Goal: Task Accomplishment & Management: Manage account settings

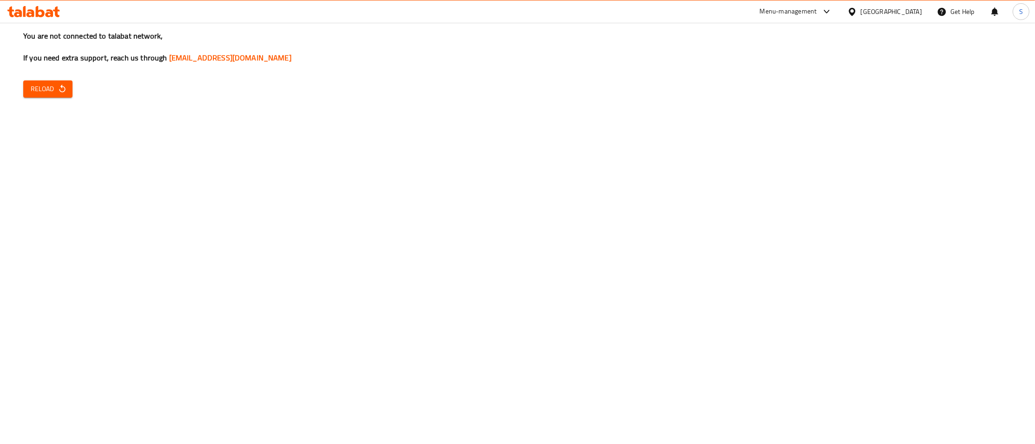
click at [50, 84] on span "Reload" at bounding box center [48, 89] width 34 height 12
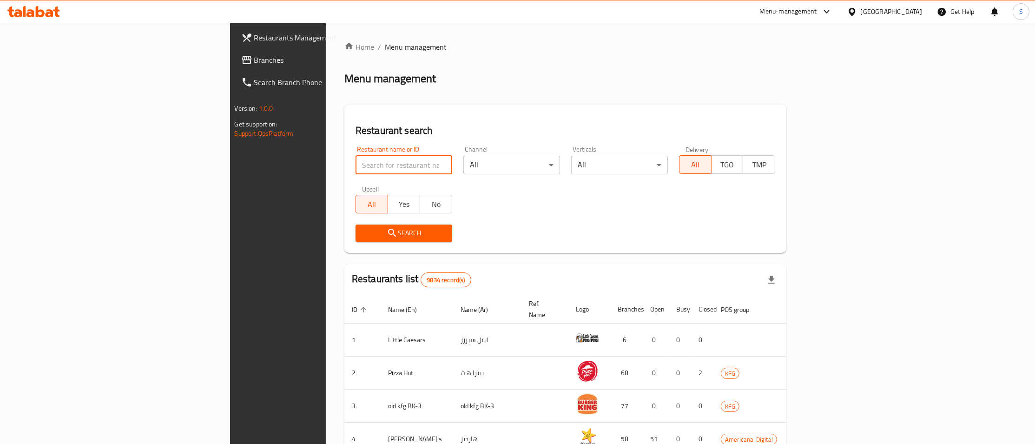
click at [356, 156] on input "search" at bounding box center [404, 165] width 97 height 19
click at [356, 169] on input "search" at bounding box center [404, 165] width 97 height 19
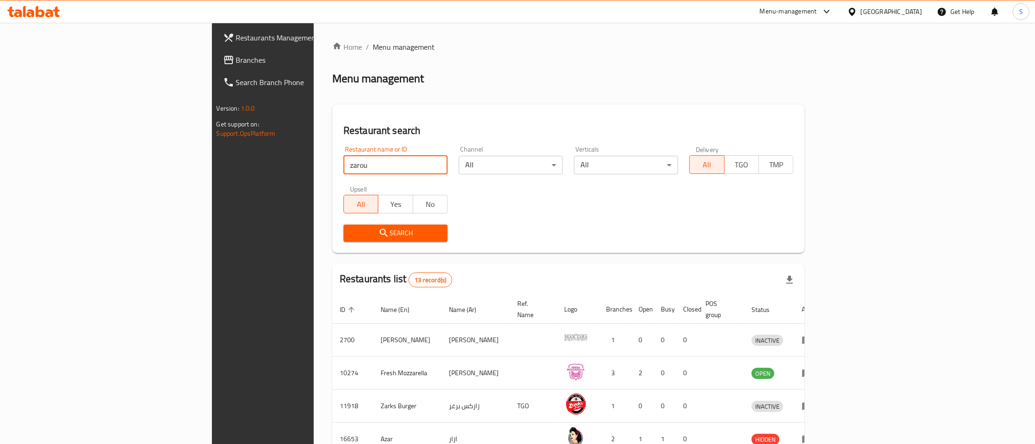
type input "zarou"
click button "Search" at bounding box center [395, 232] width 104 height 17
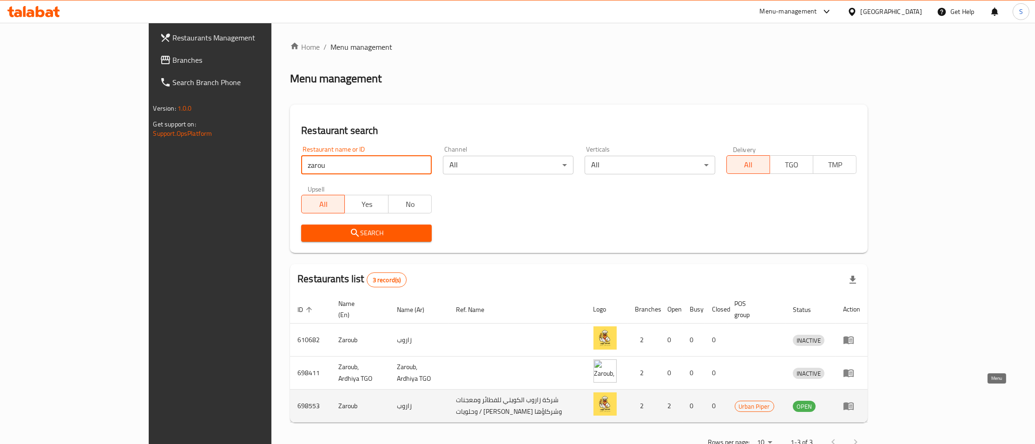
click at [854, 402] on icon "enhanced table" at bounding box center [849, 406] width 10 height 8
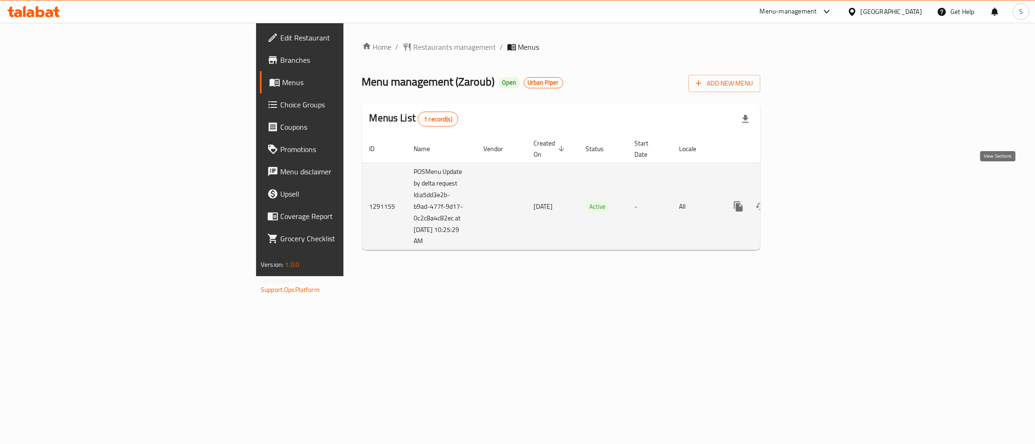
click at [810, 202] on icon "enhanced table" at bounding box center [805, 206] width 8 height 8
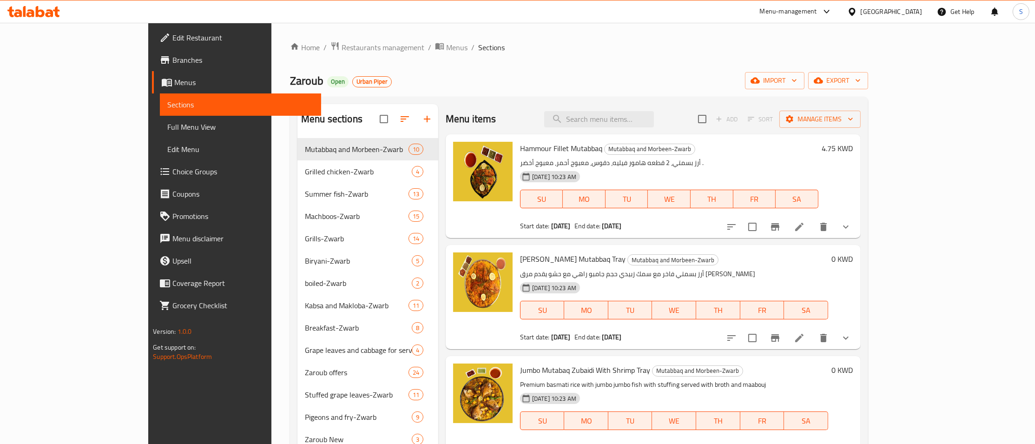
click at [172, 284] on span "Coverage Report" at bounding box center [242, 282] width 141 height 11
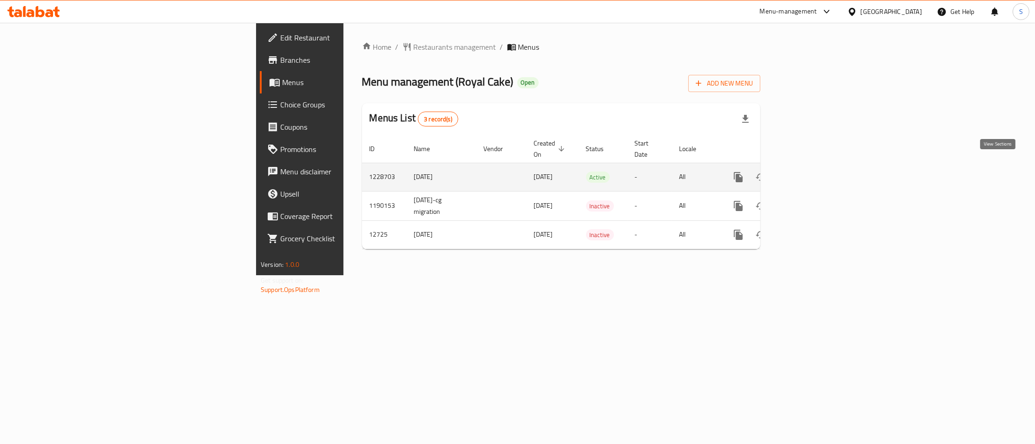
click at [810, 173] on icon "enhanced table" at bounding box center [805, 177] width 8 height 8
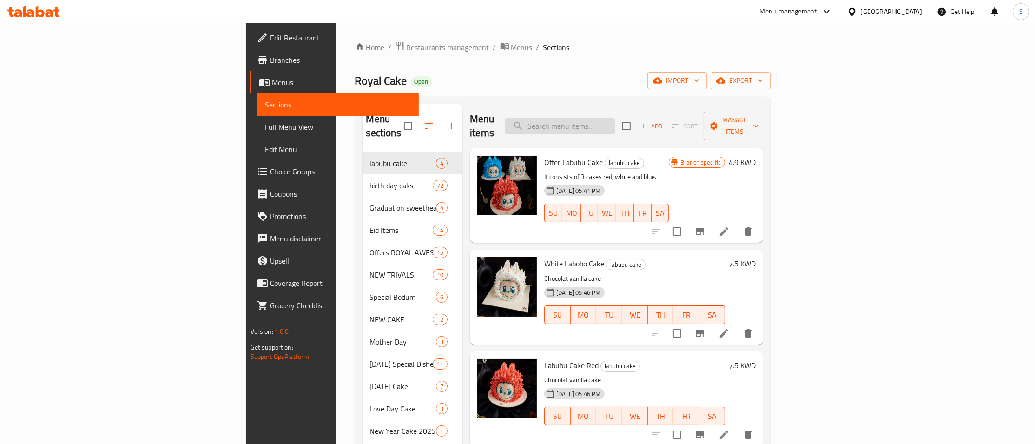
click at [615, 118] on input "search" at bounding box center [560, 126] width 110 height 16
paste input "Offer Sambosa Sweet"
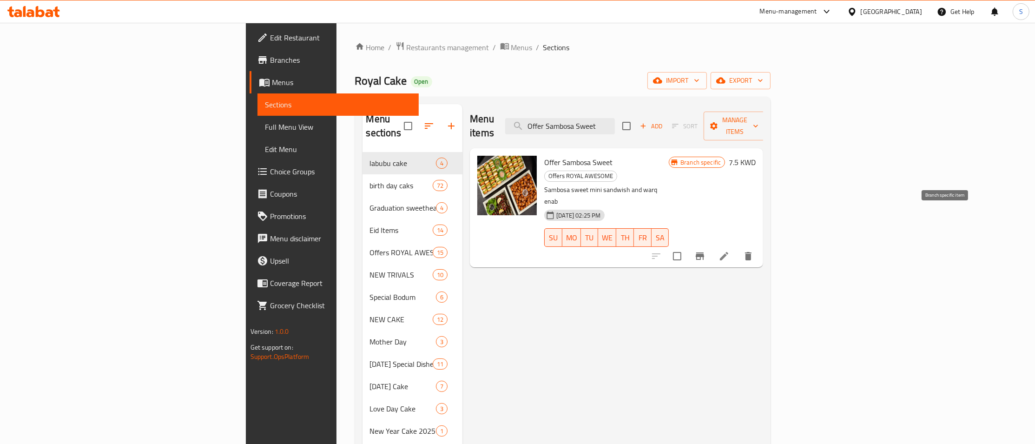
type input "Offer Sambosa Sweet"
click at [711, 245] on button "Branch-specific-item" at bounding box center [700, 256] width 22 height 22
click at [756, 156] on h6 "7.5 KWD" at bounding box center [742, 162] width 27 height 13
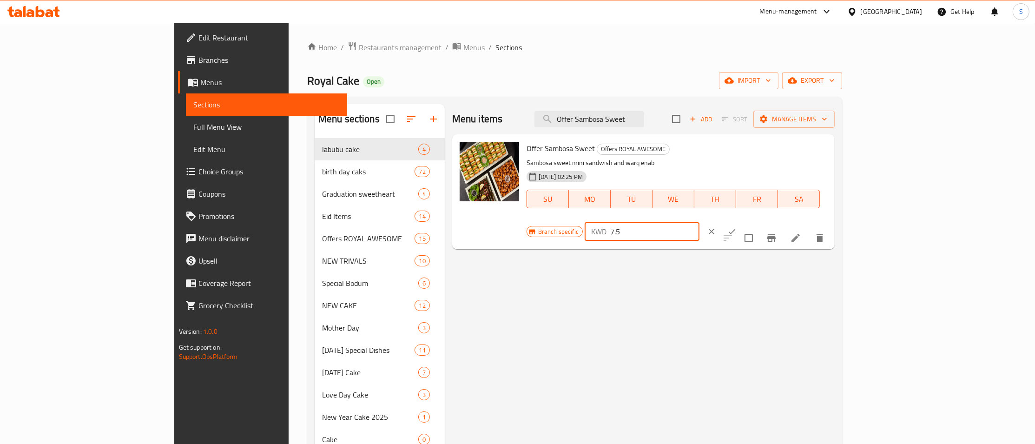
drag, startPoint x: 898, startPoint y: 157, endPoint x: 756, endPoint y: 144, distance: 142.3
click at [699, 222] on input "7.5" at bounding box center [654, 231] width 89 height 19
type input "12"
click at [737, 227] on icon "ok" at bounding box center [731, 231] width 9 height 9
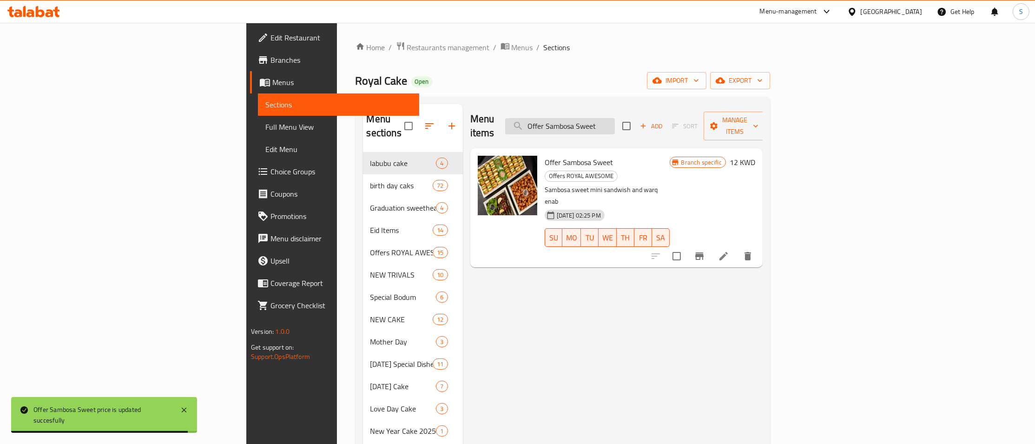
click at [615, 121] on input "Offer Sambosa Sweet" at bounding box center [560, 126] width 110 height 16
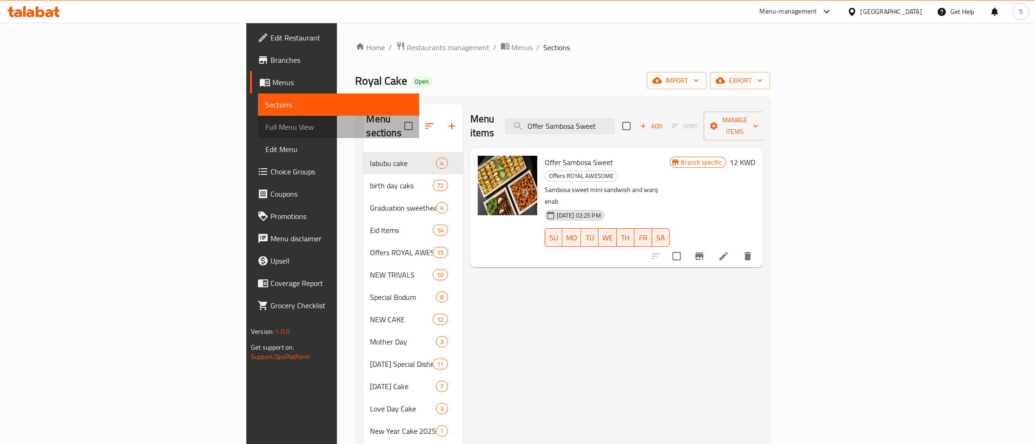
click at [265, 132] on span "Full Menu View" at bounding box center [338, 126] width 146 height 11
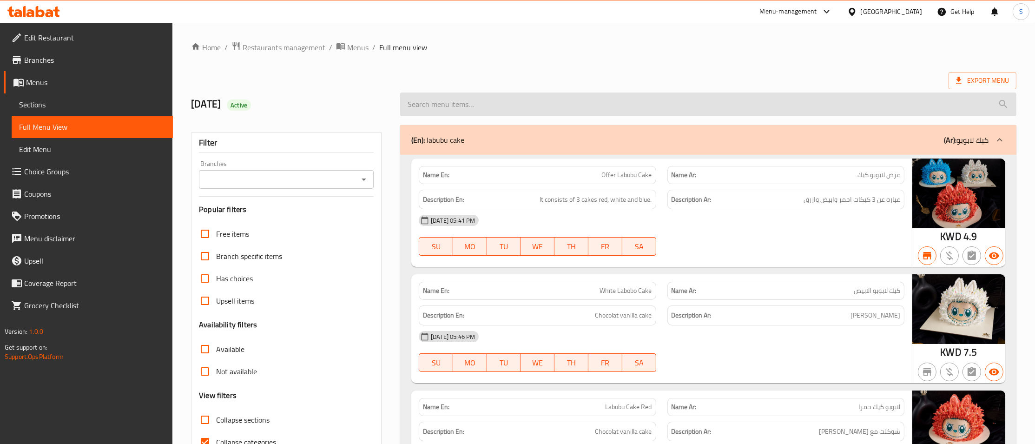
click at [559, 107] on input "search" at bounding box center [708, 104] width 616 height 24
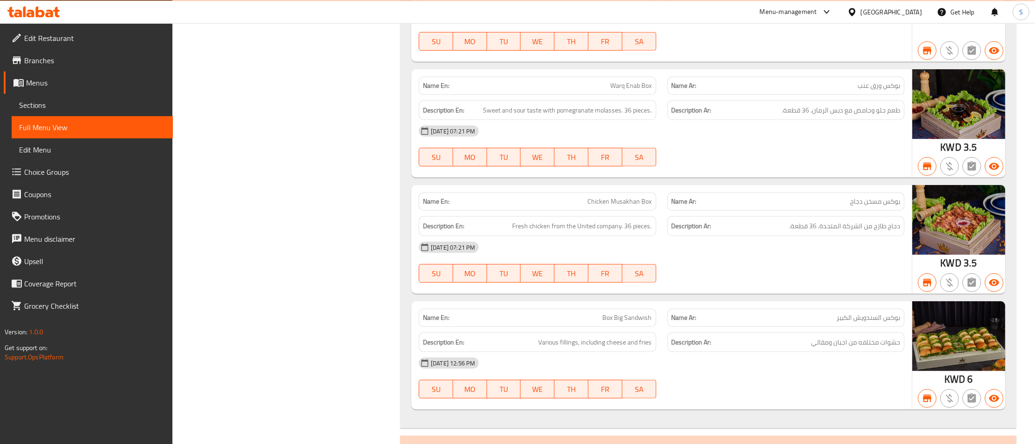
scroll to position [26808, 0]
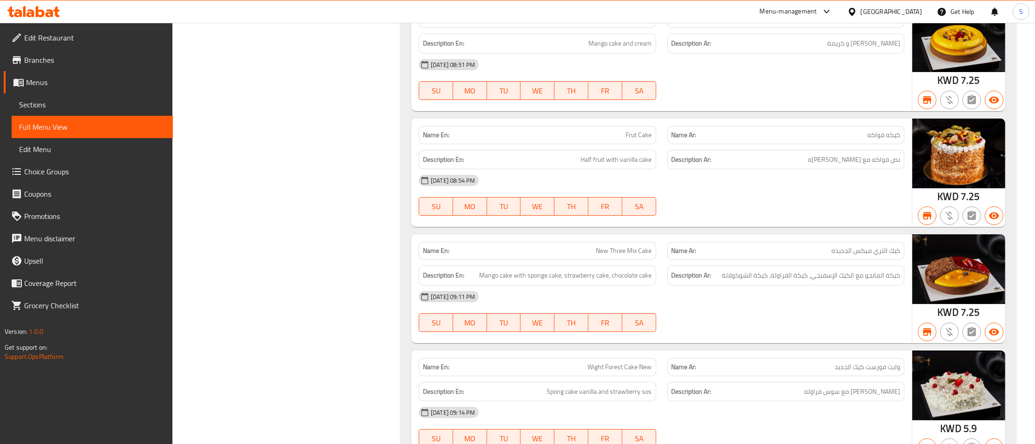
scroll to position [0, 0]
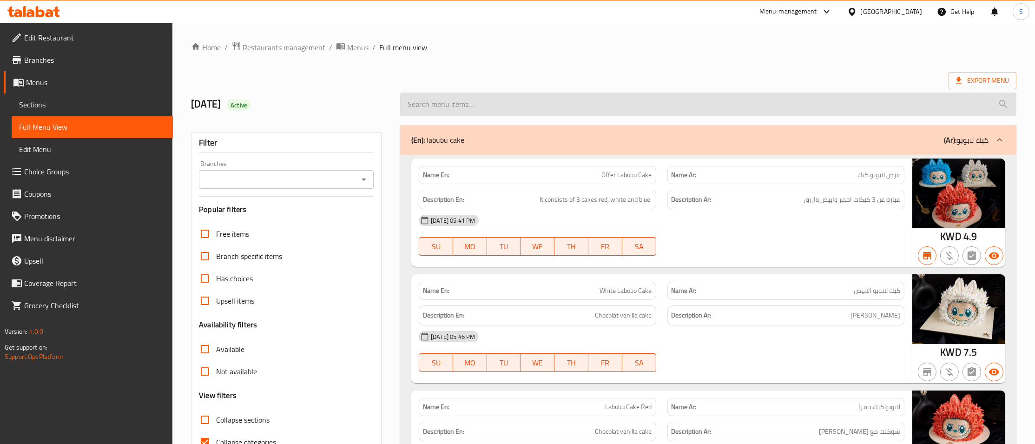
click at [510, 99] on input "search" at bounding box center [708, 104] width 616 height 24
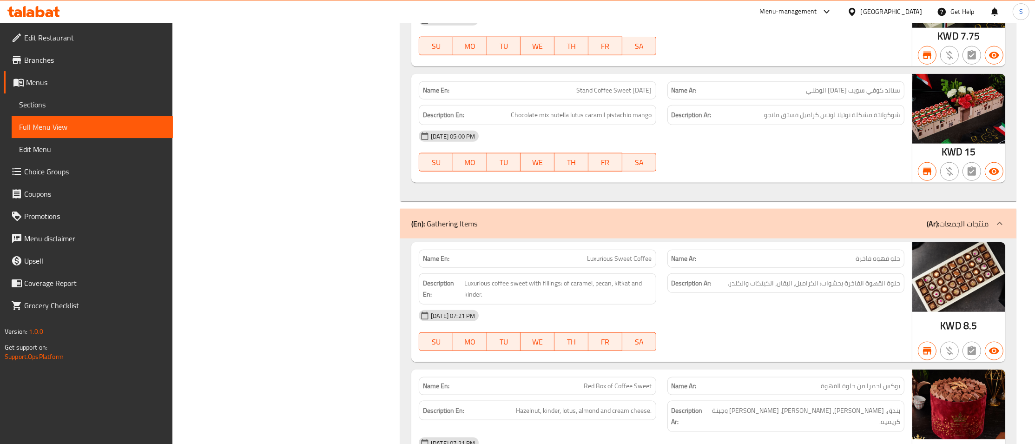
scroll to position [1606, 0]
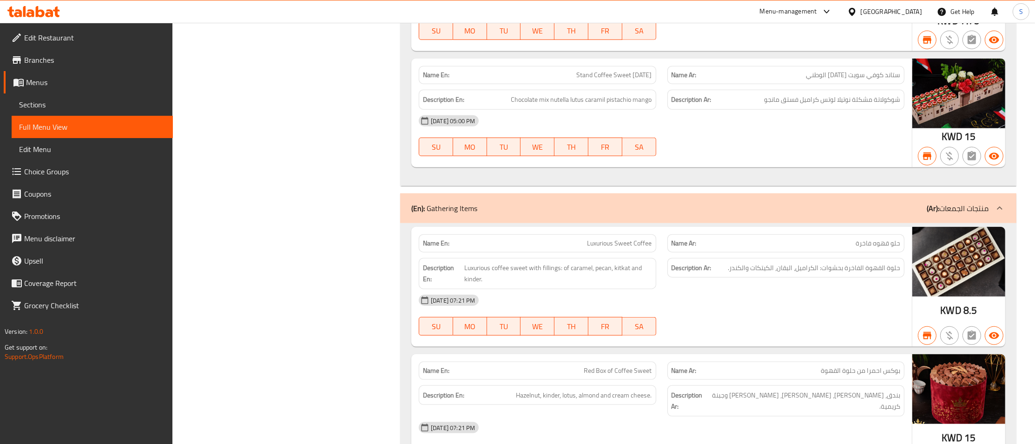
click at [1025, 198] on div "Home / Restaurants management / Menus / Full menu view Export Menu 04/04/2024 A…" at bounding box center [603, 276] width 863 height 3718
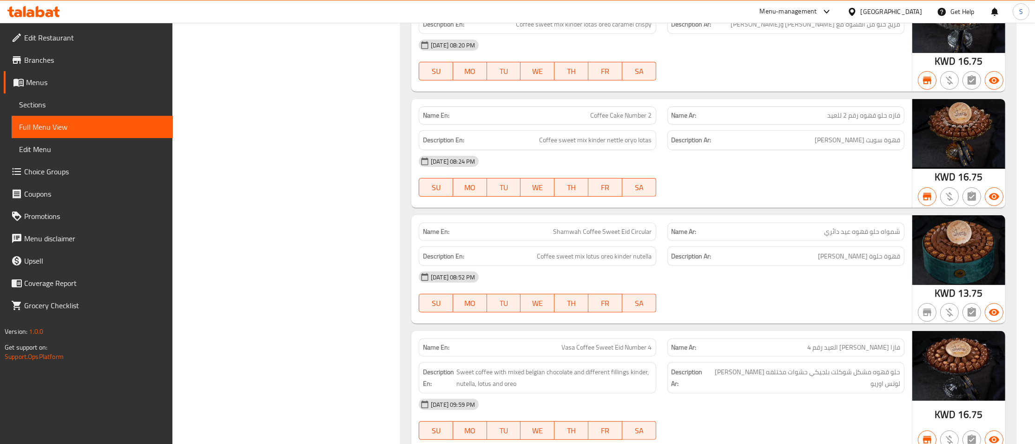
scroll to position [0, 0]
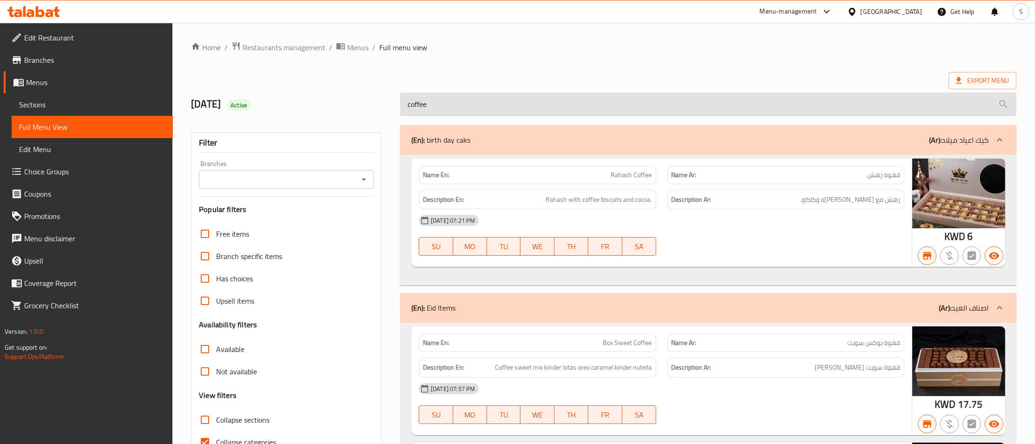
drag, startPoint x: 532, startPoint y: 96, endPoint x: 254, endPoint y: 98, distance: 277.9
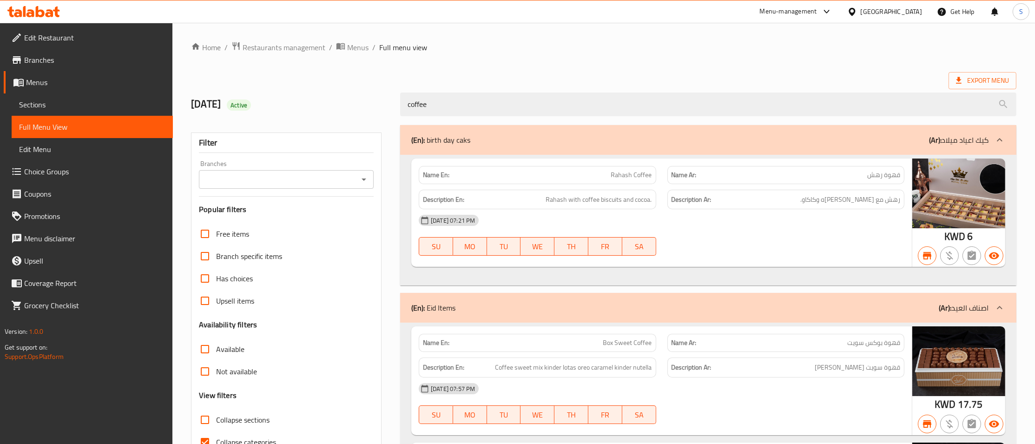
click at [400, 105] on input "coffee" at bounding box center [708, 104] width 616 height 24
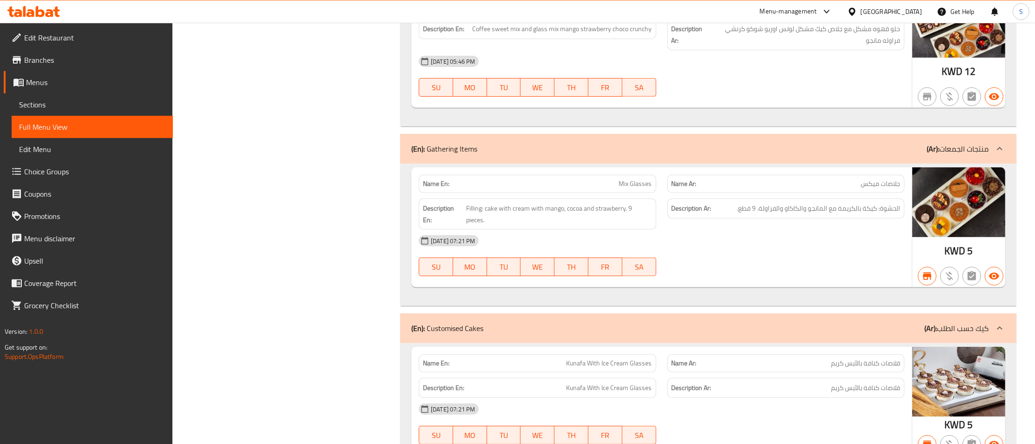
scroll to position [589, 0]
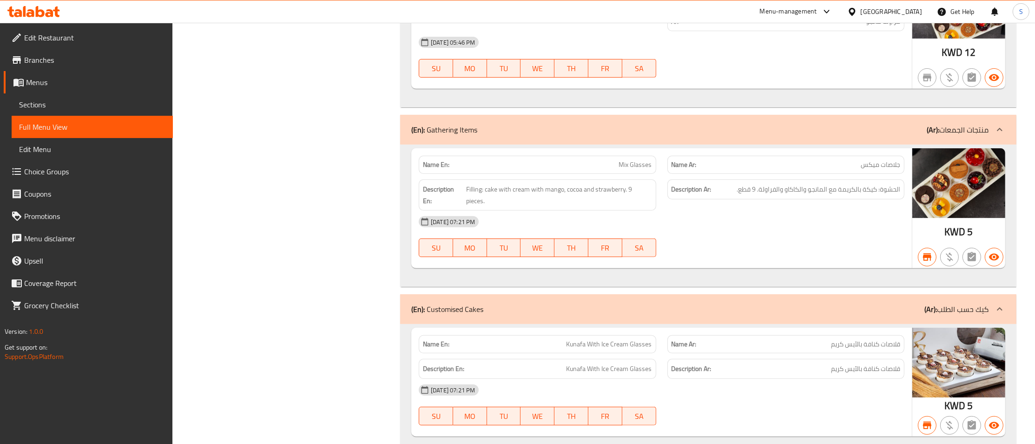
type input "glass"
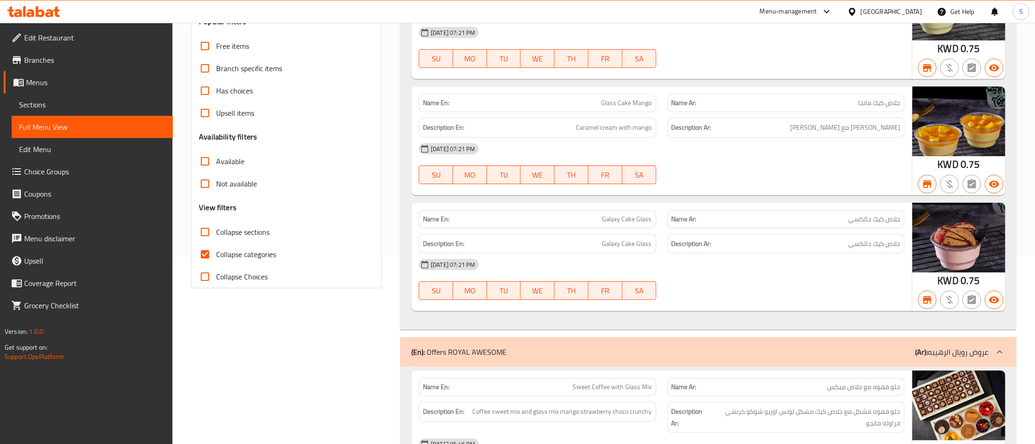
scroll to position [0, 0]
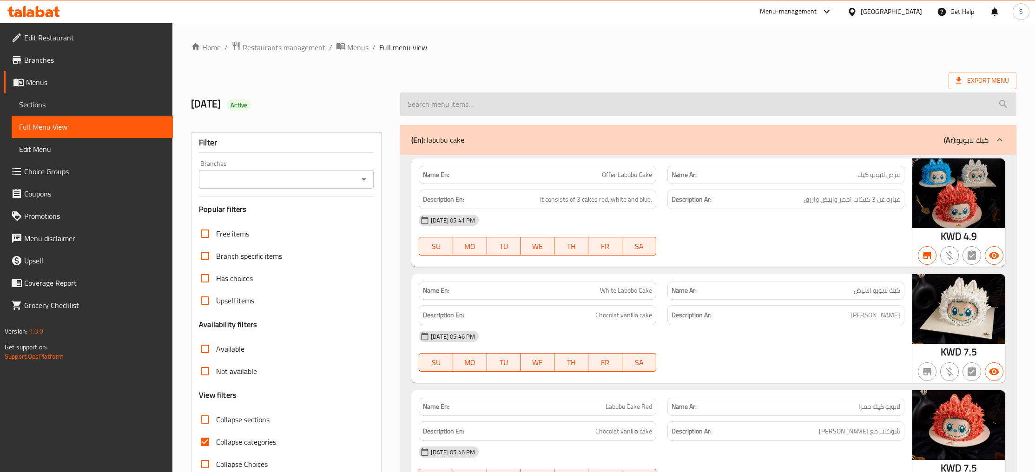
click at [472, 109] on input "search" at bounding box center [708, 104] width 616 height 24
click at [471, 105] on input "search" at bounding box center [708, 104] width 616 height 24
click at [472, 100] on input "search" at bounding box center [708, 104] width 616 height 24
click at [482, 107] on input "search" at bounding box center [708, 104] width 616 height 24
click at [488, 106] on input "search" at bounding box center [708, 104] width 616 height 24
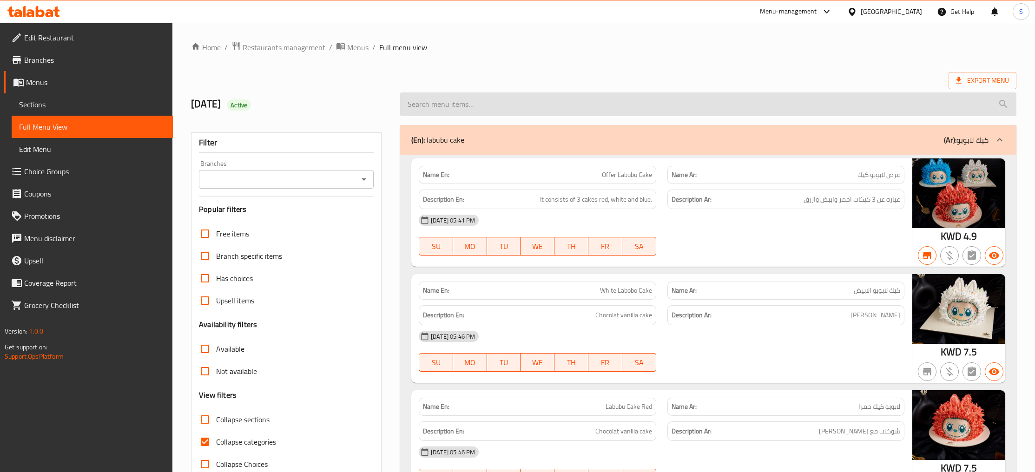
click at [503, 109] on input "search" at bounding box center [708, 104] width 616 height 24
paste input "sweet coffee with glass mix"
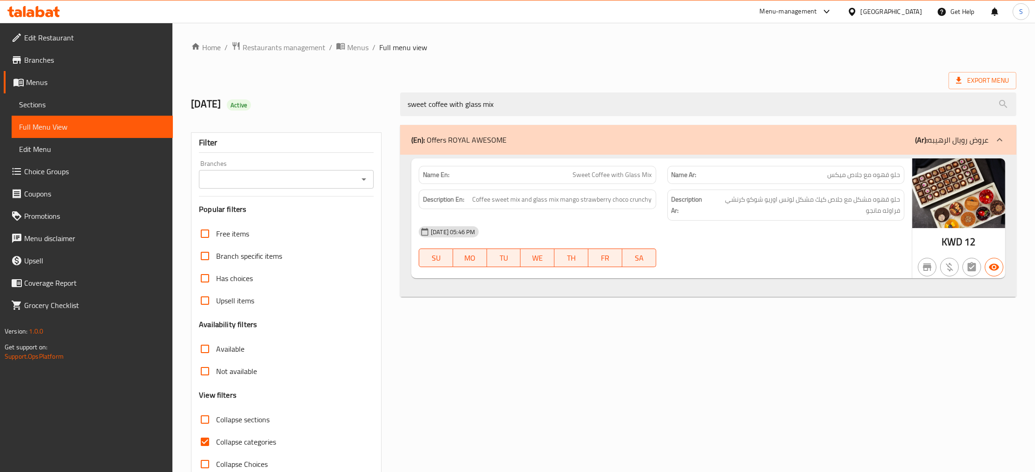
type input "sweet coffee with glass mix"
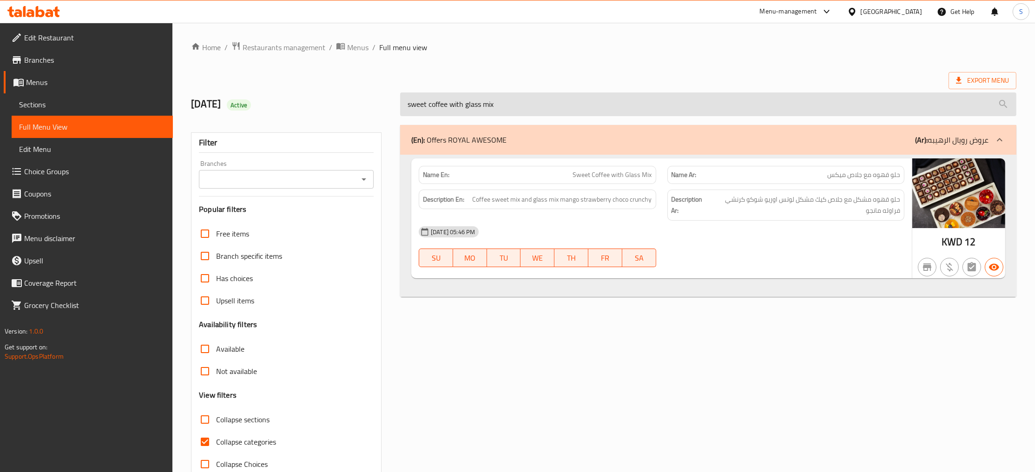
click at [521, 101] on input "sweet coffee with glass mix" at bounding box center [708, 104] width 616 height 24
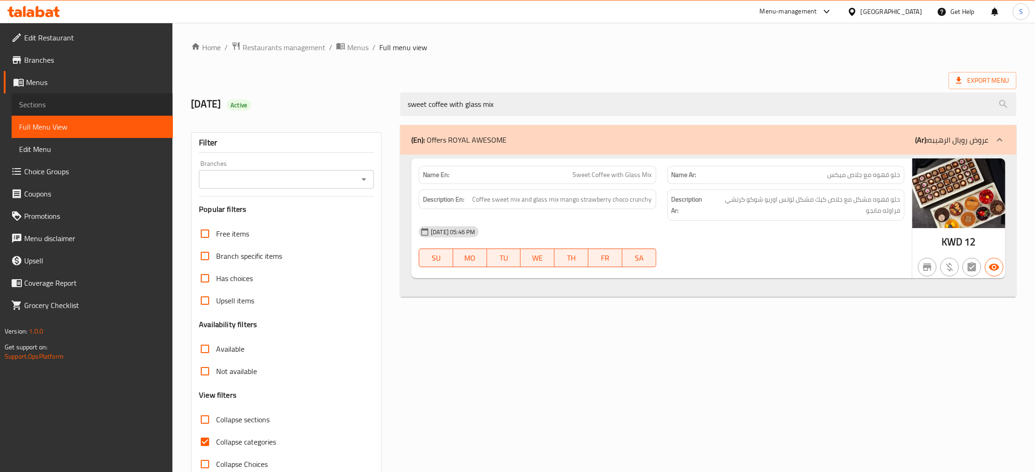
click at [46, 103] on span "Sections" at bounding box center [92, 104] width 146 height 11
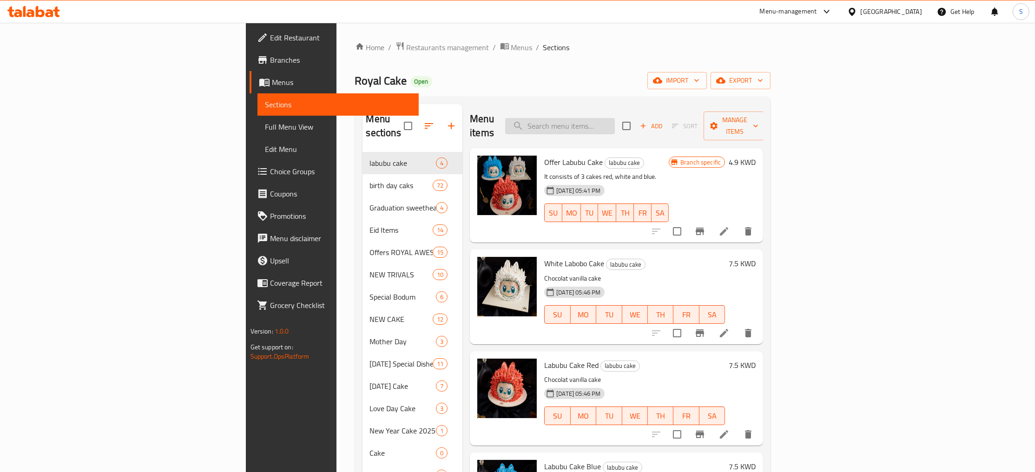
click at [615, 118] on input "search" at bounding box center [560, 126] width 110 height 16
paste input "Offer Sambosa Sweet"
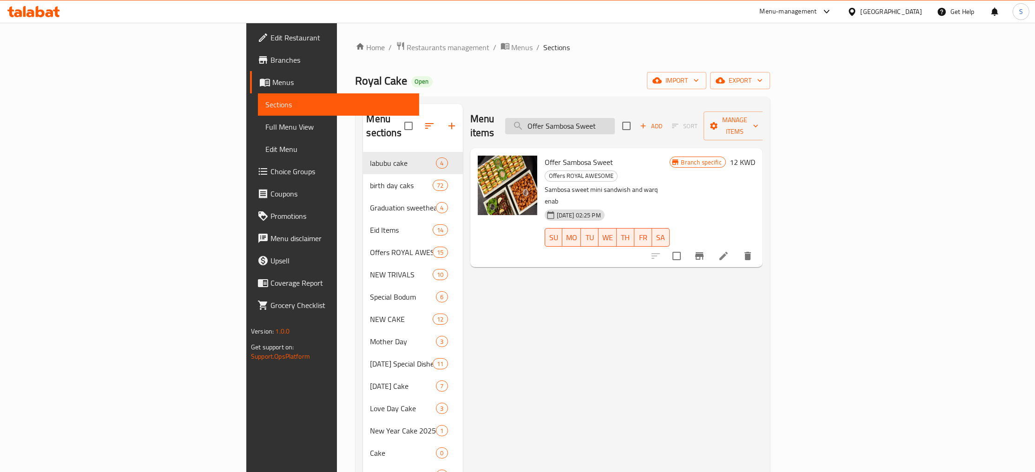
click at [615, 118] on input "Offer Sambosa Sweet" at bounding box center [560, 126] width 110 height 16
paste input "Basbousa"
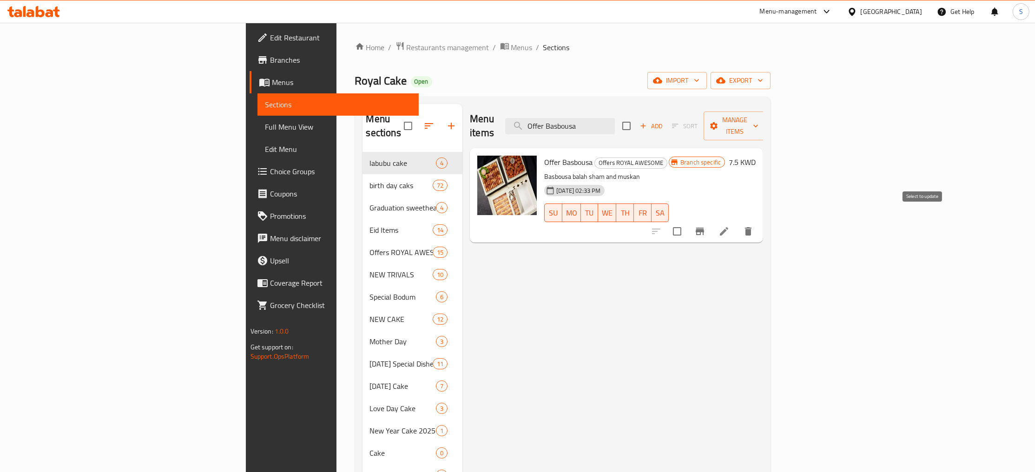
type input "Offer Basbousa"
click at [705, 226] on icon "Branch-specific-item" at bounding box center [699, 231] width 11 height 11
click at [756, 156] on h6 "7.5 KWD" at bounding box center [742, 162] width 27 height 13
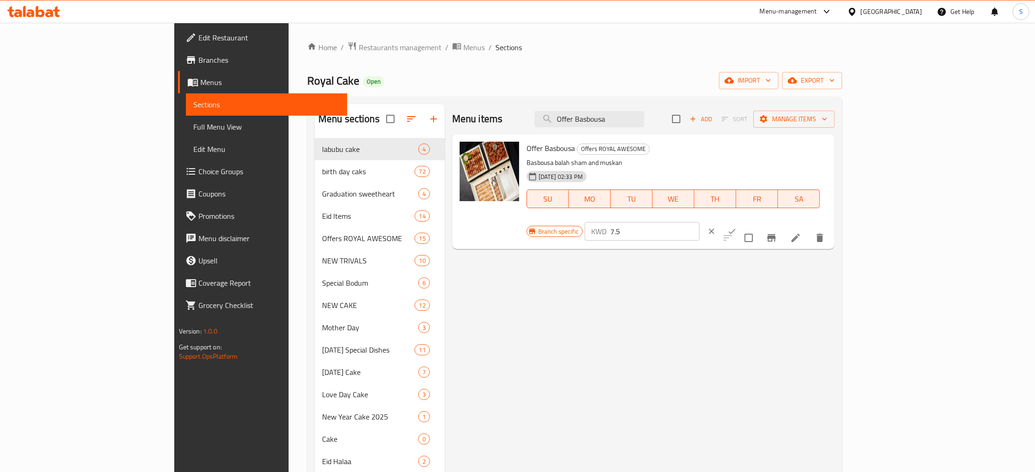
drag, startPoint x: 904, startPoint y: 152, endPoint x: 779, endPoint y: 161, distance: 125.8
click at [699, 222] on input "7.5" at bounding box center [654, 231] width 89 height 19
type input "12"
click at [737, 227] on icon "ok" at bounding box center [731, 231] width 9 height 9
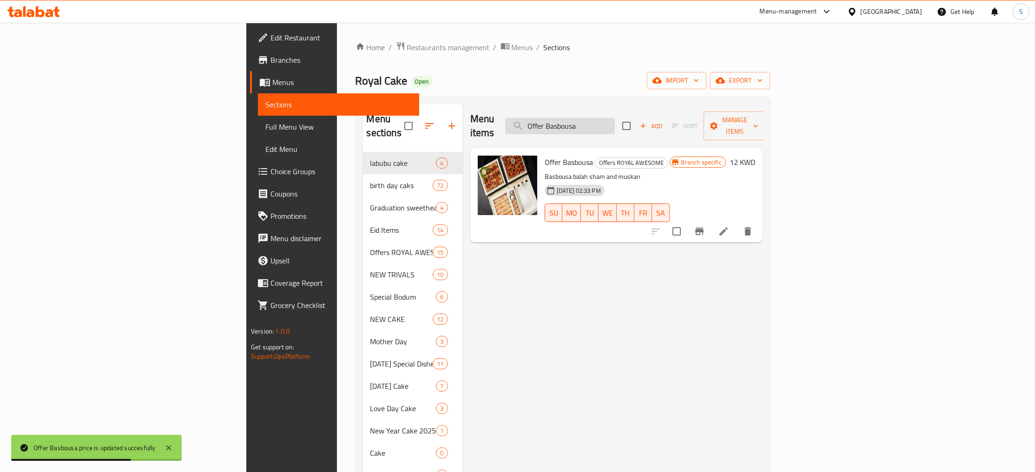
click at [615, 123] on input "Offer Basbousa" at bounding box center [560, 126] width 110 height 16
paste input "Soled Cramil + Fatayer Serving"
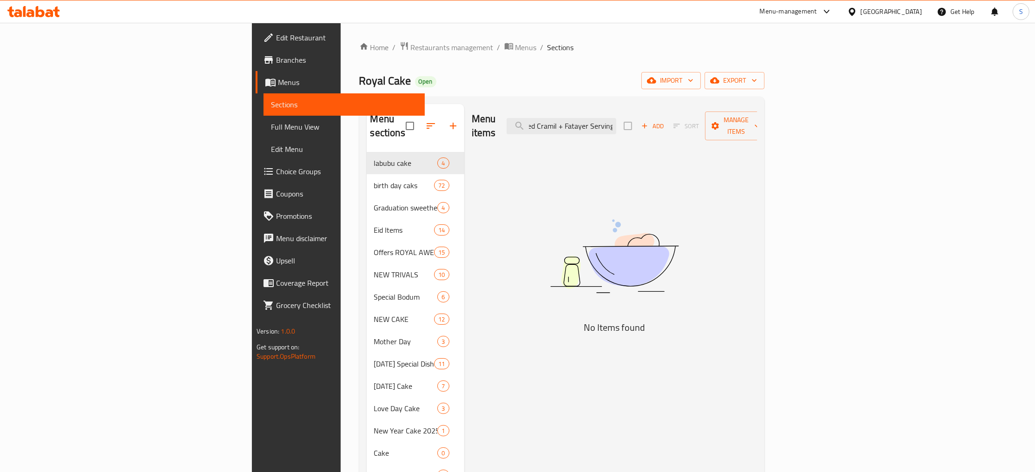
drag, startPoint x: 644, startPoint y: 119, endPoint x: 772, endPoint y: 129, distance: 128.6
click at [616, 129] on input "Soled Cramil + Fatayer Serving" at bounding box center [562, 126] width 110 height 16
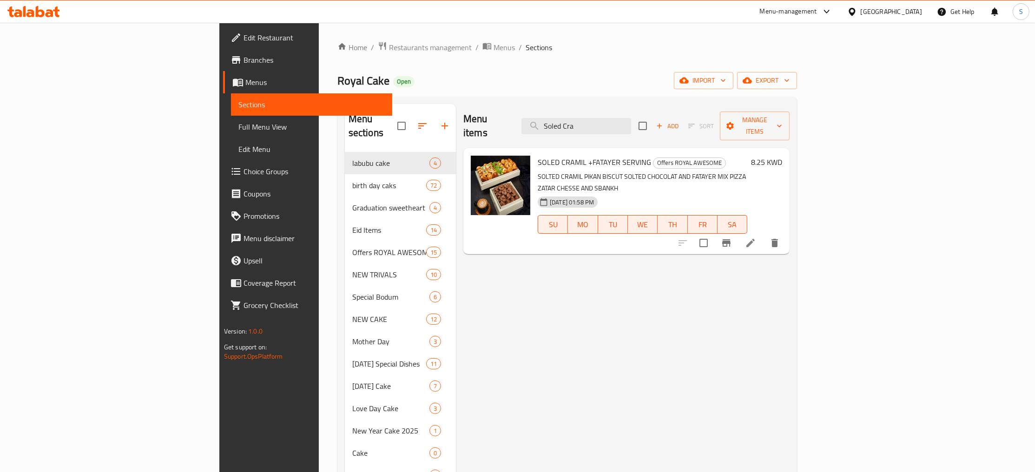
type input "Soled Cra"
click at [756, 237] on icon at bounding box center [750, 242] width 11 height 11
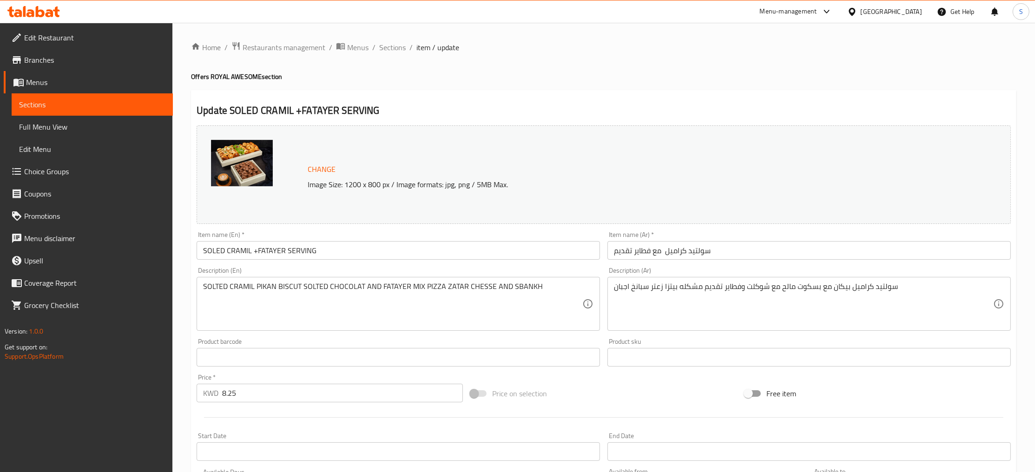
click at [239, 254] on input "SOLED CRAMIL +FATAYER SERVING" at bounding box center [398, 250] width 403 height 19
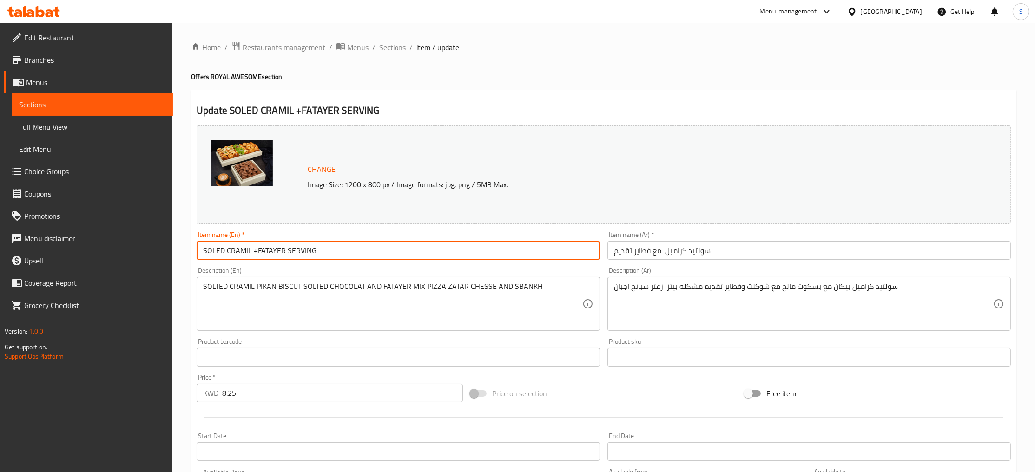
drag, startPoint x: 239, startPoint y: 254, endPoint x: 196, endPoint y: 257, distance: 43.3
click at [197, 257] on input "SOLED CRAMIL +FATAYER SERVING" at bounding box center [398, 250] width 403 height 19
type input "Salter Caramel + Fatayer Serving"
click at [337, 302] on textarea "SOLTED CRAMIL PIKAN BISCUT SOLTED CHOCOLAT AND FATAYER MIX PIZZA ZATAR CHESSE A…" at bounding box center [392, 304] width 379 height 44
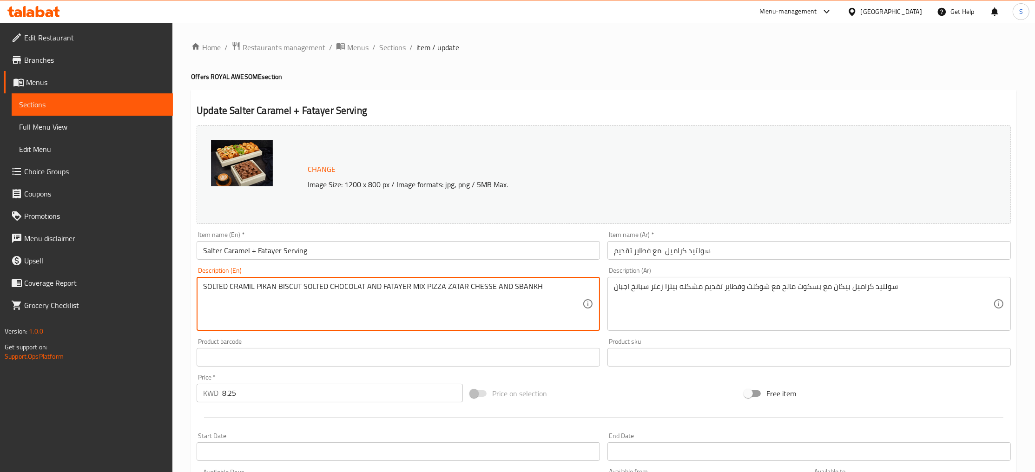
click at [337, 302] on textarea "SOLTED CRAMIL PIKAN BISCUT SOLTED CHOCOLAT AND FATAYER MIX PIZZA ZATAR CHESSE A…" at bounding box center [392, 304] width 379 height 44
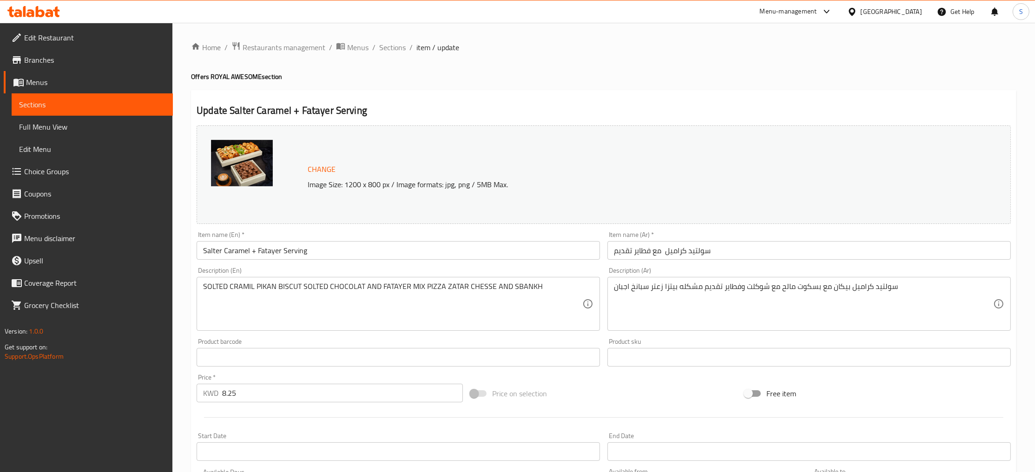
click at [283, 279] on div "SOLTED CRAMIL PIKAN BISCUT SOLTED CHOCOLAT AND FATAYER MIX PIZZA ZATAR CHESSE A…" at bounding box center [398, 304] width 403 height 54
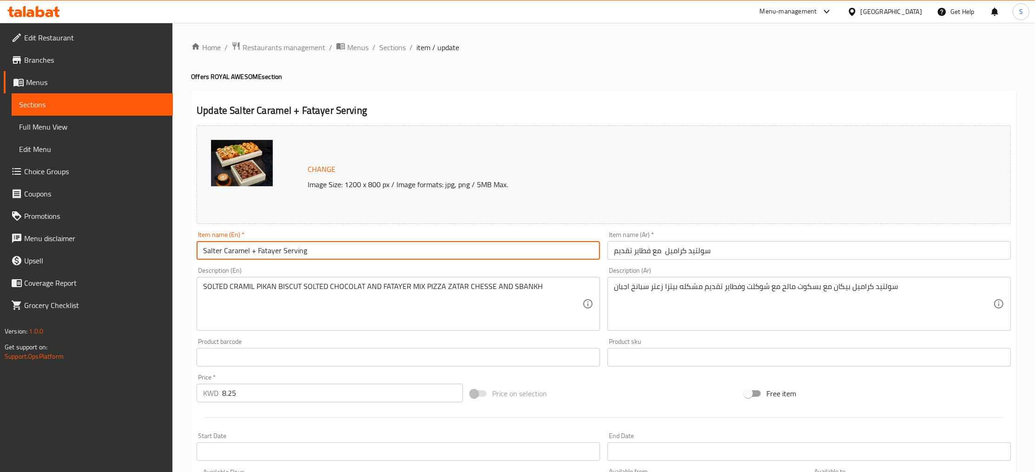
click at [247, 249] on input "Salter Caramel + Fatayer Serving" at bounding box center [398, 250] width 403 height 19
drag, startPoint x: 248, startPoint y: 250, endPoint x: 167, endPoint y: 251, distance: 80.9
click at [197, 251] on input "Salter Caramel + Fatayer Serving" at bounding box center [398, 250] width 403 height 19
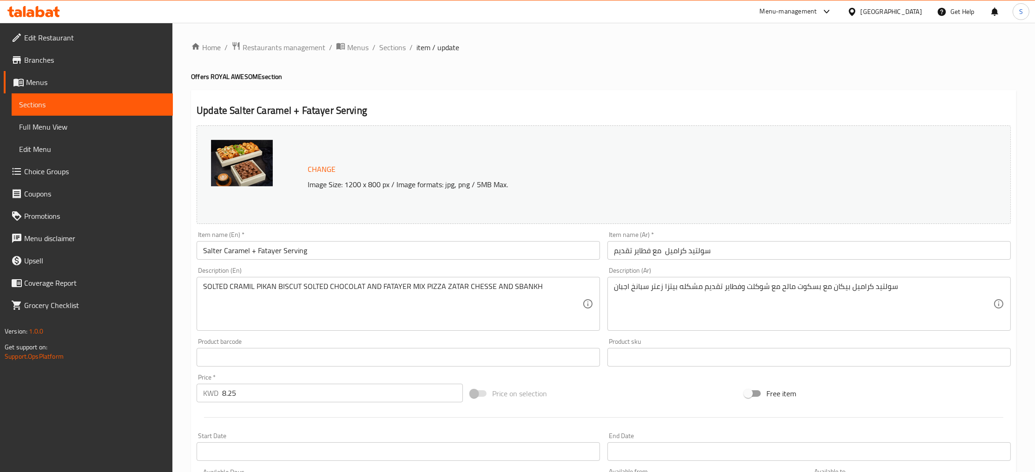
click at [225, 282] on div "SOLTED CRAMIL PIKAN BISCUT SOLTED CHOCOLAT AND FATAYER MIX PIZZA ZATAR CHESSE A…" at bounding box center [398, 304] width 403 height 54
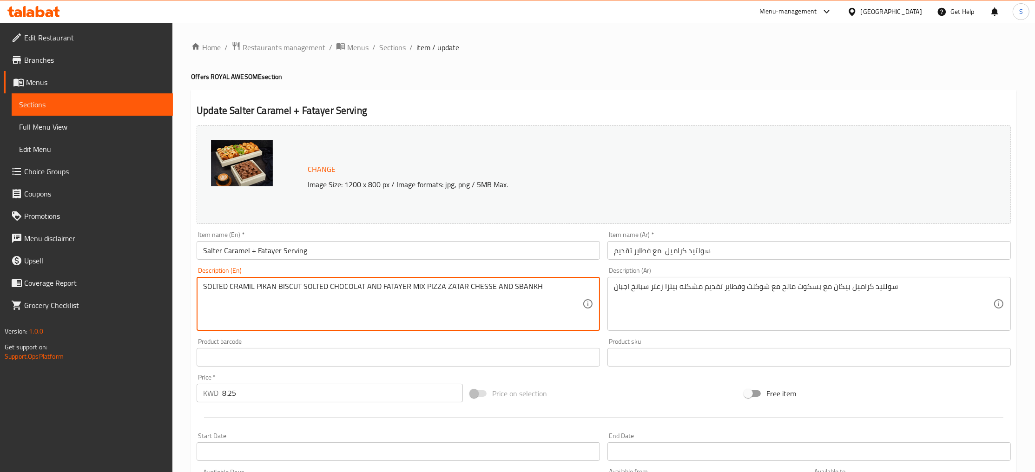
click at [217, 287] on textarea "SOLTED CRAMIL PIKAN BISCUT SOLTED CHOCOLAT AND FATAYER MIX PIZZA ZATAR CHESSE A…" at bounding box center [392, 304] width 379 height 44
click at [227, 283] on textarea "SOLTED CRAMIL PIKAN BISCUT SOLTED CHOCOLAT AND FATAYER MIX PIZZA ZATAR CHESSE A…" at bounding box center [392, 304] width 379 height 44
drag, startPoint x: 227, startPoint y: 283, endPoint x: 242, endPoint y: 283, distance: 15.3
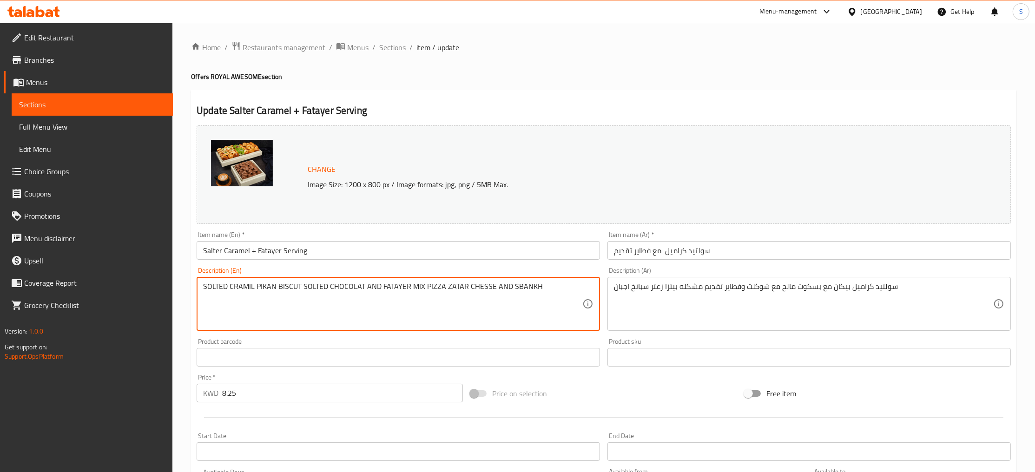
click at [242, 283] on textarea "SOLTED CRAMIL PIKAN BISCUT SOLTED CHOCOLAT AND FATAYER MIX PIZZA ZATAR CHESSE A…" at bounding box center [392, 304] width 379 height 44
paste textarea "alter Caramel"
click at [315, 285] on textarea "Salter Caramel PIKAN BISCUT SOLTED CHOCOLAT AND FATAYER MIX PIZZA ZATAR CHESSE …" at bounding box center [392, 304] width 379 height 44
click at [510, 287] on textarea "Salter Caramel PIKAN BISCUT salted CHOCOLAT AND FATAYER MIX PIZZA ZATAR CHESSE …" at bounding box center [392, 304] width 379 height 44
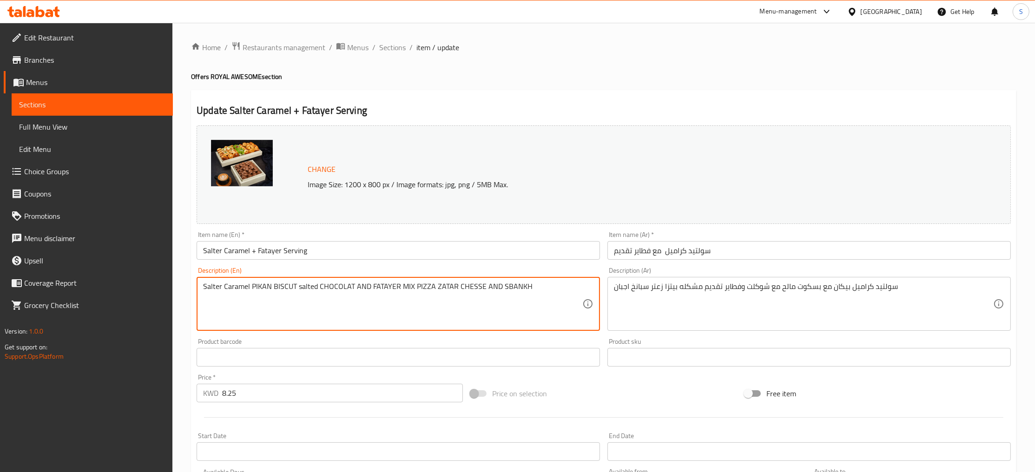
type textarea "Salter Caramel PIKAN BISCUT salted CHOCOLAT AND FATAYER MIX PIZZA ZATAR CHESSE …"
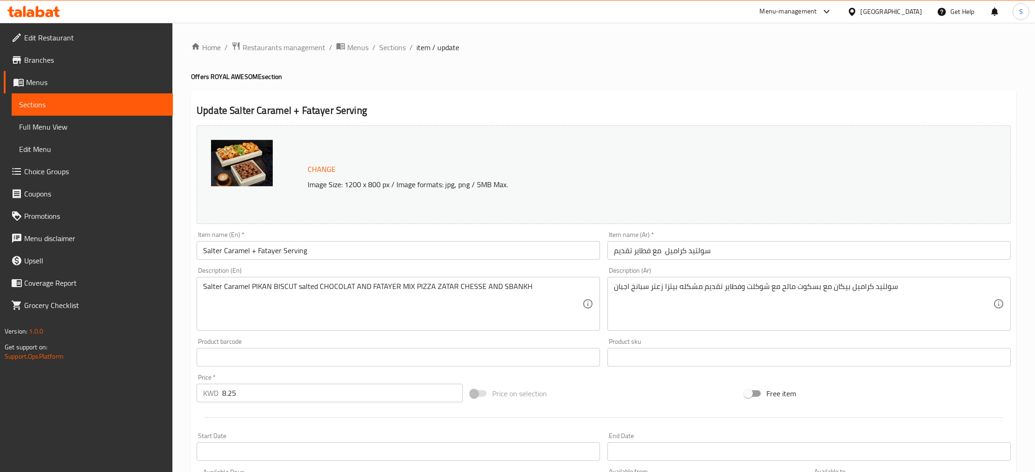
click at [497, 30] on div "Home / Restaurants management / Menus / Sections / item / update Offers ROYAL A…" at bounding box center [603, 346] width 863 height 647
click at [393, 300] on textarea "Salter Caramel PIKAN BISCUT salted CHOCOLAT AND FATAYER MIX PIZZA ZATAR CHESSE …" at bounding box center [392, 304] width 379 height 44
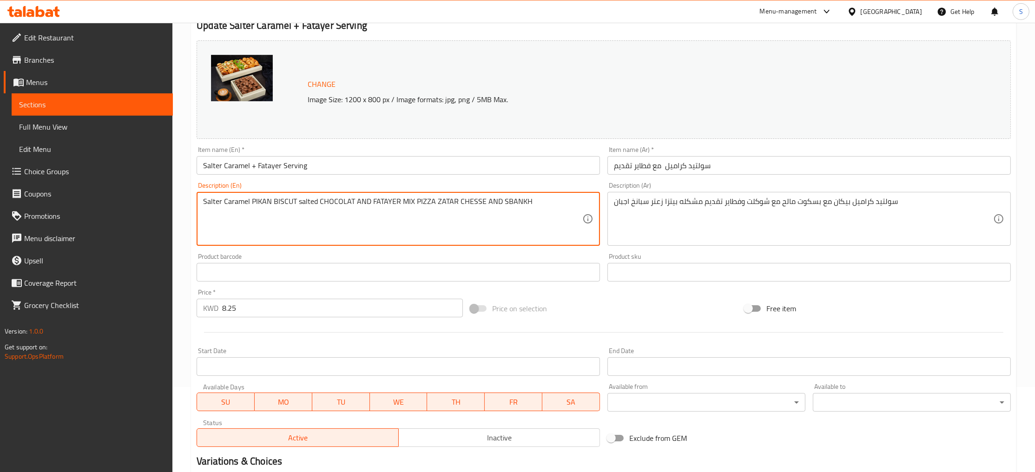
scroll to position [197, 0]
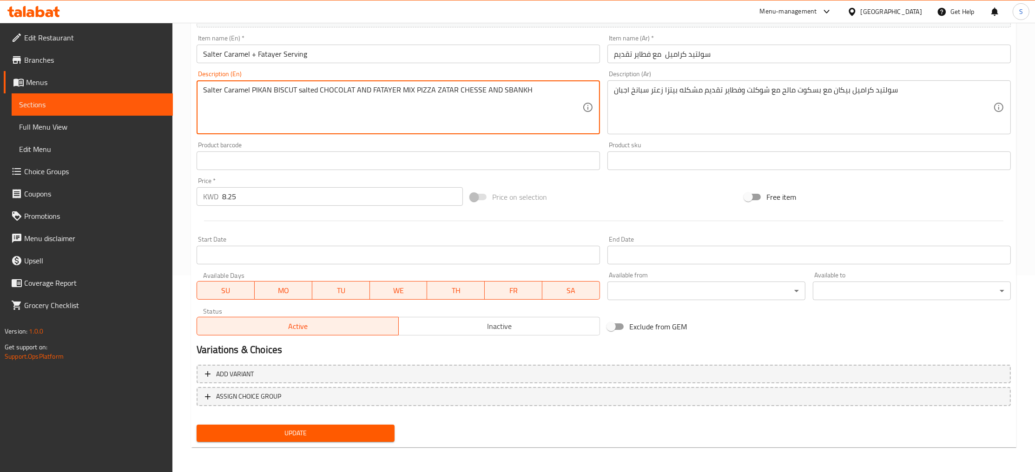
click at [292, 432] on span "Update" at bounding box center [295, 434] width 183 height 12
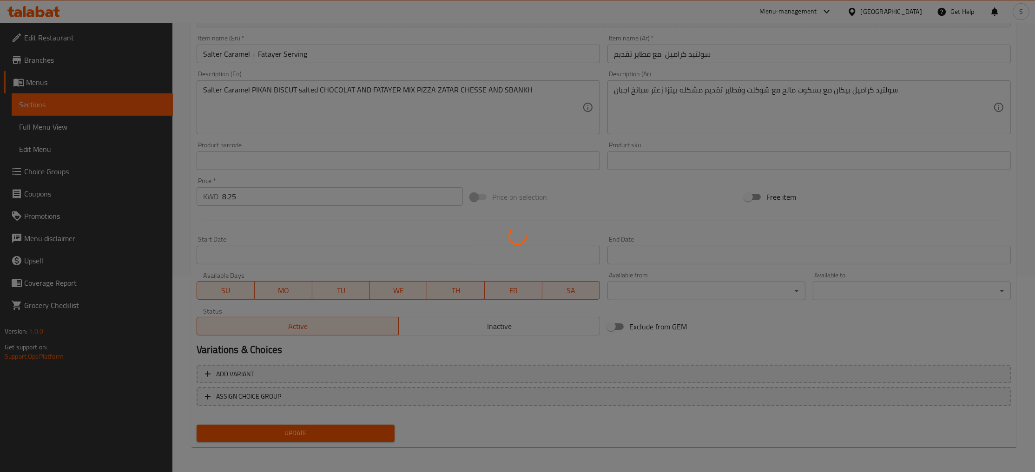
scroll to position [0, 0]
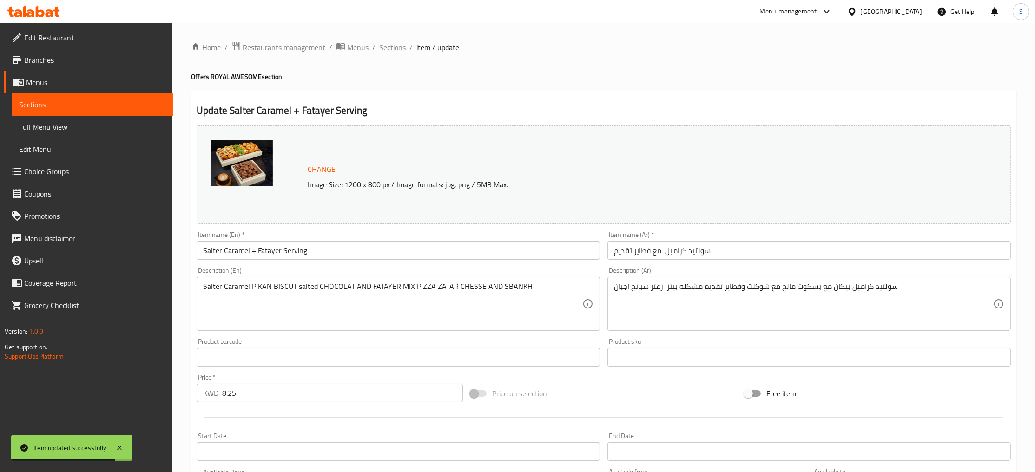
click at [391, 46] on span "Sections" at bounding box center [392, 47] width 26 height 11
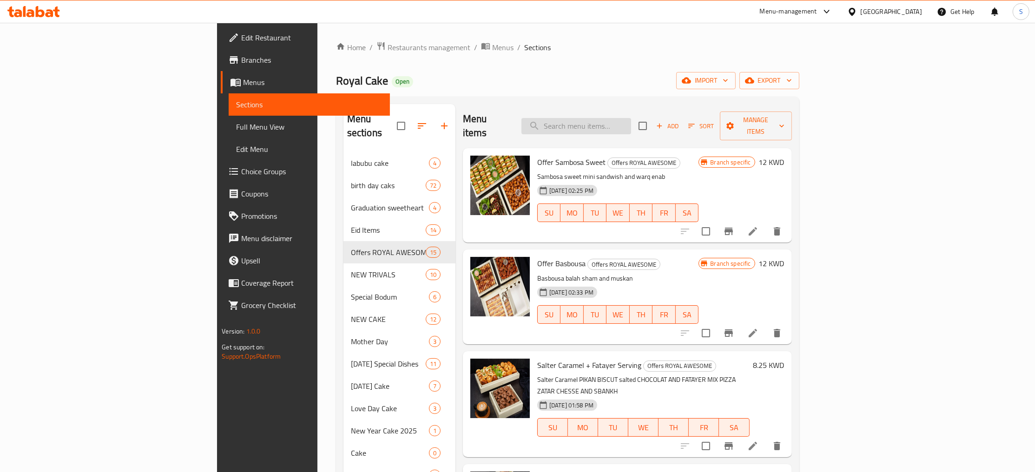
click at [631, 120] on input "search" at bounding box center [576, 126] width 110 height 16
paste input "Salter Caramel"
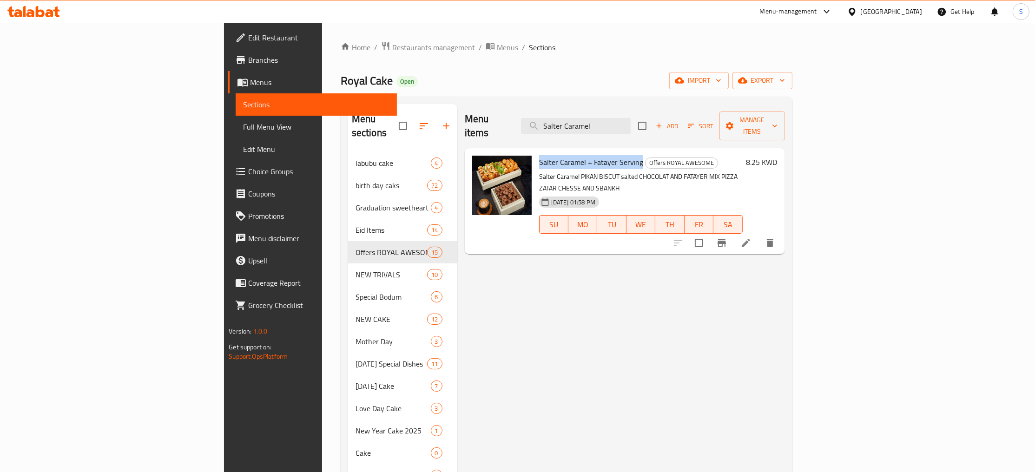
drag, startPoint x: 483, startPoint y: 148, endPoint x: 583, endPoint y: 151, distance: 100.0
click at [583, 155] on span "Salter Caramel + Fatayer Serving" at bounding box center [591, 162] width 104 height 14
copy span "Salter Caramel + Fatayer Serving"
click at [631, 122] on input "Salter Caramel" at bounding box center [576, 126] width 110 height 16
paste input "Bt4 Caramel with musakhan mix"
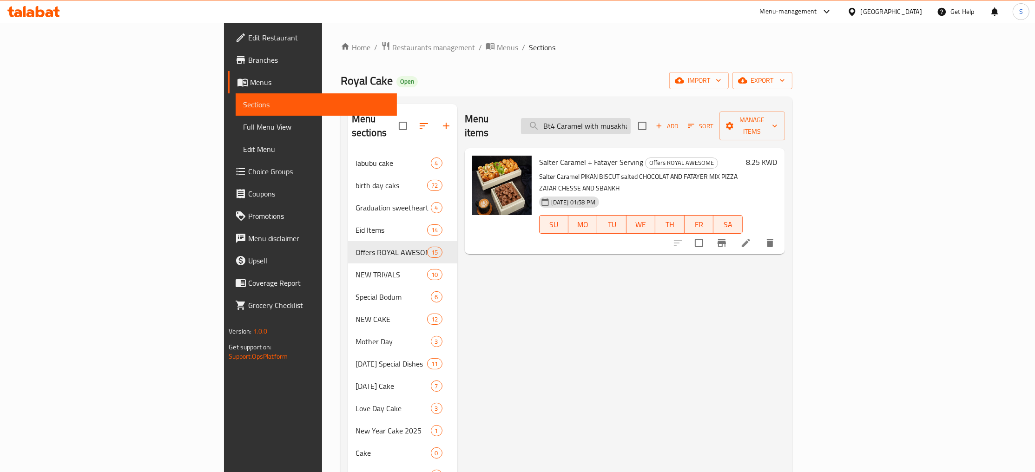
scroll to position [0, 17]
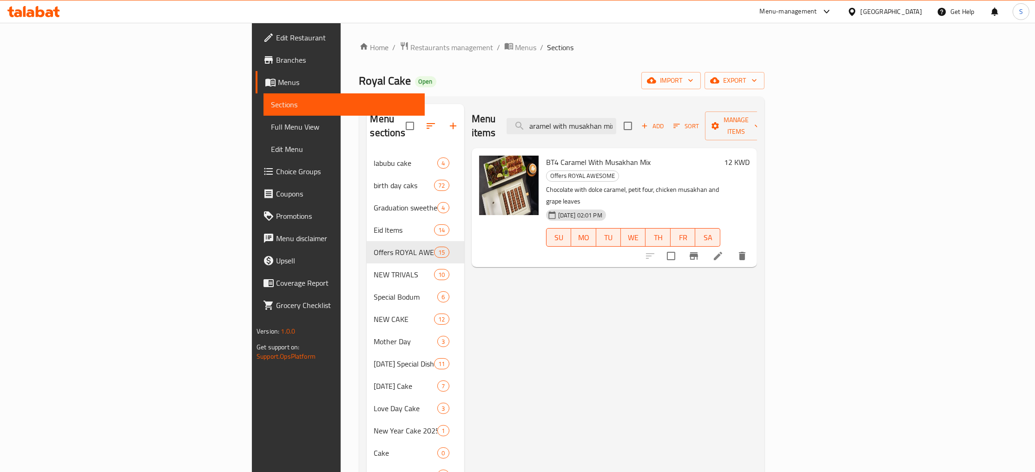
click at [720, 184] on p "Chocolate with dolce caramel, petit four, chicken musakhan and grape leaves" at bounding box center [633, 195] width 174 height 23
click at [616, 126] on input "Bt4 Caramel with musakhan mix" at bounding box center [562, 126] width 110 height 16
paste input "Nutlla Balls, Fatayer Serving"
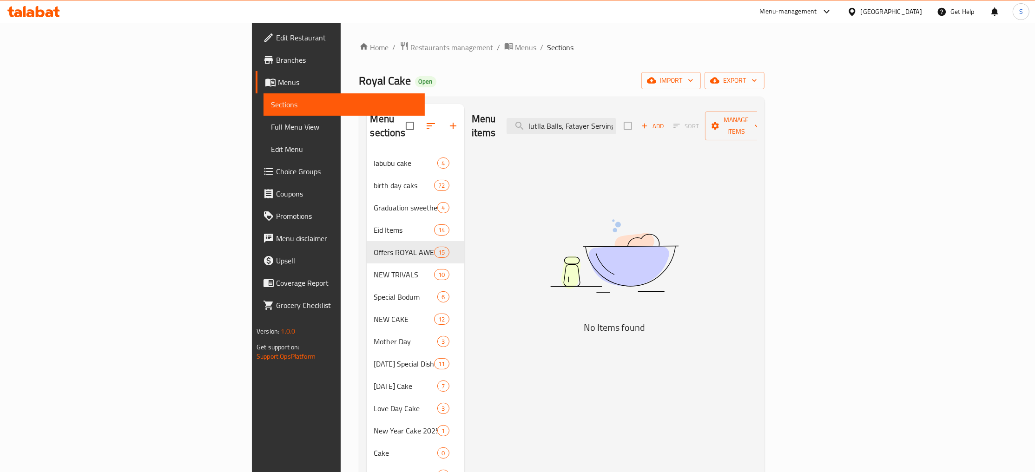
drag, startPoint x: 650, startPoint y: 120, endPoint x: 810, endPoint y: 119, distance: 159.4
click at [616, 118] on input "Nutlla Balls, Fatayer Serving" at bounding box center [562, 126] width 110 height 16
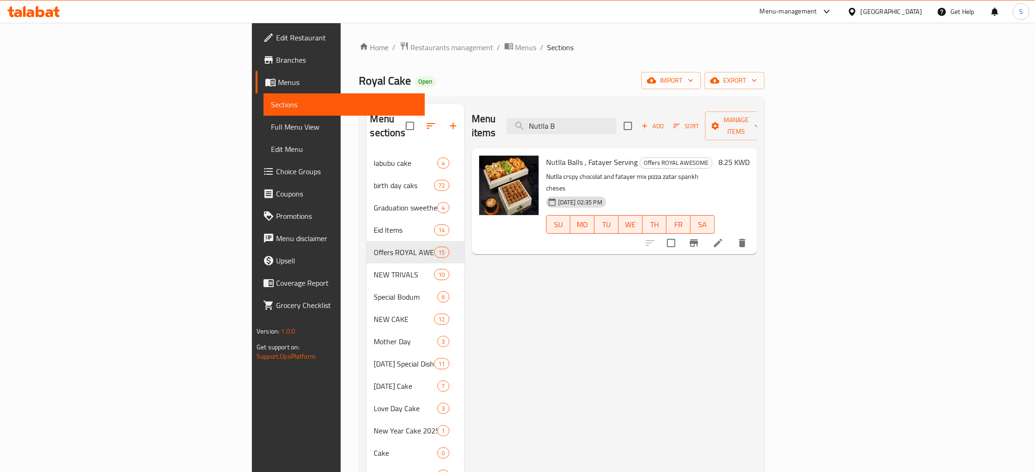
type input "Nutlla B"
click at [724, 237] on icon at bounding box center [717, 242] width 11 height 11
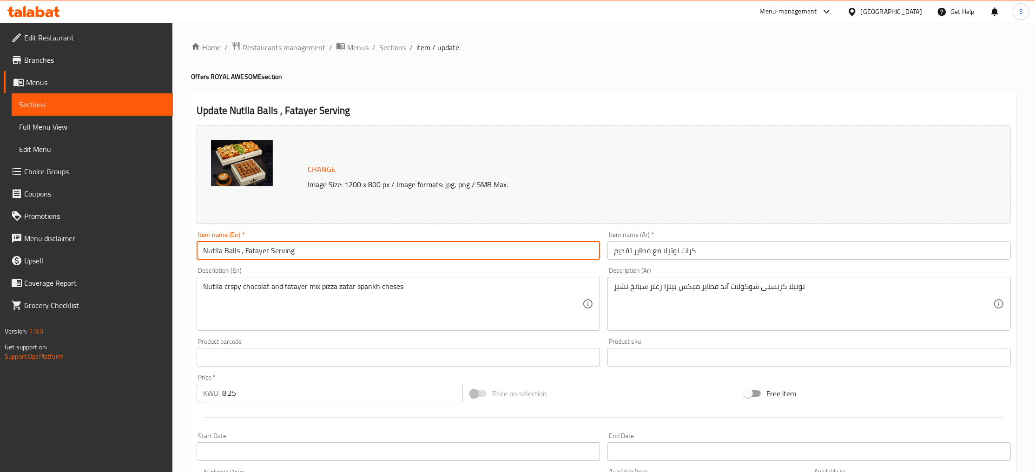
click at [214, 250] on input "Nutlla Balls , Fatayer Serving" at bounding box center [398, 250] width 403 height 19
drag, startPoint x: 304, startPoint y: 253, endPoint x: 110, endPoint y: 253, distance: 194.7
click at [197, 253] on input "Nutella Balls , Fatayer Serving" at bounding box center [398, 250] width 403 height 19
type input "Nutella Balls , Fatayer Serving"
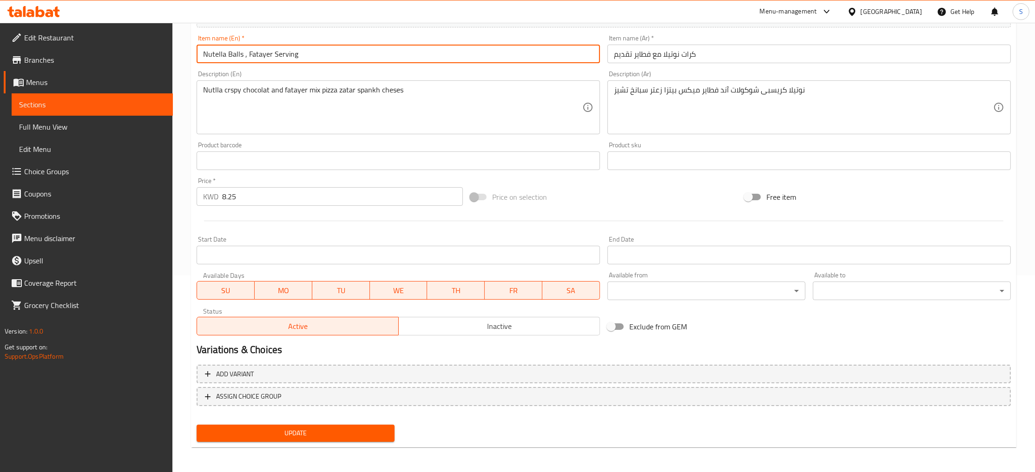
click at [293, 441] on div "Update" at bounding box center [295, 433] width 205 height 25
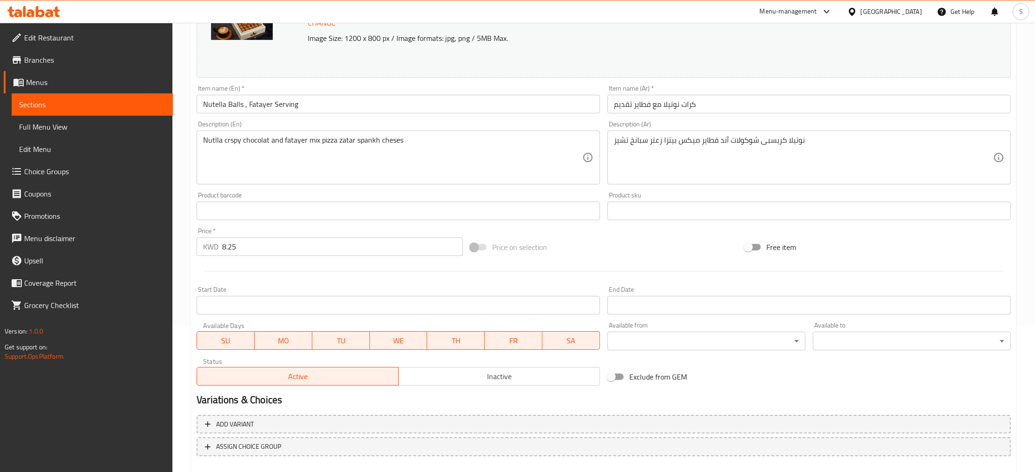
scroll to position [0, 0]
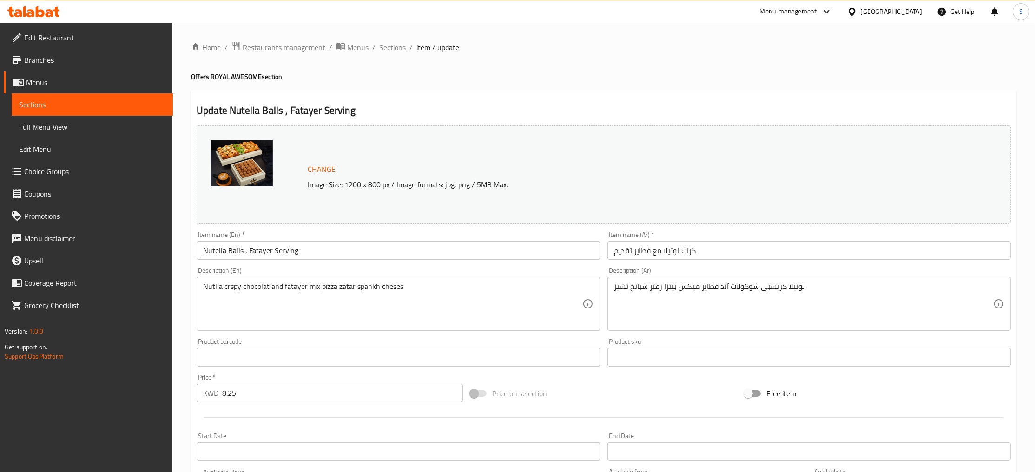
click at [399, 45] on span "Sections" at bounding box center [392, 47] width 26 height 11
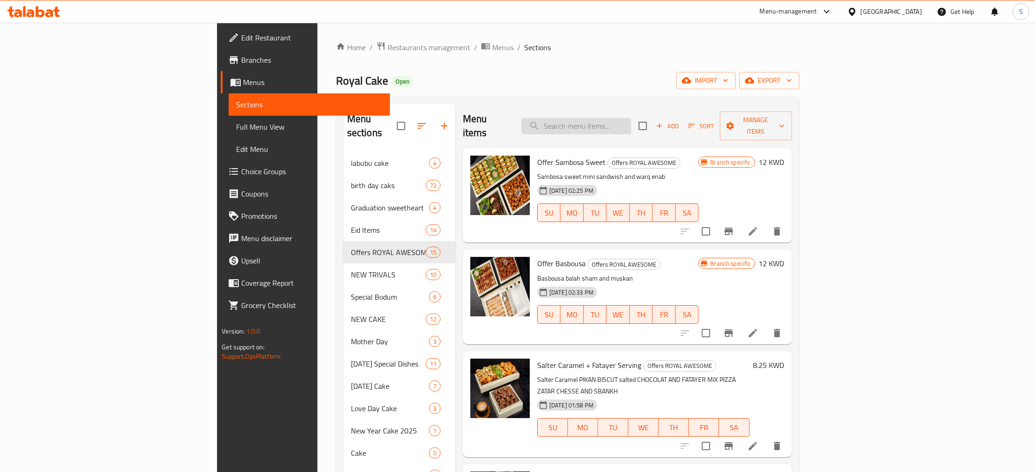
click at [631, 118] on input "search" at bounding box center [576, 126] width 110 height 16
paste input "Nutella Balls with musakhan mix"
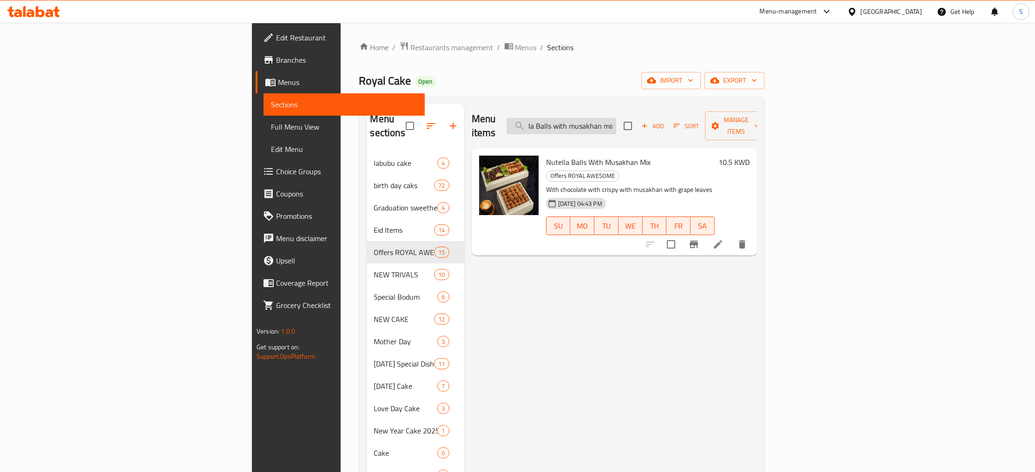
click at [616, 119] on input "Nutella Balls with musakhan mix" at bounding box center [562, 126] width 110 height 16
paste input "Choco cup with fatayer served"
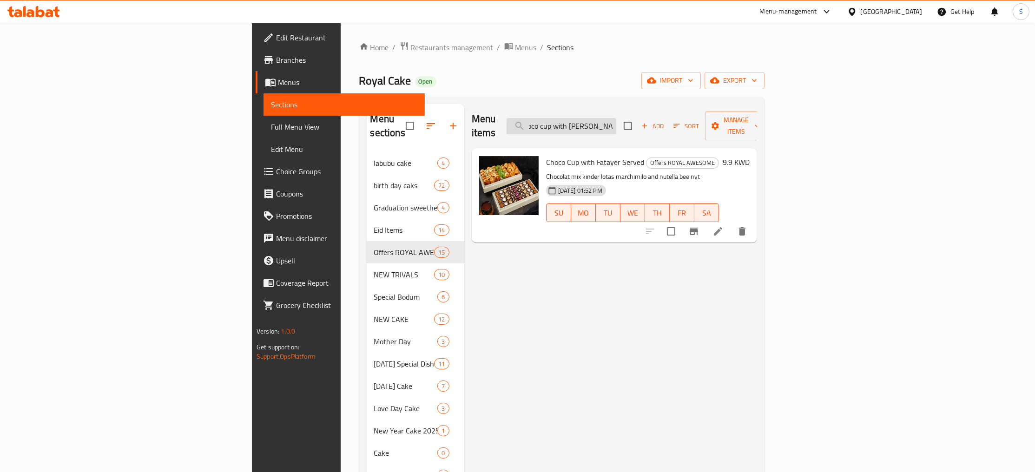
click at [616, 118] on input "Choco cup with fatayer served" at bounding box center [562, 126] width 110 height 16
paste input "Petit four caramel"
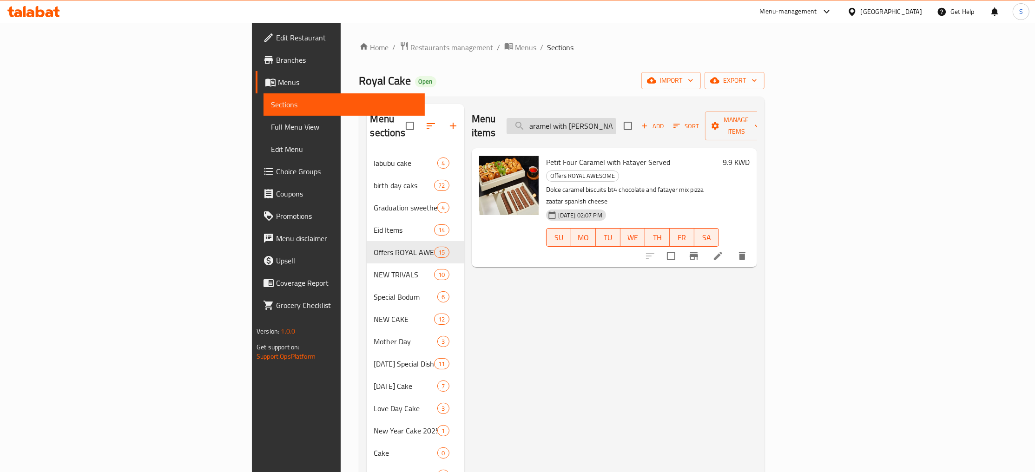
click at [616, 118] on input "Petit four caramel with fatayer served" at bounding box center [562, 126] width 110 height 16
paste input "choco cup with musakhan mix"
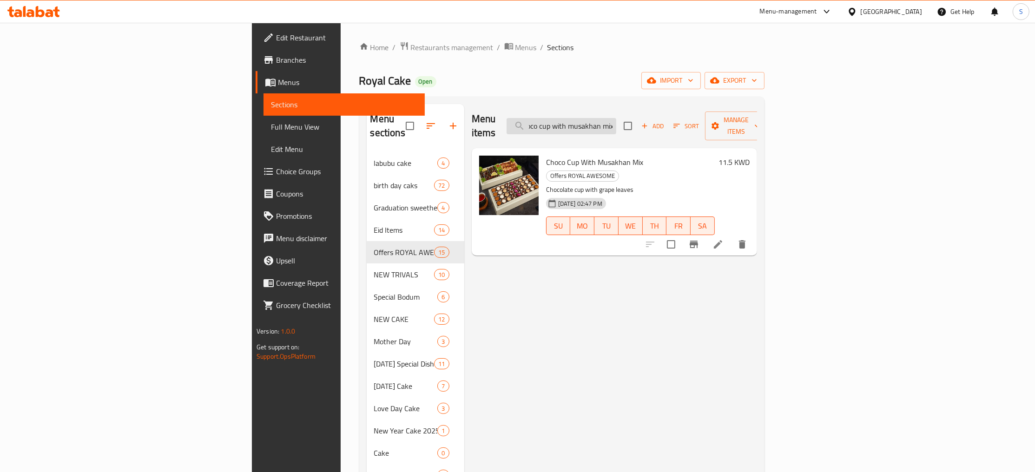
click at [616, 122] on input "choco cup with musakhan mix" at bounding box center [562, 126] width 110 height 16
paste input "salted caramel"
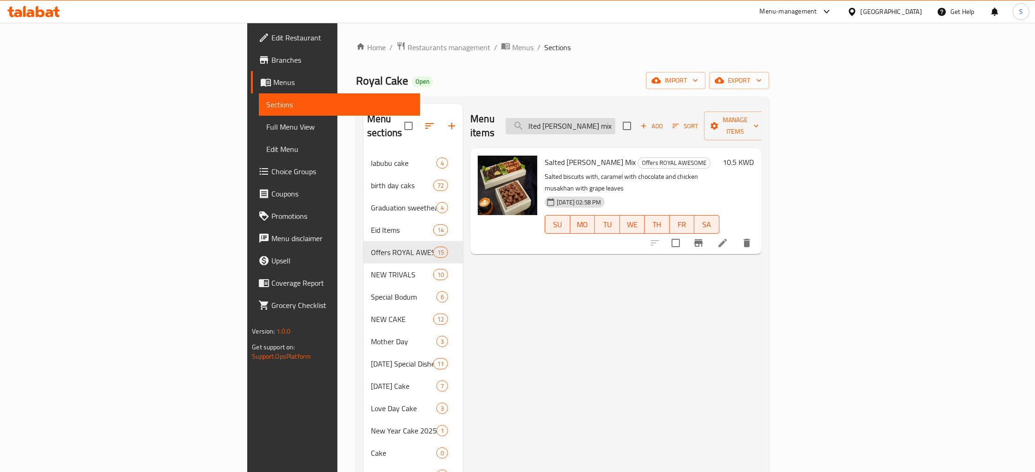
click at [615, 125] on input "salted caramel musakhan mix" at bounding box center [561, 126] width 110 height 16
paste input "weet coffee with glass"
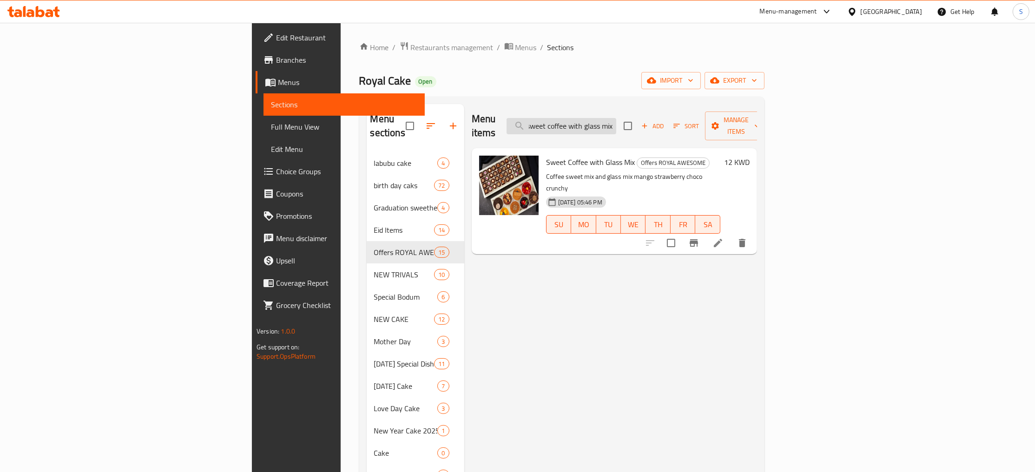
click at [616, 123] on input "sweet coffee with glass mix" at bounding box center [562, 126] width 110 height 16
paste input "coffee sweet and mini sandwich"
click at [616, 118] on input "coffee sweet and mini sandwich" at bounding box center [562, 126] width 110 height 16
paste input "Offer Sambosa Sweet"
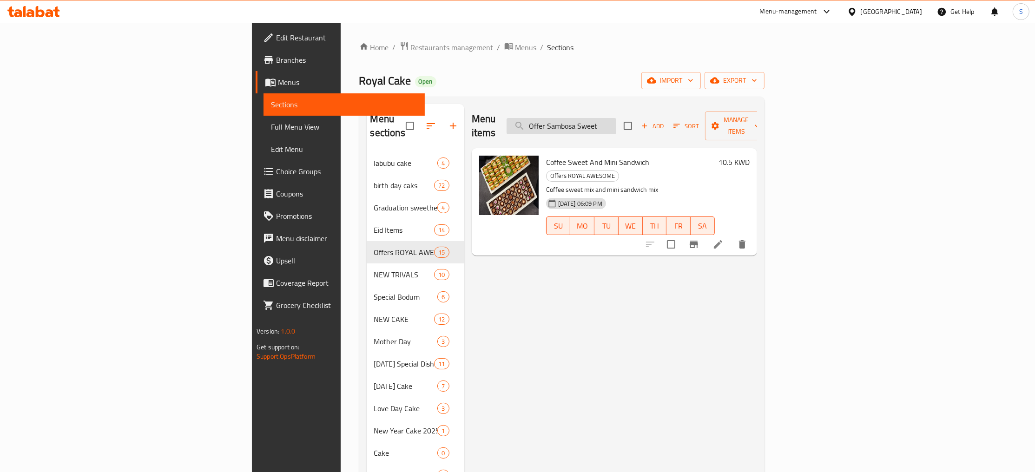
scroll to position [0, 0]
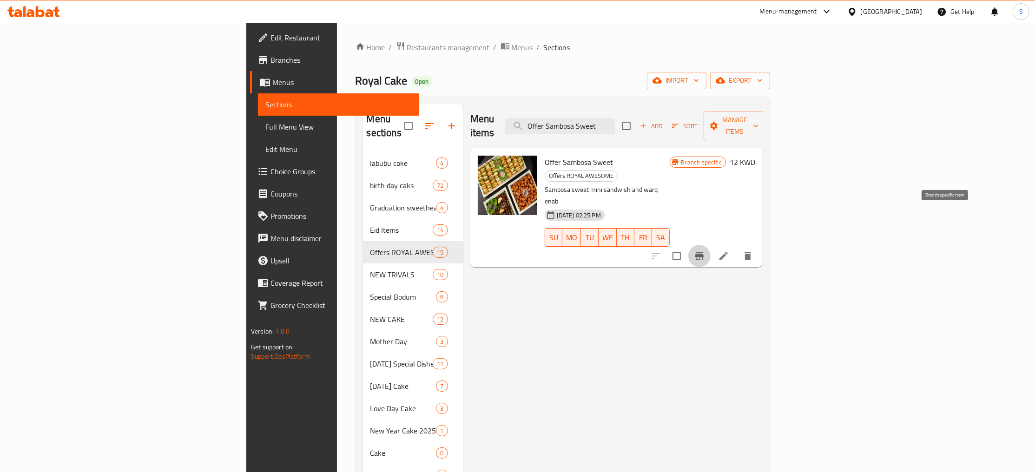
click at [705, 250] on icon "Branch-specific-item" at bounding box center [699, 255] width 11 height 11
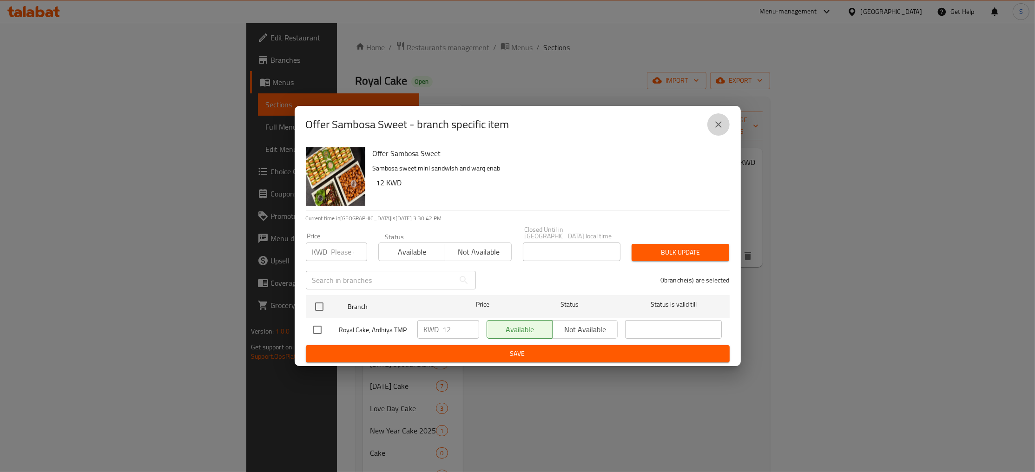
click at [714, 123] on icon "close" at bounding box center [718, 124] width 11 height 11
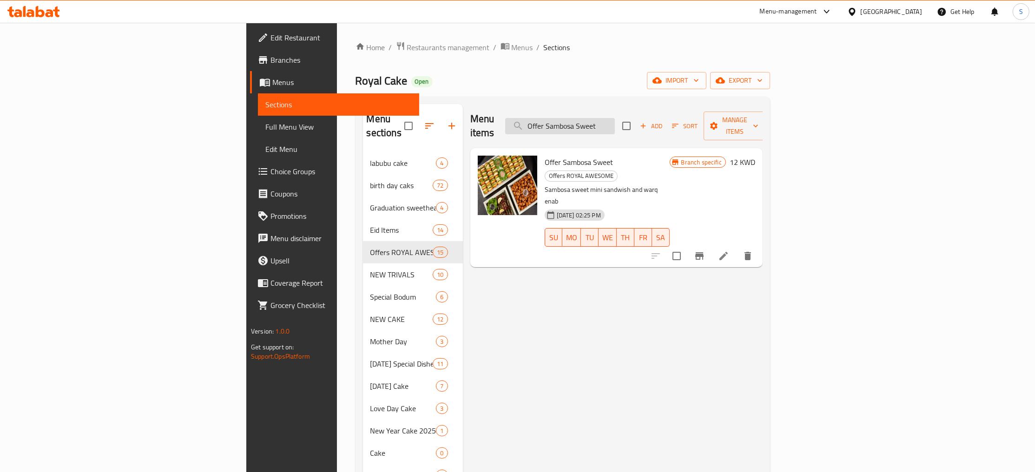
click at [615, 122] on input "Offer Sambosa Sweet" at bounding box center [560, 126] width 110 height 16
paste input "sweet coffee with glass mix"
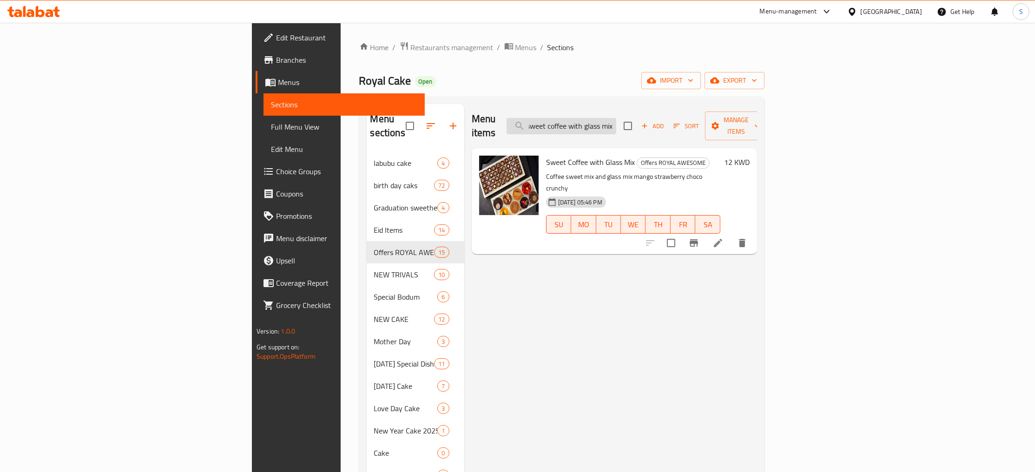
click at [616, 118] on input "sweet coffee with glass mix" at bounding box center [562, 126] width 110 height 16
paste input "Offer Sambosa Sweet"
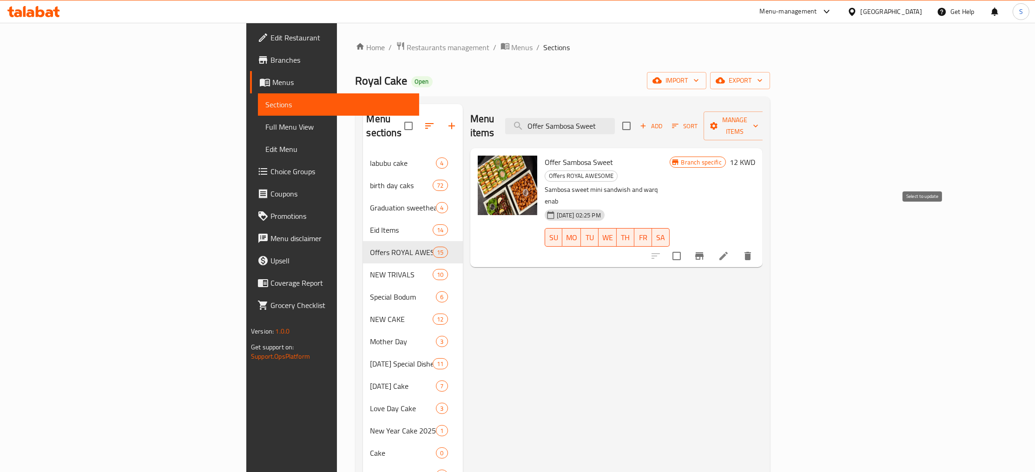
type input "Offer Sambosa Sweet"
click at [686, 246] on input "checkbox" at bounding box center [677, 256] width 20 height 20
checkbox input "true"
click at [686, 246] on input "checkbox" at bounding box center [677, 256] width 20 height 20
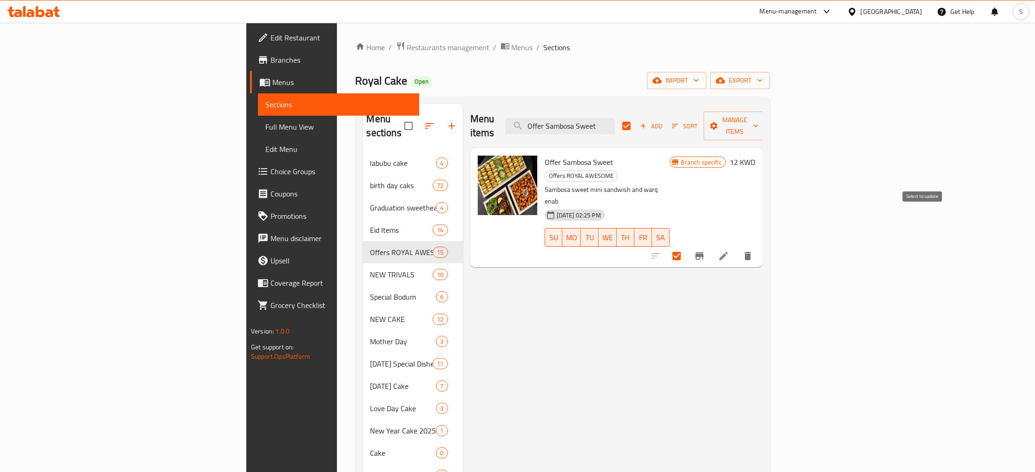
checkbox input "false"
click at [705, 250] on icon "Branch-specific-item" at bounding box center [699, 255] width 11 height 11
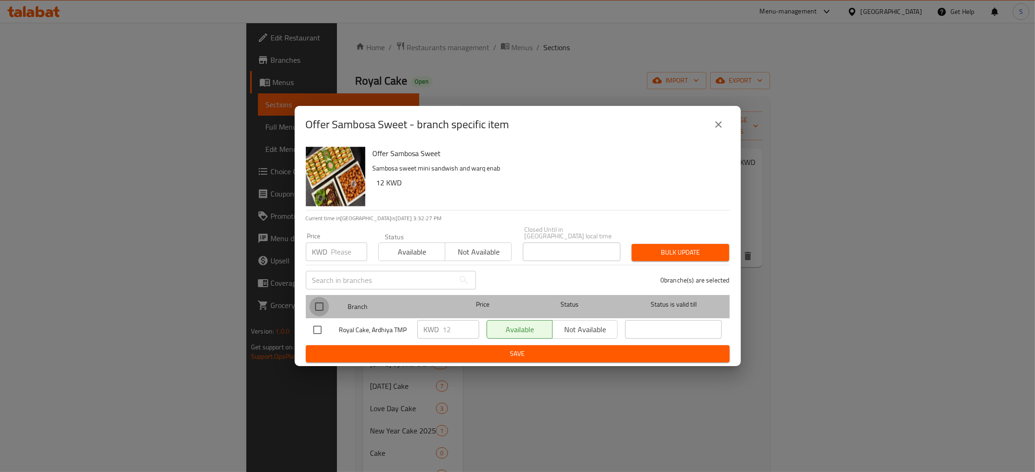
click at [326, 303] on input "checkbox" at bounding box center [320, 307] width 20 height 20
checkbox input "true"
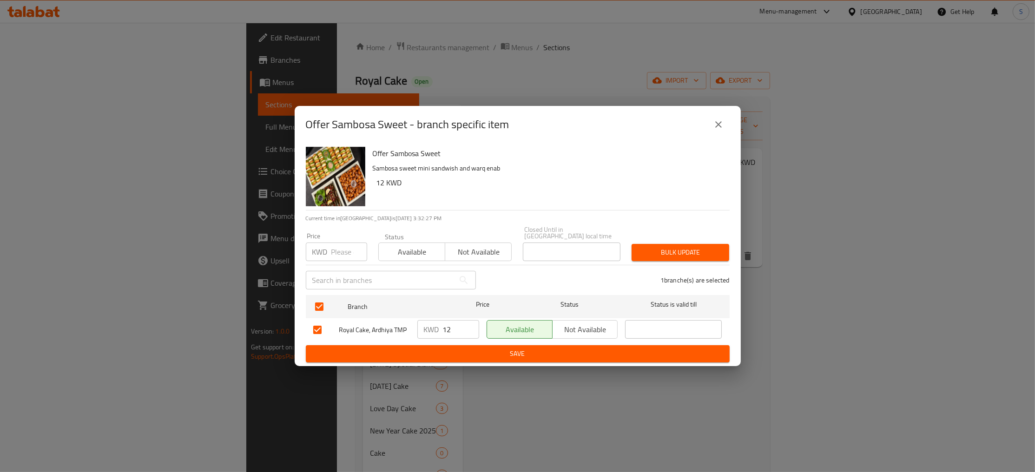
click at [702, 248] on span "Bulk update" at bounding box center [680, 253] width 83 height 12
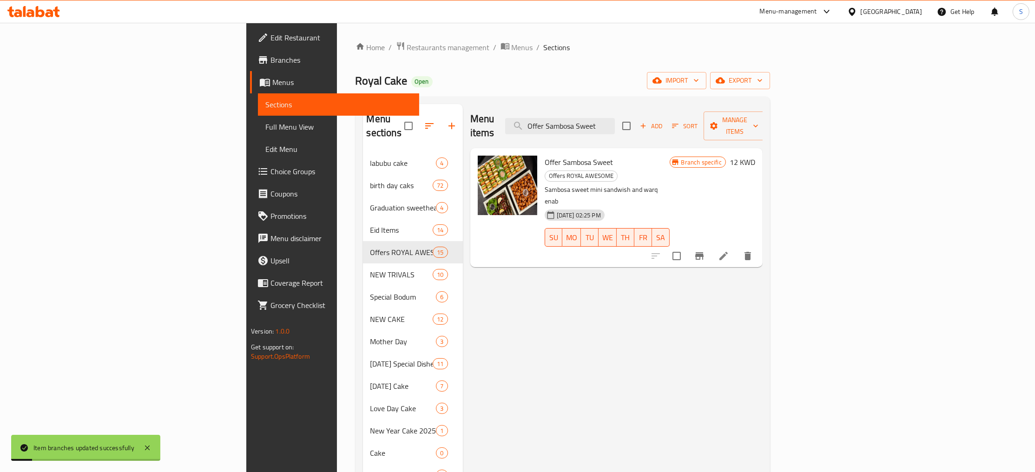
click at [755, 156] on h6 "12 KWD" at bounding box center [743, 162] width 26 height 13
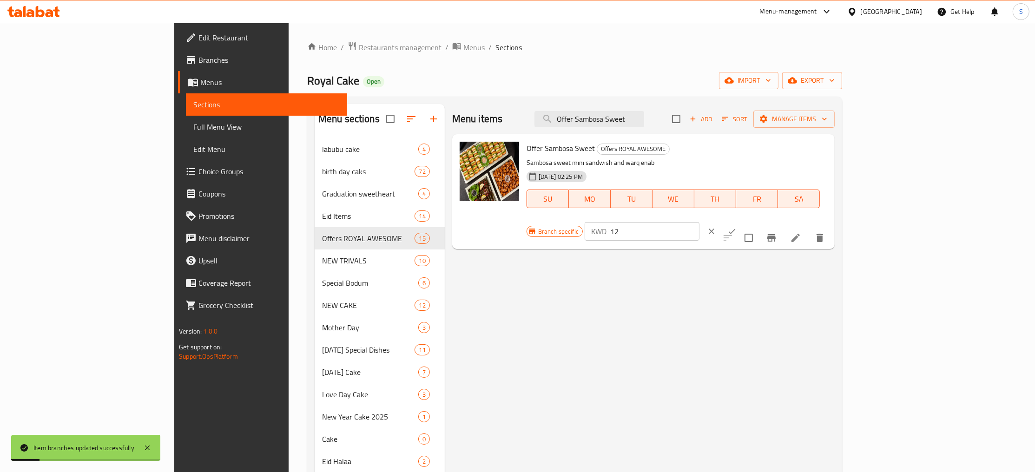
drag, startPoint x: 883, startPoint y: 157, endPoint x: 839, endPoint y: 159, distance: 43.7
click at [699, 222] on input "12" at bounding box center [654, 231] width 89 height 19
paste input "14.9"
paste input "number"
type input "14.9"
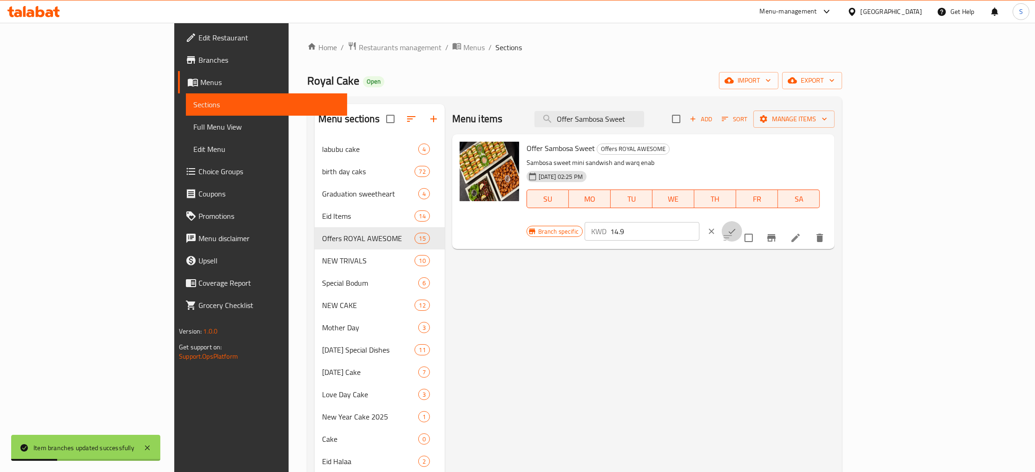
click at [737, 227] on icon "ok" at bounding box center [731, 231] width 9 height 9
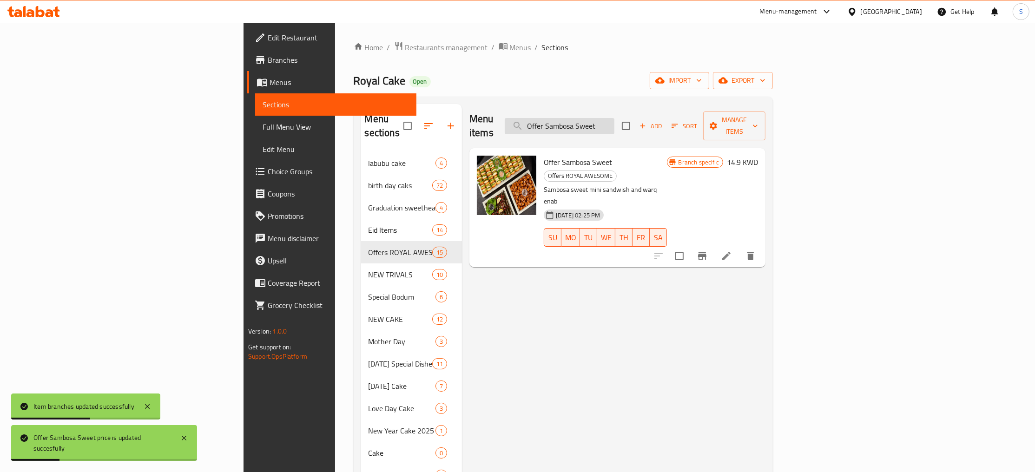
click at [614, 118] on input "Offer Sambosa Sweet" at bounding box center [560, 126] width 110 height 16
paste input "Basbousa"
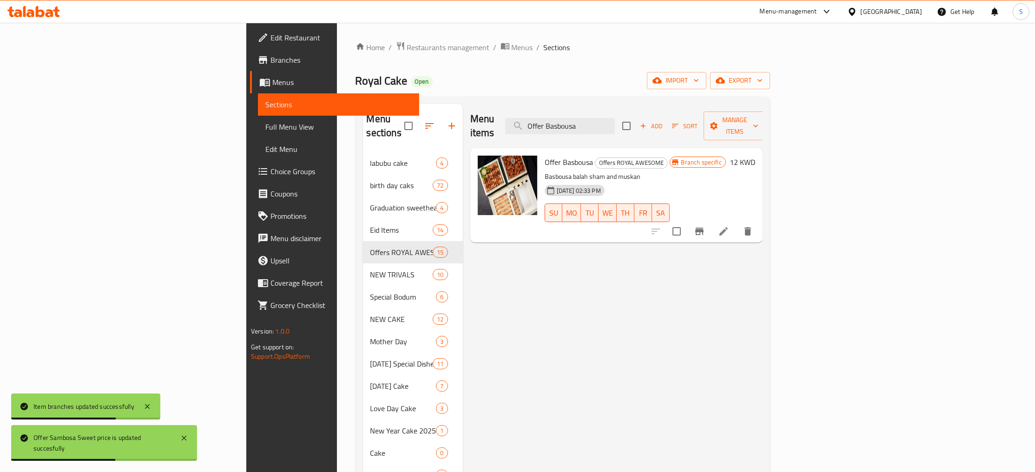
type input "Offer Basbousa"
click at [704, 228] on icon "Branch-specific-item" at bounding box center [699, 231] width 8 height 7
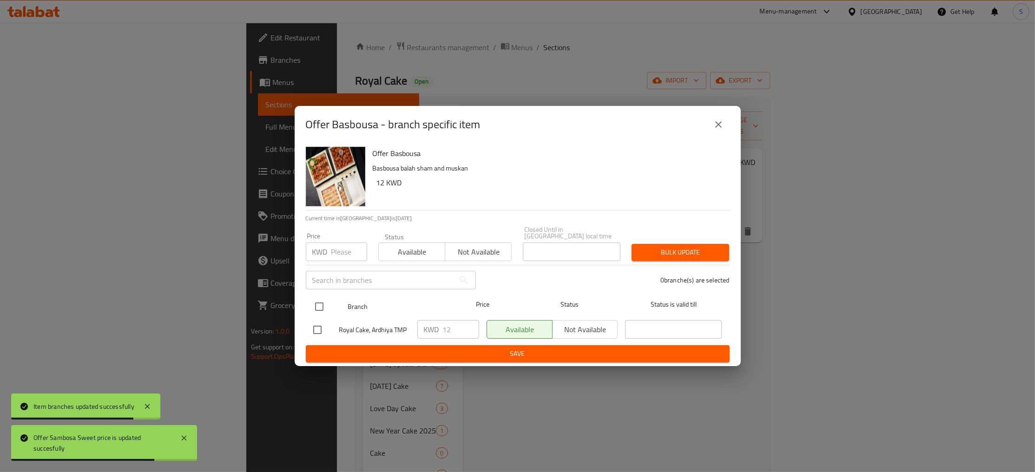
click at [320, 297] on input "checkbox" at bounding box center [320, 307] width 20 height 20
checkbox input "true"
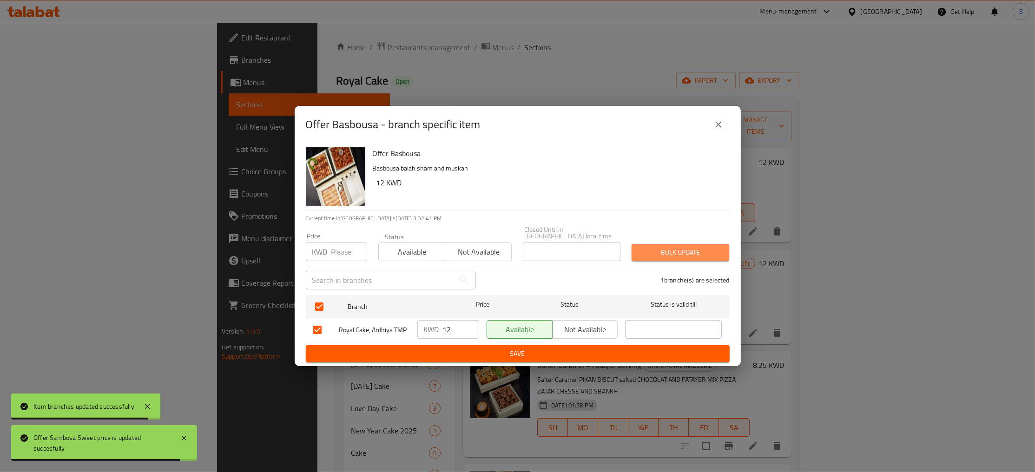
click at [726, 244] on button "Bulk update" at bounding box center [681, 252] width 98 height 17
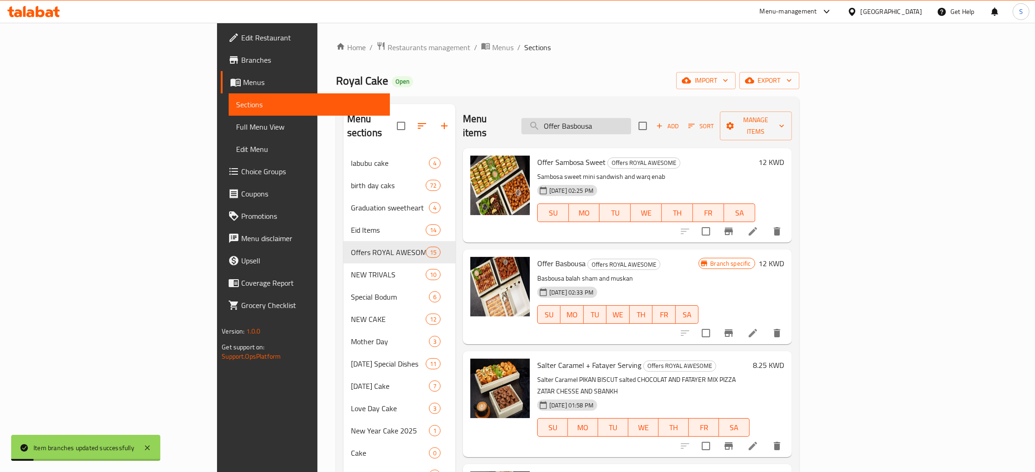
click at [631, 118] on input "Offer Basbousa" at bounding box center [576, 126] width 110 height 16
paste input "search"
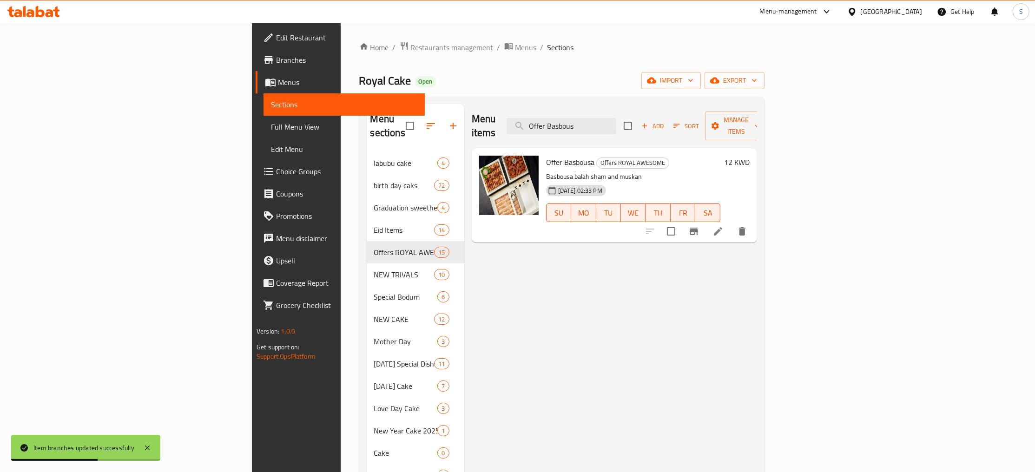
type input "Offer Basbous"
click at [750, 156] on h6 "12 KWD" at bounding box center [737, 162] width 26 height 13
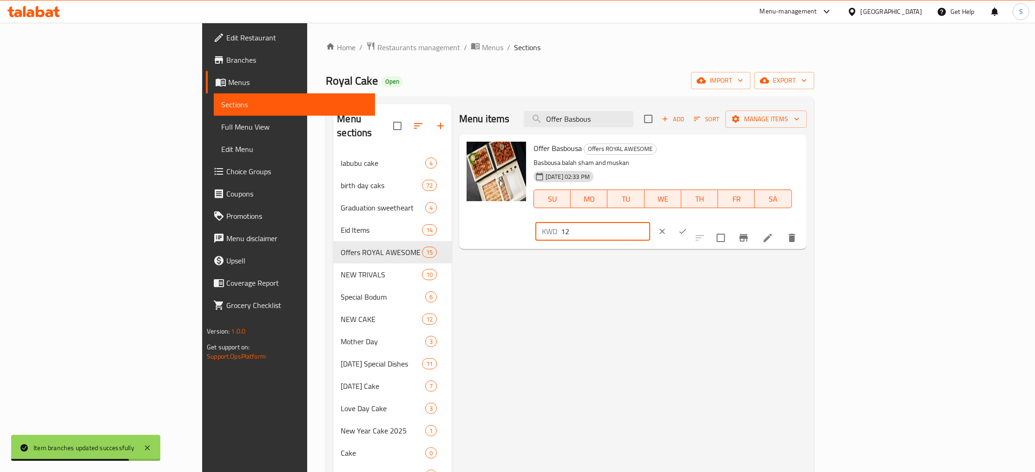
drag, startPoint x: 887, startPoint y: 144, endPoint x: 773, endPoint y: 154, distance: 114.3
click at [650, 222] on input "12" at bounding box center [605, 231] width 89 height 19
paste input "4.9"
type input "14.9"
click at [687, 227] on icon "ok" at bounding box center [682, 231] width 9 height 9
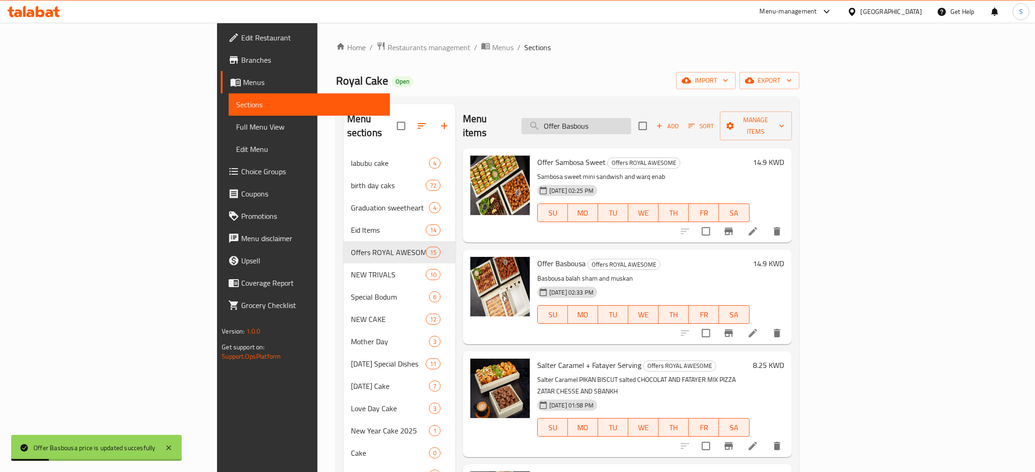
click at [631, 128] on input "Offer Basbous" at bounding box center [576, 126] width 110 height 16
paste input "Salter Caramel + Fatayer Serving"
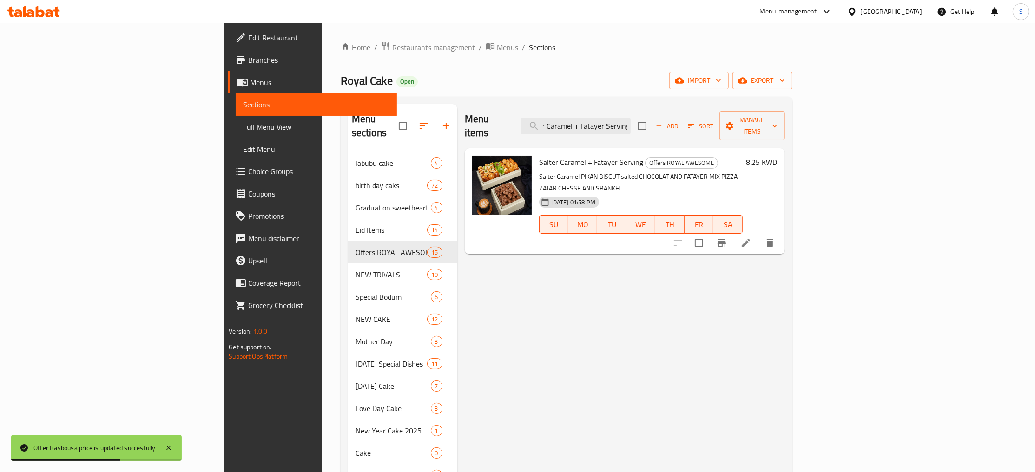
type input "Salter Caramel + Fatayer Serving"
click at [778, 156] on h6 "8.25 KWD" at bounding box center [761, 162] width 31 height 13
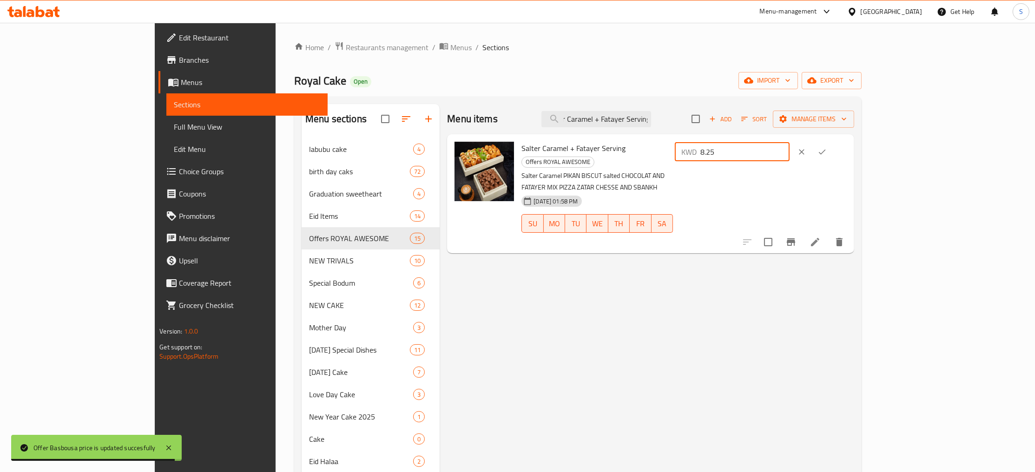
drag, startPoint x: 899, startPoint y: 156, endPoint x: 766, endPoint y: 169, distance: 133.6
click at [765, 161] on input "8.25" at bounding box center [744, 152] width 89 height 19
paste input "9.6"
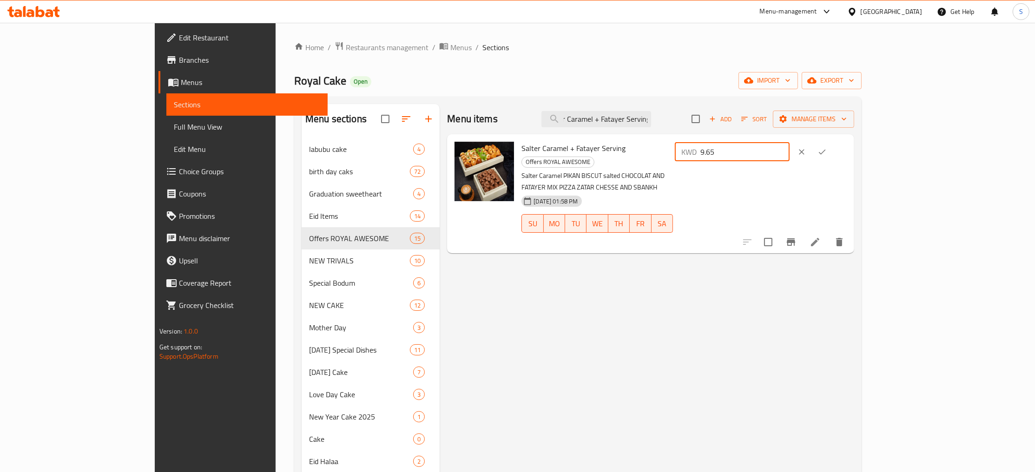
type input "9.65"
click at [827, 156] on icon "ok" at bounding box center [821, 151] width 9 height 9
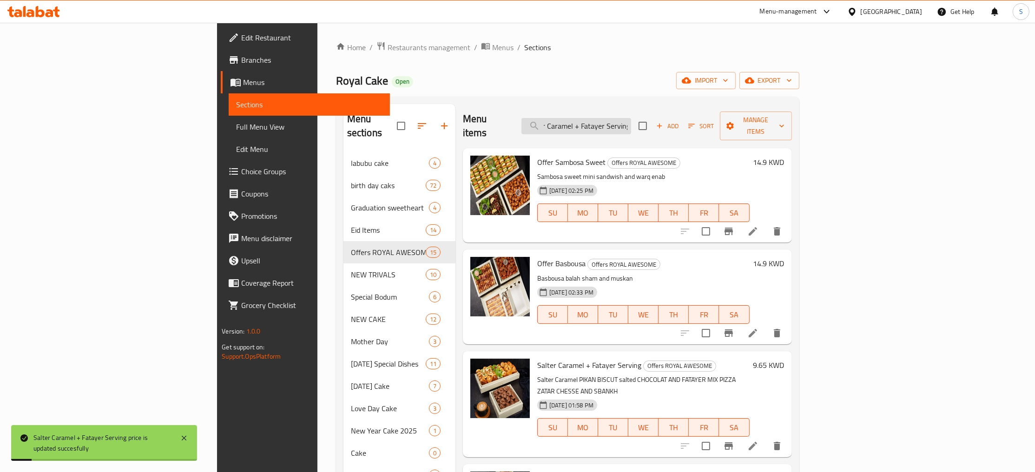
click at [631, 119] on input "Salter Caramel + Fatayer Serving" at bounding box center [576, 126] width 110 height 16
paste input "Bt4 Caramel with musakhan mix"
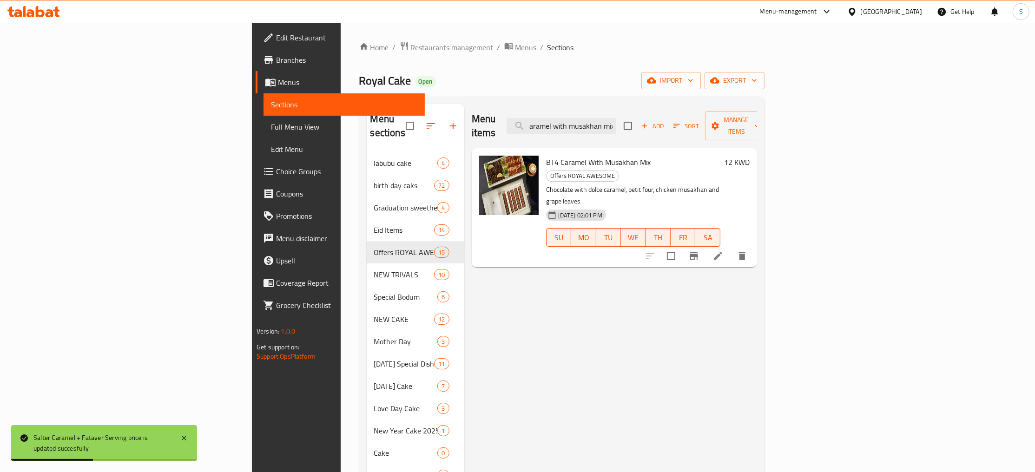
type input "Bt4 Caramel with musakhan mix"
click at [750, 156] on h6 "12 KWD" at bounding box center [737, 162] width 26 height 13
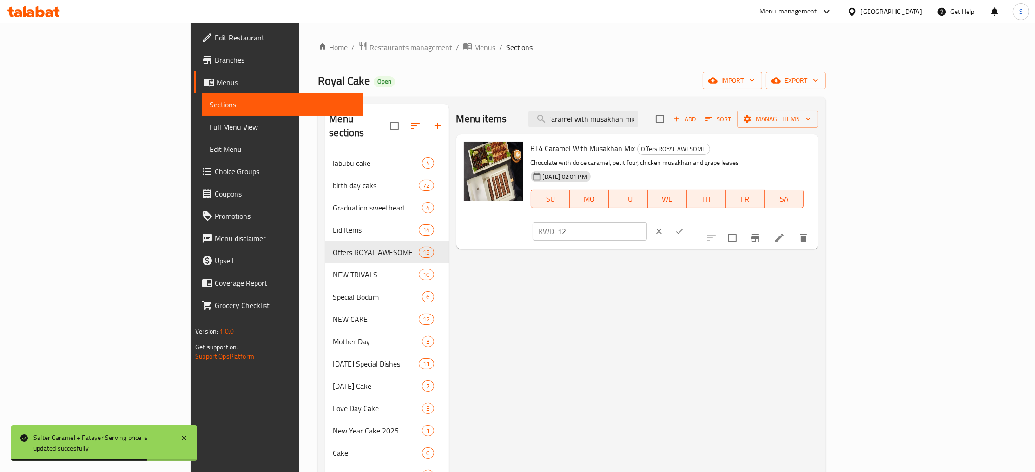
drag, startPoint x: 858, startPoint y: 155, endPoint x: 829, endPoint y: 166, distance: 31.3
click at [647, 222] on input "12" at bounding box center [602, 231] width 89 height 19
paste input "3"
type input "13"
click at [684, 227] on icon "ok" at bounding box center [679, 231] width 9 height 9
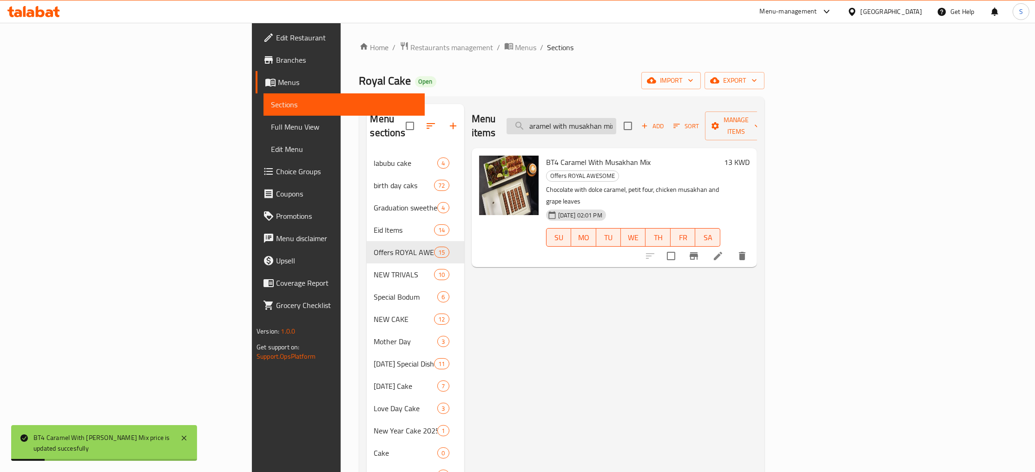
click at [616, 123] on input "Bt4 Caramel with musakhan mix" at bounding box center [562, 126] width 110 height 16
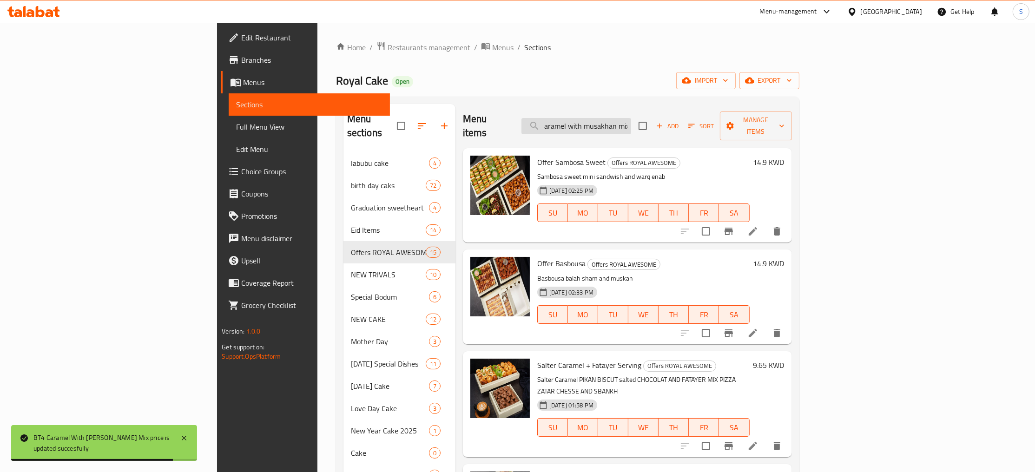
click at [631, 118] on input "Bt4 Caramel with musakhan mix" at bounding box center [576, 126] width 110 height 16
paste input "Nutella Balls , Fatayer Serving"
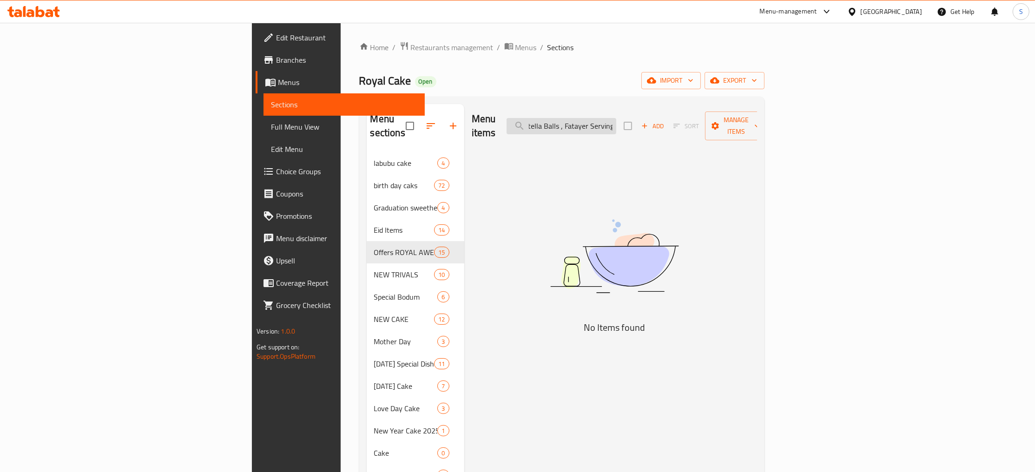
drag, startPoint x: 642, startPoint y: 118, endPoint x: 775, endPoint y: 125, distance: 133.1
click at [616, 125] on input "Nutella Balls , Fatayer Serving" at bounding box center [562, 126] width 110 height 16
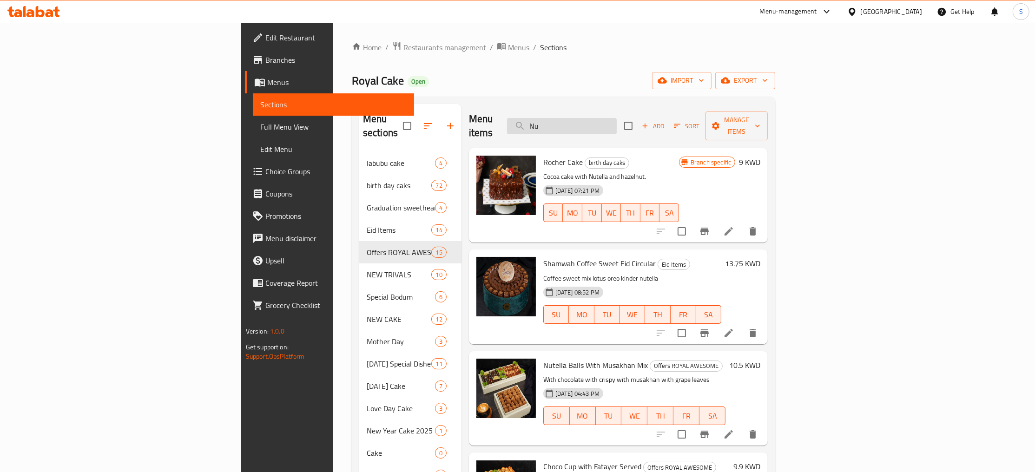
type input "N"
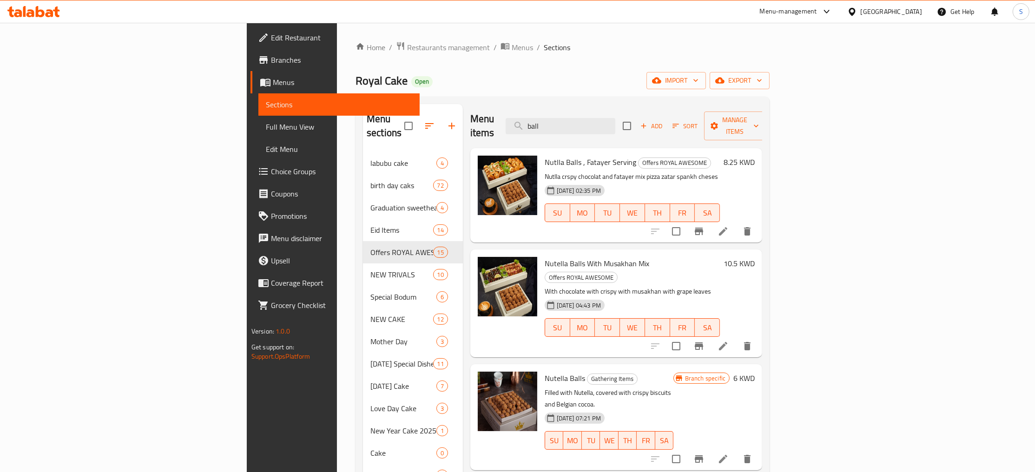
type input "ball"
click at [755, 156] on h6 "8.25 KWD" at bounding box center [739, 162] width 31 height 13
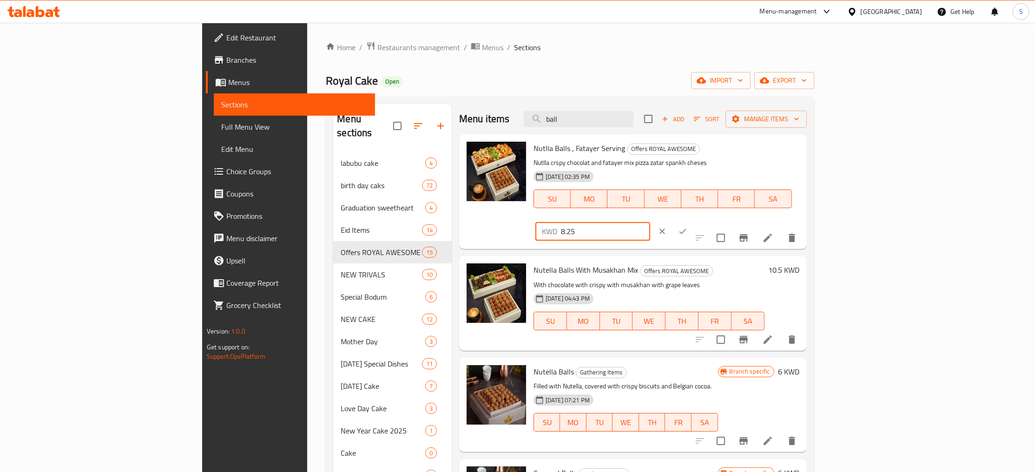
drag, startPoint x: 868, startPoint y: 156, endPoint x: 903, endPoint y: 167, distance: 37.2
click at [650, 222] on input "8.25" at bounding box center [605, 231] width 89 height 19
paste input "9.6"
type input "9.65"
click at [687, 227] on icon "ok" at bounding box center [682, 231] width 9 height 9
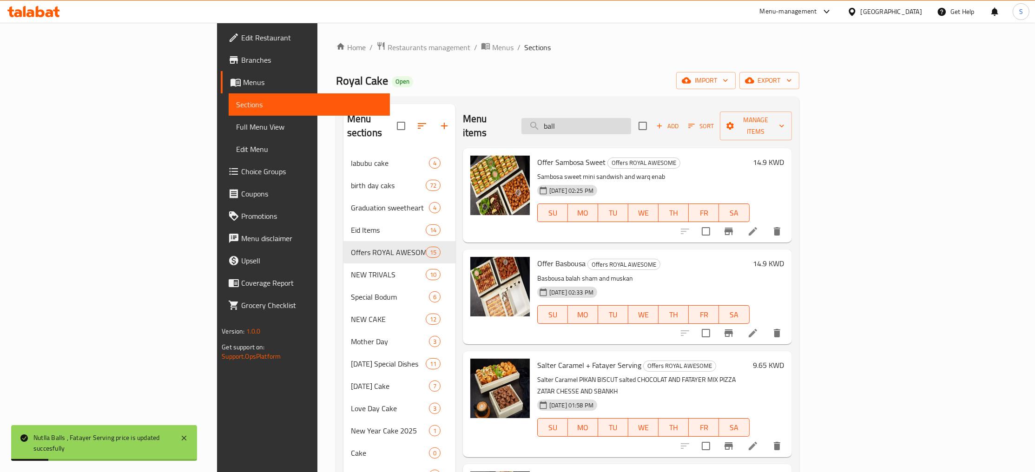
click at [631, 118] on input "ball" at bounding box center [576, 126] width 110 height 16
paste input "Nutella Balls with musakhan mix"
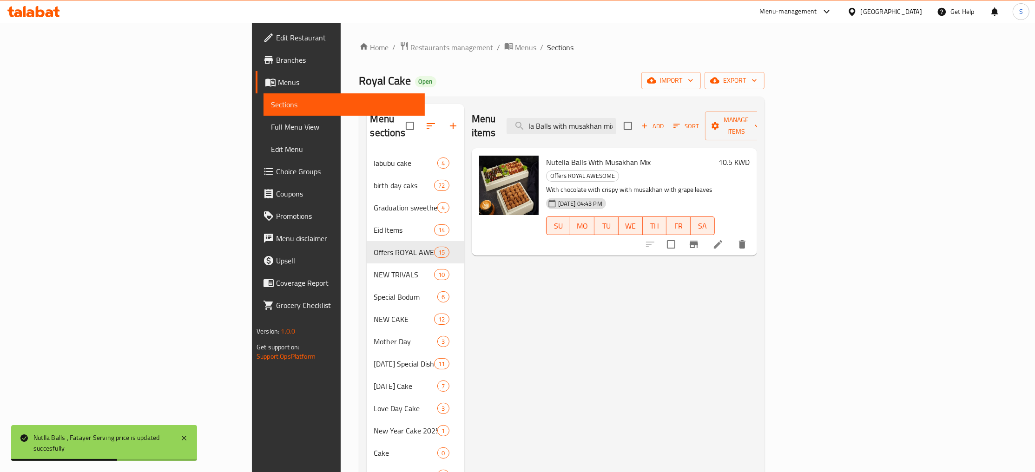
type input "Nutella Balls with musakhan mix"
click at [750, 156] on h6 "10.5 KWD" at bounding box center [733, 162] width 31 height 13
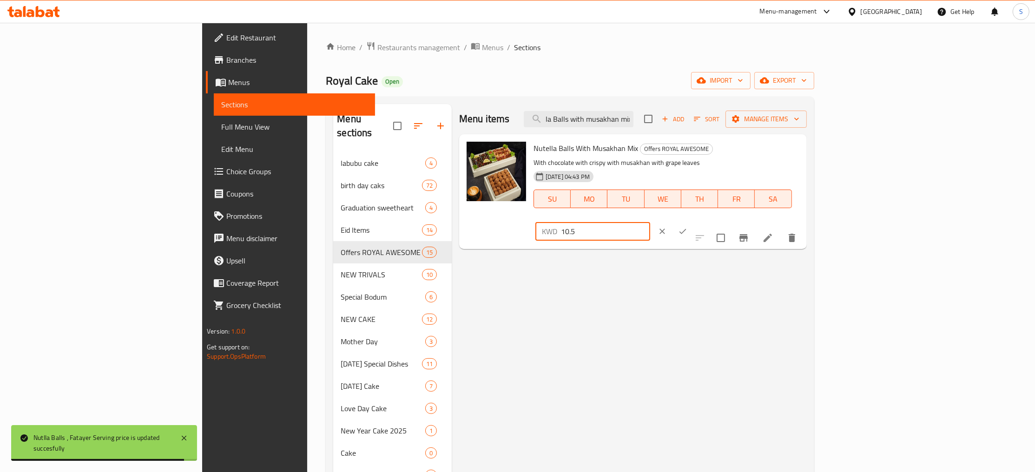
click at [650, 222] on input "10.5" at bounding box center [605, 231] width 89 height 19
paste input "2.7"
type input "12.75"
click at [686, 229] on icon "ok" at bounding box center [682, 231] width 7 height 5
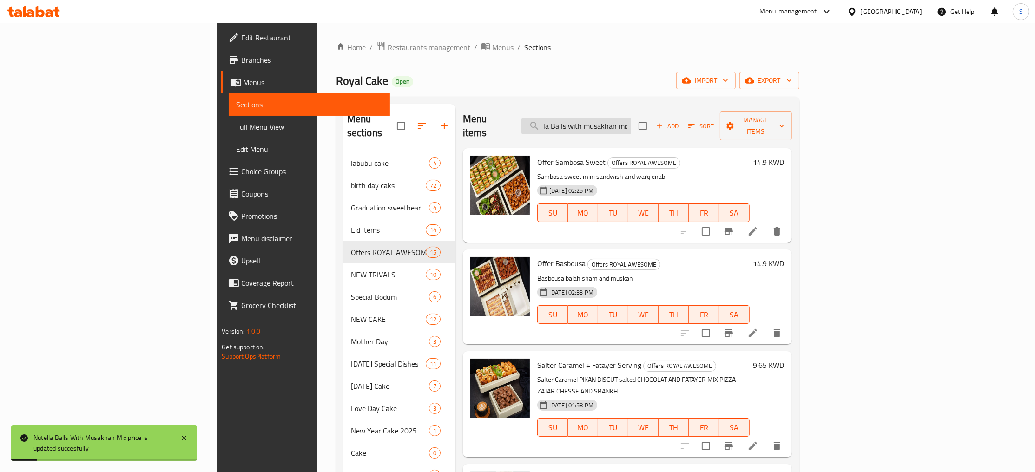
click at [631, 119] on input "Nutella Balls with musakhan mix" at bounding box center [576, 126] width 110 height 16
paste input "Choco cup with fatayer served"
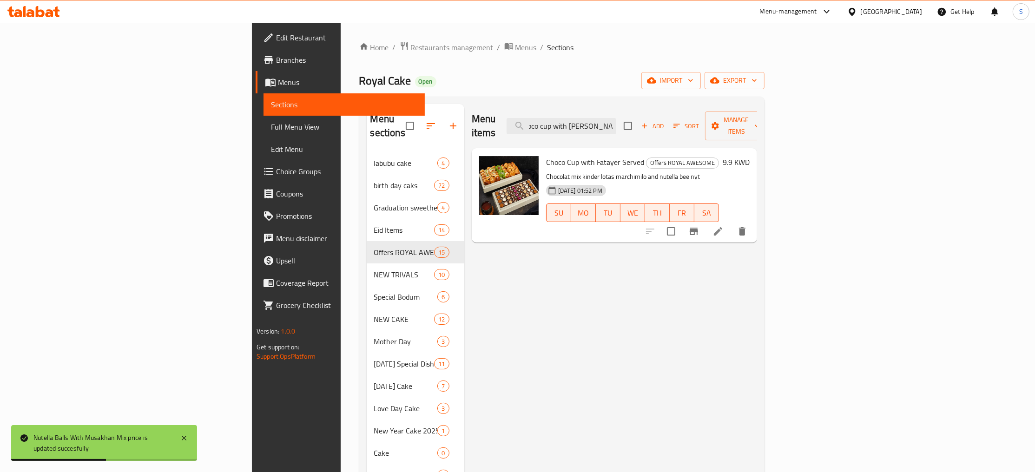
type input "Choco cup with fatayer served"
click at [750, 158] on div "9.9 KWD" at bounding box center [734, 195] width 31 height 79
click at [753, 152] on div "Choco Cup with Fatayer Served Offers ROYAL AWESOME Chocolat mix kinder lotas ma…" at bounding box center [647, 195] width 211 height 87
click at [750, 156] on h6 "9.9 KWD" at bounding box center [736, 162] width 27 height 13
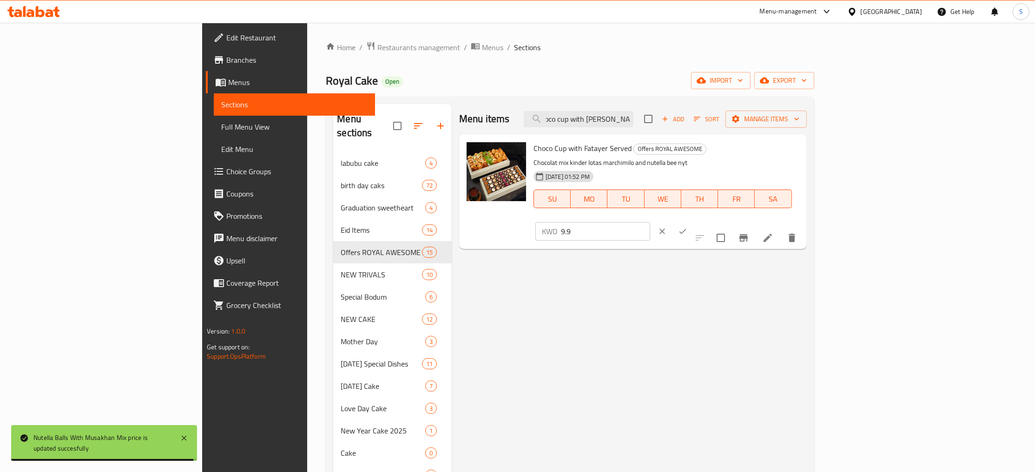
click at [650, 222] on input "9.9" at bounding box center [605, 231] width 89 height 19
paste input "11.5"
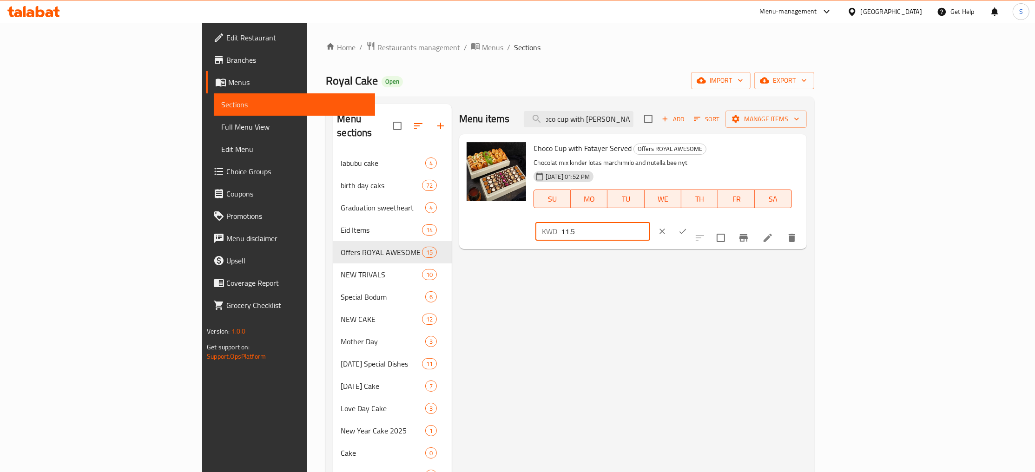
type input "11.5"
click at [693, 221] on button "ok" at bounding box center [682, 231] width 20 height 20
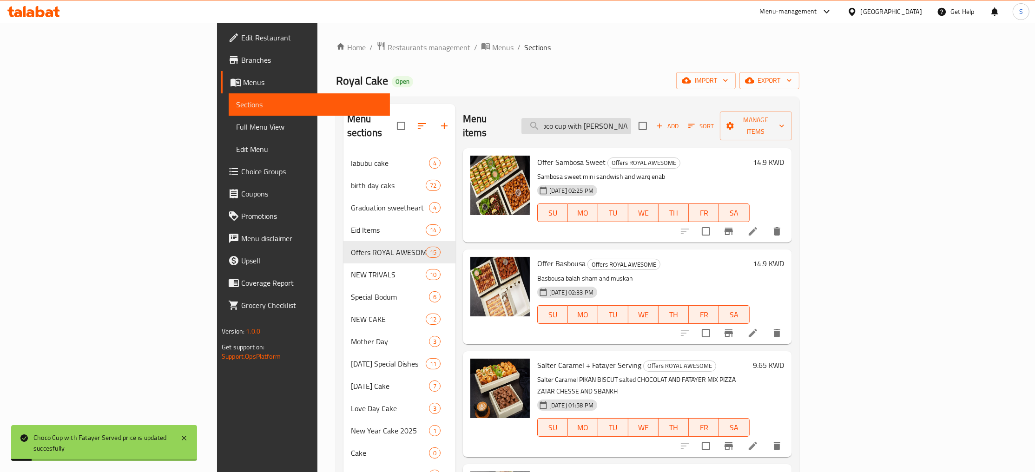
click at [631, 122] on input "Choco cup with fatayer served" at bounding box center [576, 126] width 110 height 16
paste input "Petit four caramel"
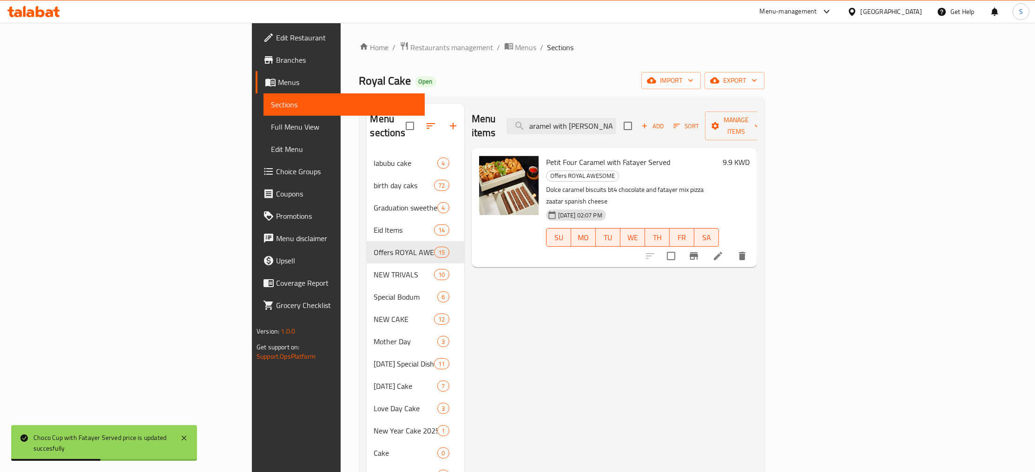
type input "Petit four caramel with fatayer served"
click at [750, 156] on h6 "9.9 KWD" at bounding box center [736, 162] width 27 height 13
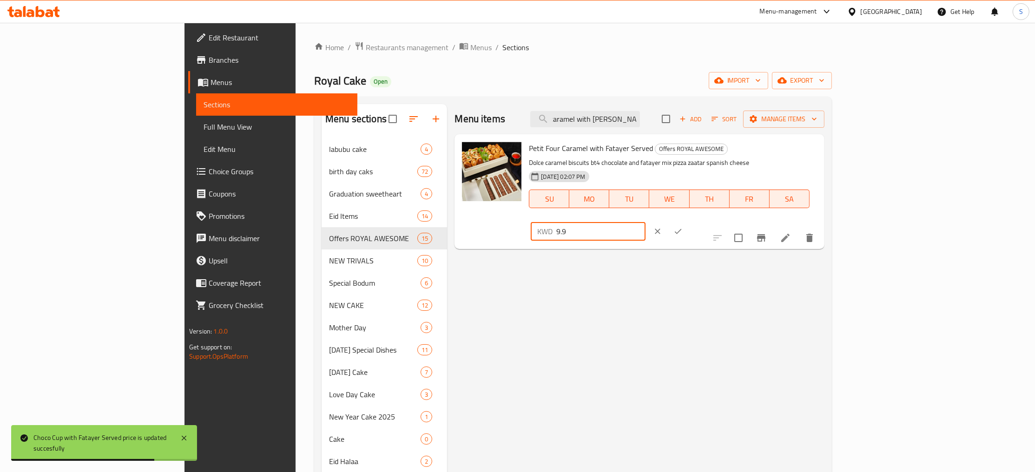
drag, startPoint x: 890, startPoint y: 151, endPoint x: 795, endPoint y: 155, distance: 95.4
click at [646, 222] on input "9.9" at bounding box center [600, 231] width 89 height 19
paste input "11.25"
type input "11.25"
click at [683, 227] on icon "ok" at bounding box center [677, 231] width 9 height 9
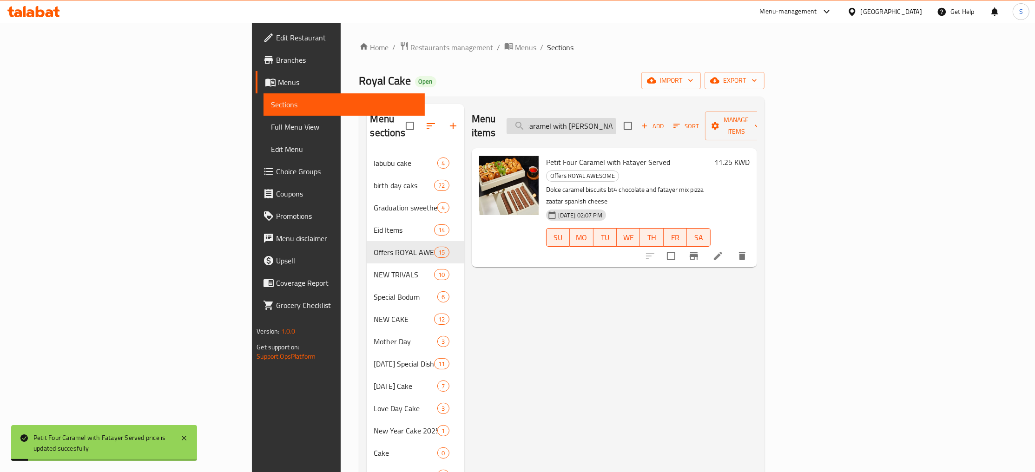
click at [616, 118] on input "Petit four caramel with fatayer served" at bounding box center [562, 126] width 110 height 16
paste input "choco cup with musakhan mix"
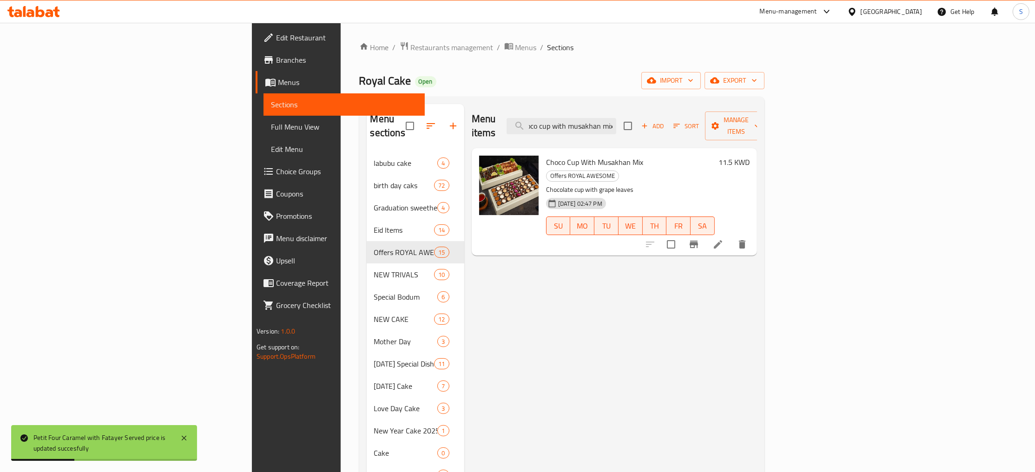
type input "choco cup with musakhan mix"
click at [731, 236] on li at bounding box center [718, 244] width 26 height 17
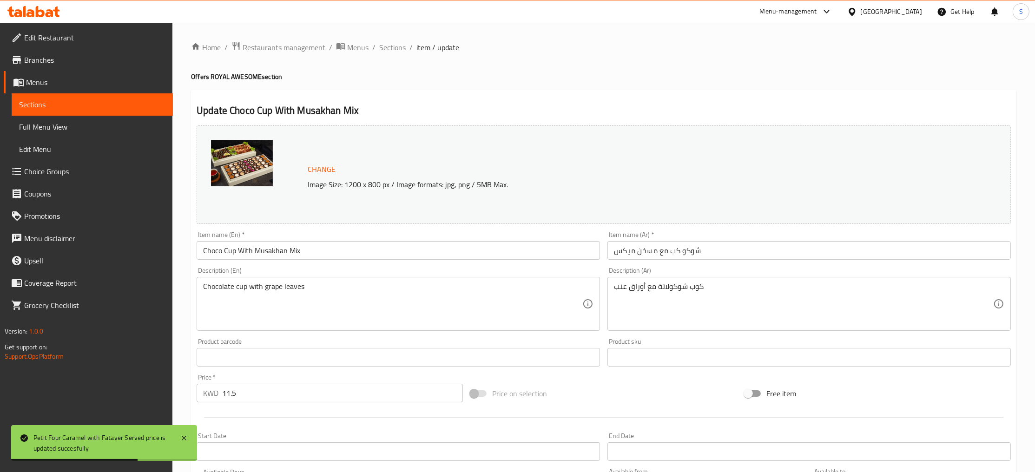
scroll to position [197, 0]
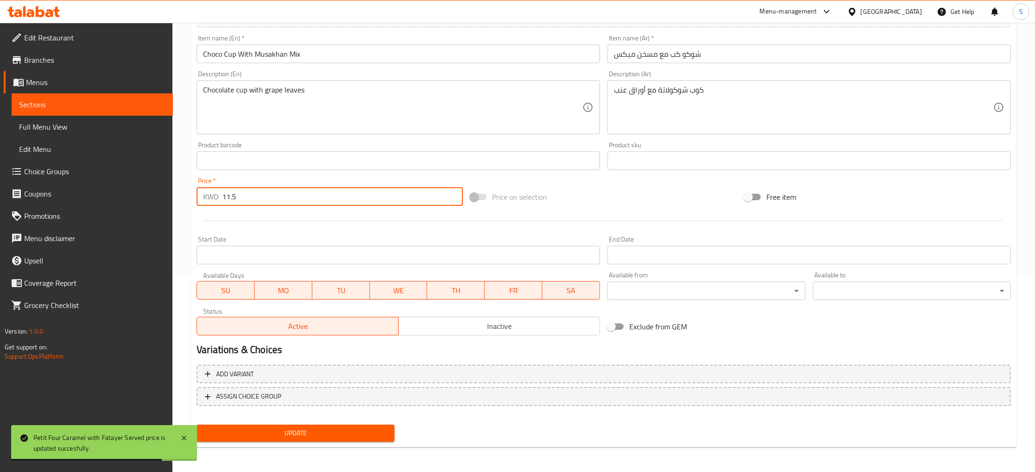
drag, startPoint x: 276, startPoint y: 202, endPoint x: 112, endPoint y: 205, distance: 164.1
click at [222, 204] on input "11.5" at bounding box center [342, 196] width 241 height 19
paste input "3.2"
type input "13.25"
click at [197, 425] on button "Update" at bounding box center [296, 433] width 198 height 17
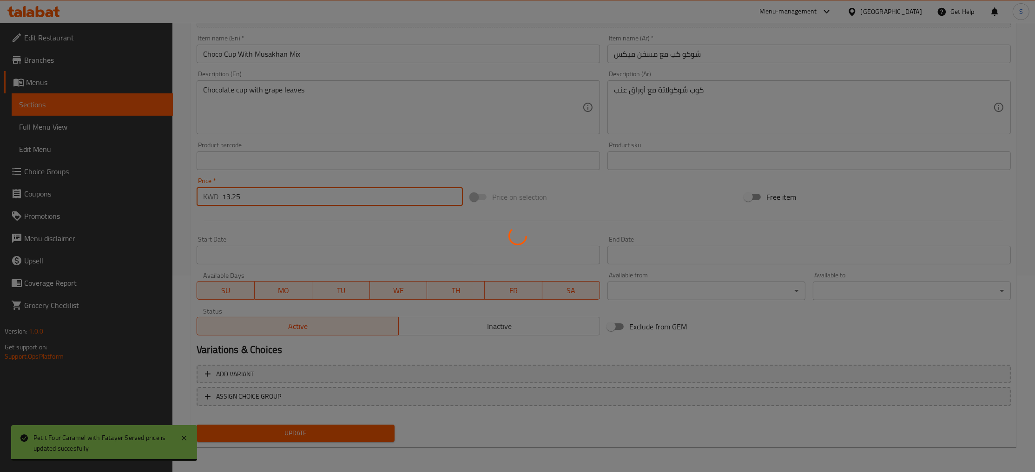
scroll to position [0, 0]
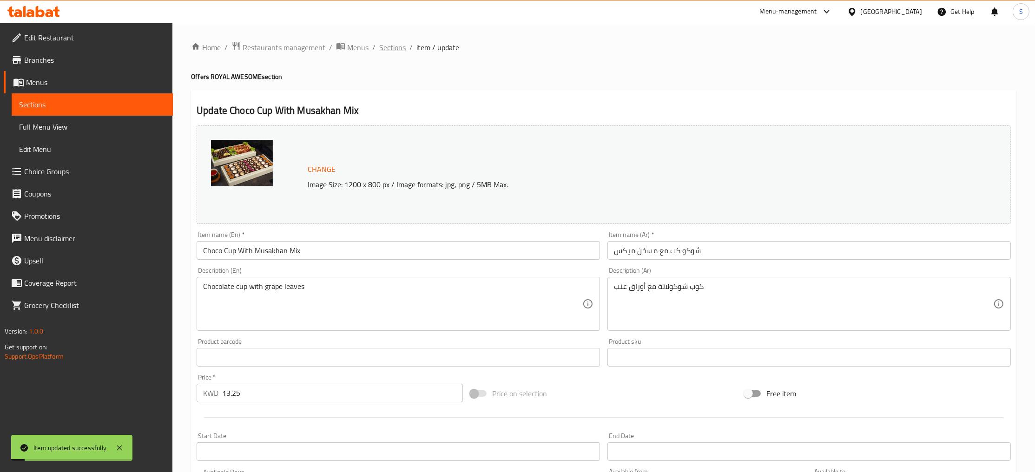
click at [395, 47] on span "Sections" at bounding box center [392, 47] width 26 height 11
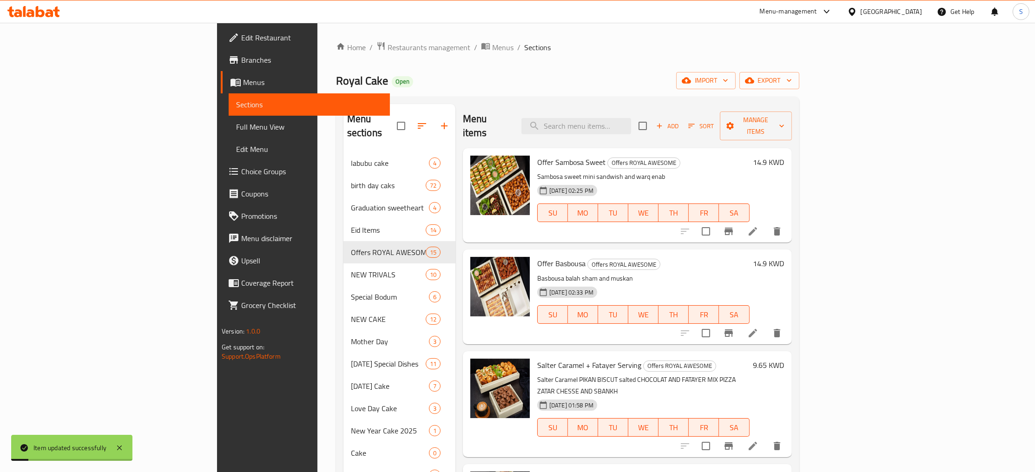
click at [688, 106] on div "Menu items Add Sort Manage items" at bounding box center [627, 126] width 329 height 44
click at [631, 118] on input "search" at bounding box center [576, 126] width 110 height 16
paste input "salted caramel musakhan mix"
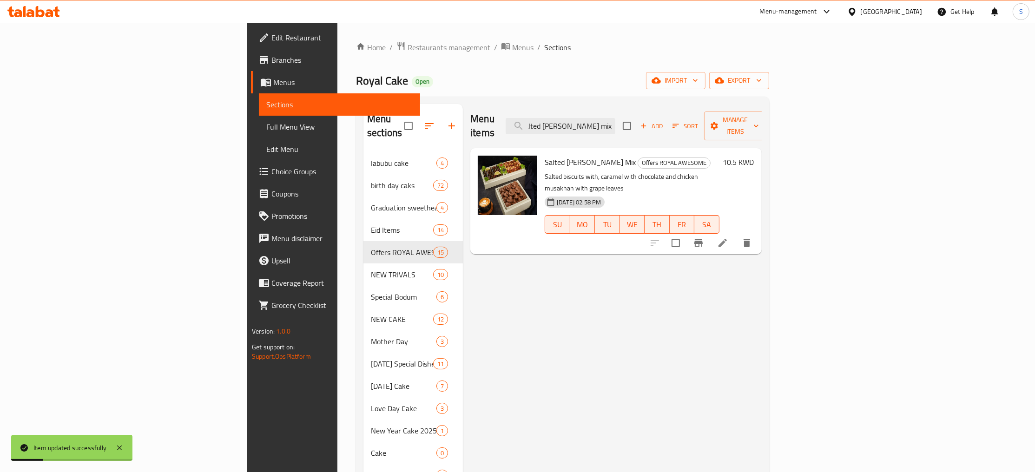
type input "salted caramel musakhan mix"
click at [754, 156] on h6 "10.5 KWD" at bounding box center [738, 162] width 31 height 13
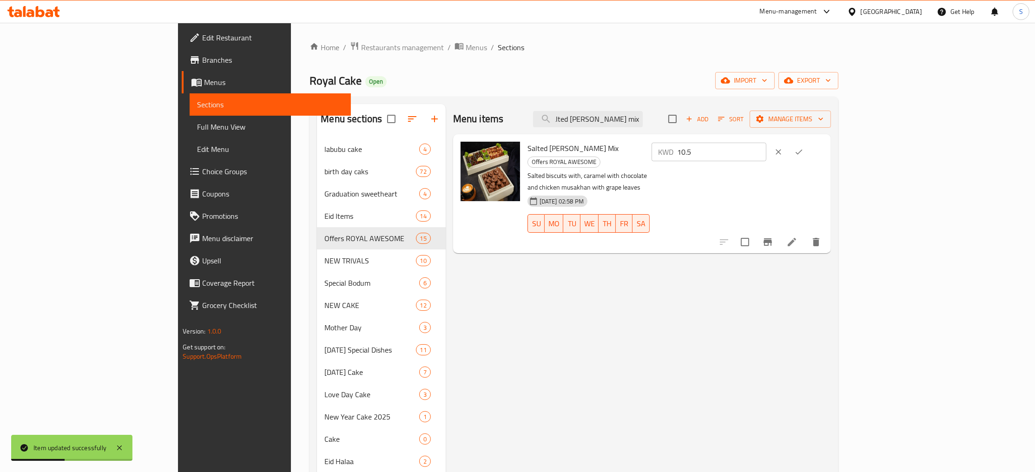
drag, startPoint x: 892, startPoint y: 156, endPoint x: 828, endPoint y: 163, distance: 64.5
click at [766, 161] on input "10.5" at bounding box center [721, 152] width 89 height 19
paste input "2.7"
type input "12.75"
click at [804, 150] on icon "ok" at bounding box center [798, 151] width 9 height 9
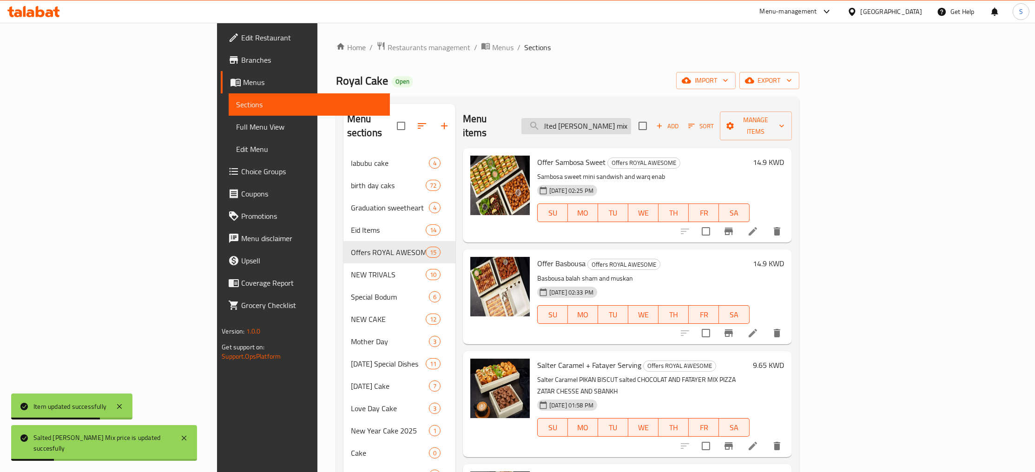
click at [631, 126] on input "salted caramel musakhan mix" at bounding box center [576, 126] width 110 height 16
paste input "weet coffee with glass"
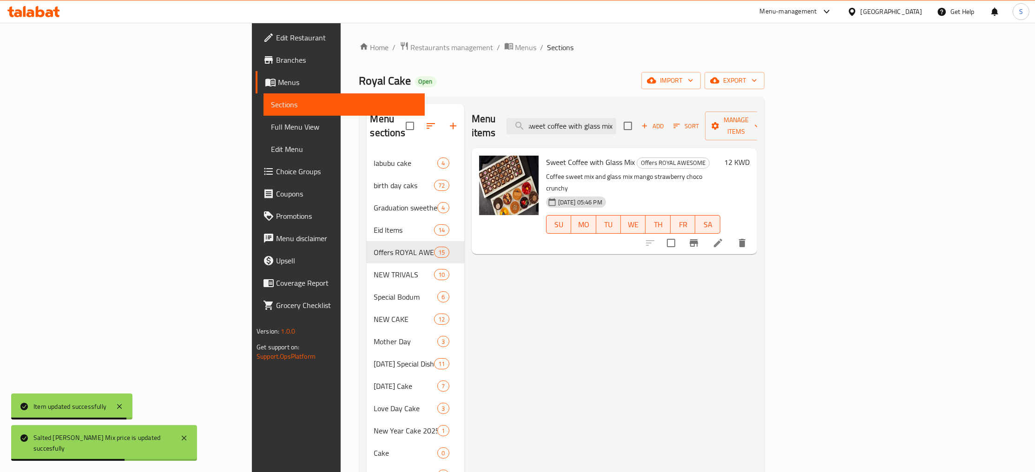
type input "sweet coffee with glass mix"
click at [750, 156] on h6 "12 KWD" at bounding box center [737, 162] width 26 height 13
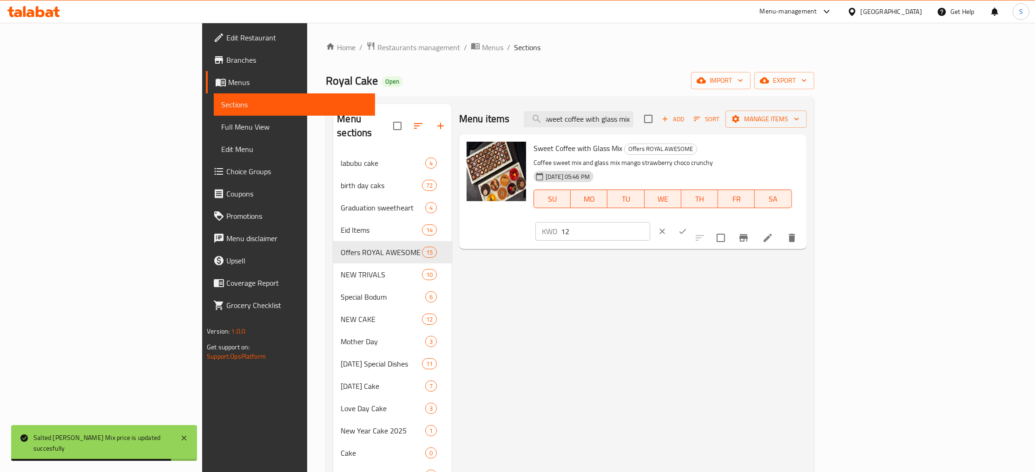
click at [650, 222] on input "12" at bounding box center [605, 231] width 89 height 19
paste input "4.25"
type input "14.25"
click at [687, 227] on icon "ok" at bounding box center [682, 231] width 9 height 9
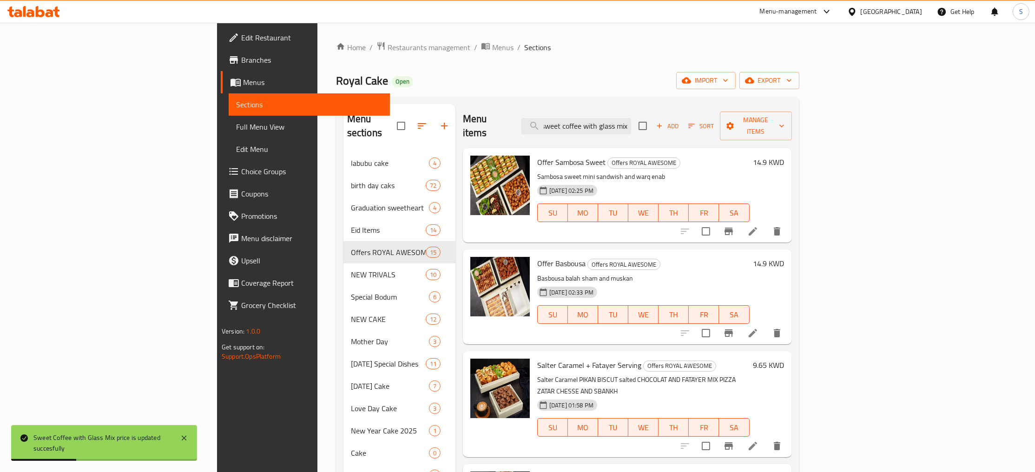
click at [631, 121] on input "sweet coffee with glass mix" at bounding box center [576, 126] width 110 height 16
paste input "coffee sweet and mini sandwich"
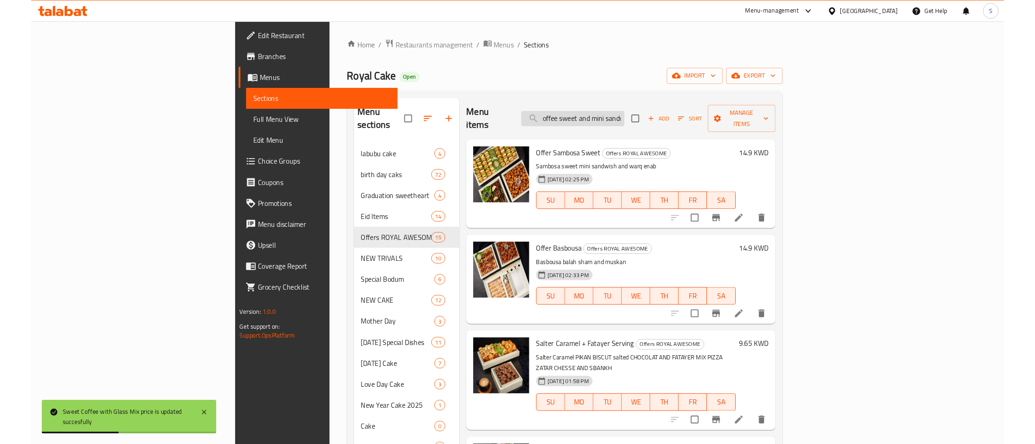
scroll to position [0, 16]
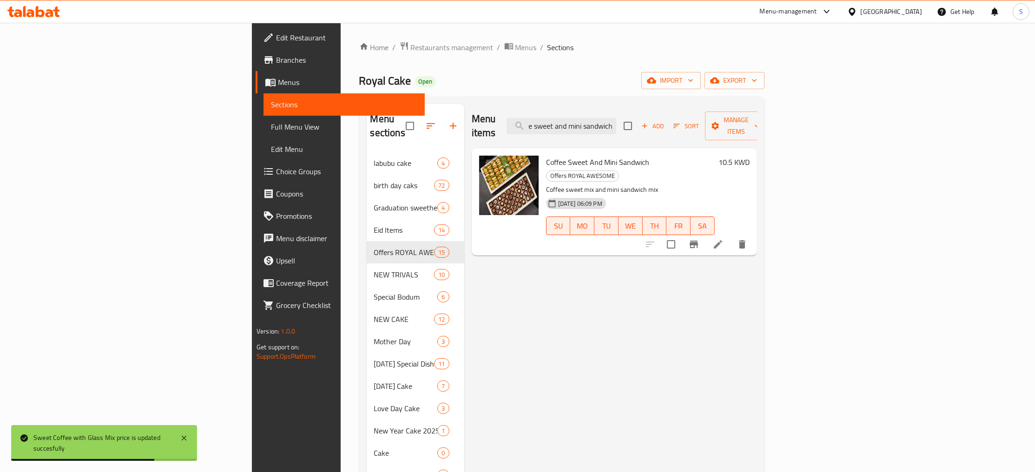
type input "coffee sweet and mini sandwich"
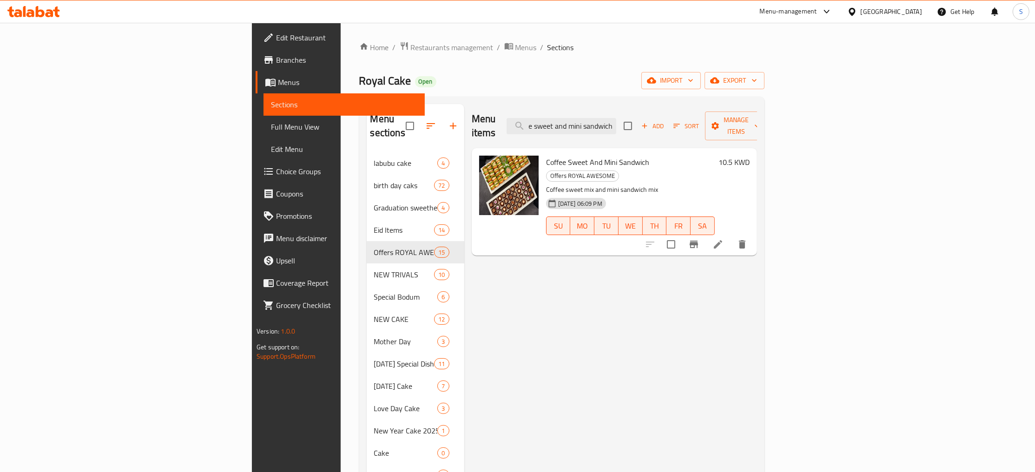
click at [750, 156] on h6 "10.5 KWD" at bounding box center [733, 162] width 31 height 13
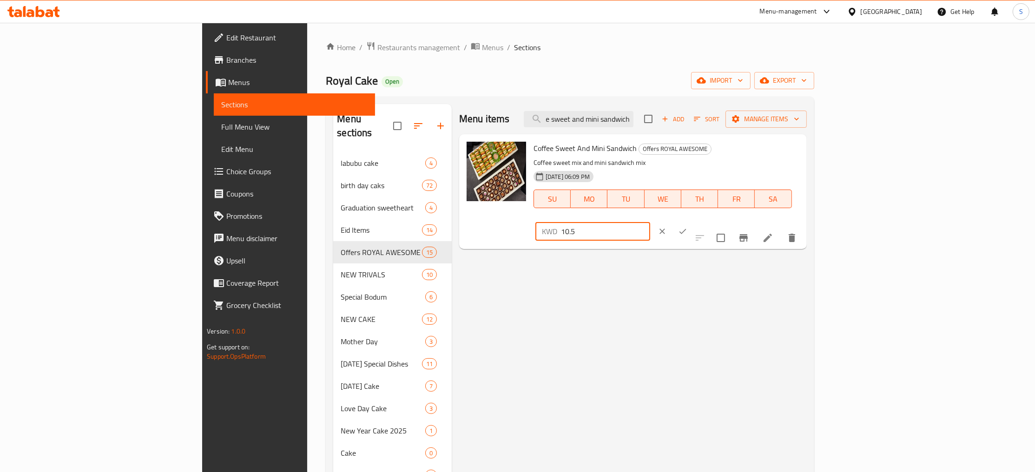
drag, startPoint x: 903, startPoint y: 148, endPoint x: 780, endPoint y: 167, distance: 125.2
click at [650, 222] on input "10.5" at bounding box center [605, 231] width 89 height 19
paste input "2.7"
type input "12.75"
click at [687, 227] on icon "ok" at bounding box center [682, 231] width 9 height 9
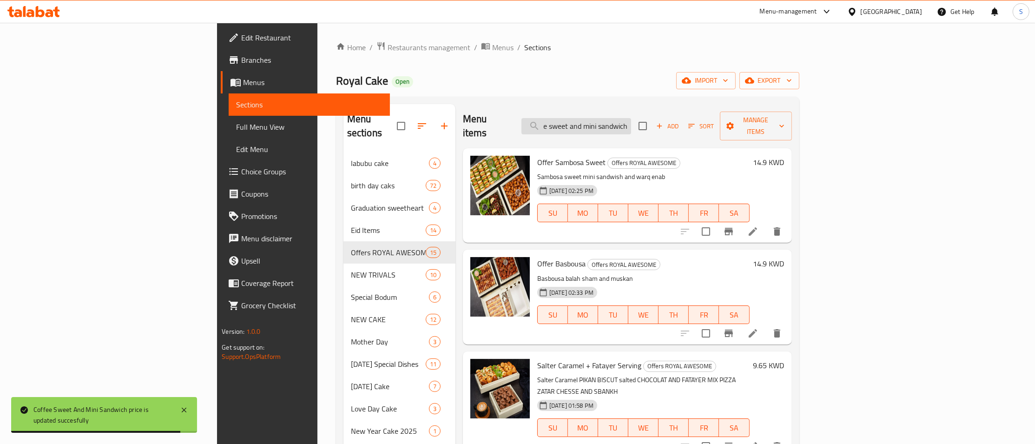
click at [631, 118] on input "coffee sweet and mini sandwich" at bounding box center [576, 126] width 110 height 16
paste input "glas cake mix and small"
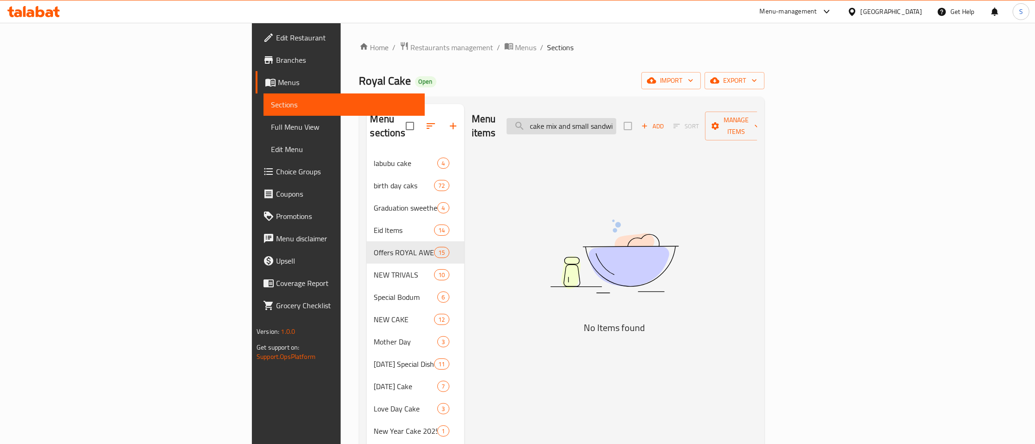
scroll to position [0, 13]
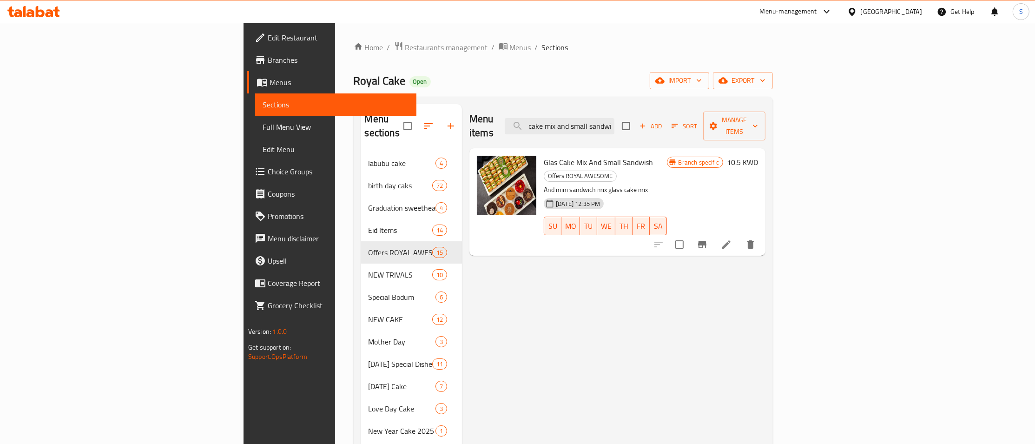
type input "glas cake mix and small sandwi"
click at [762, 233] on div at bounding box center [704, 244] width 114 height 22
click at [708, 239] on icon "Branch-specific-item" at bounding box center [702, 244] width 11 height 11
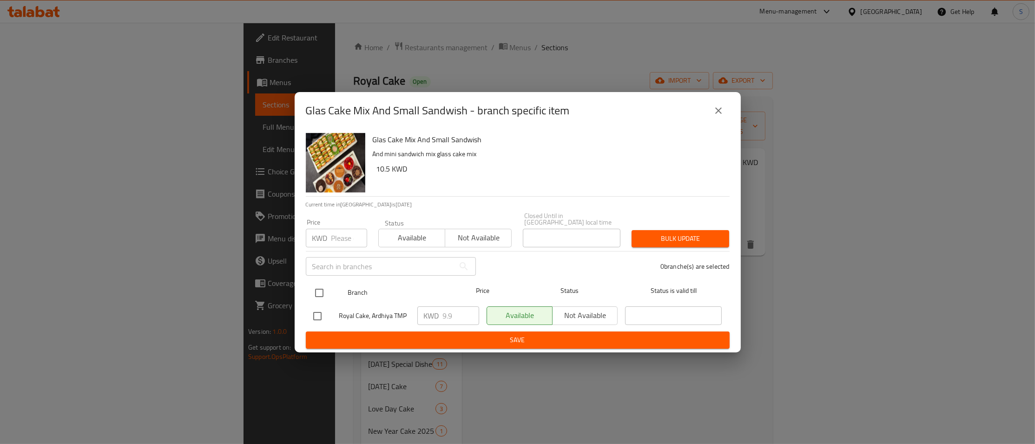
click at [313, 286] on input "checkbox" at bounding box center [320, 293] width 20 height 20
checkbox input "true"
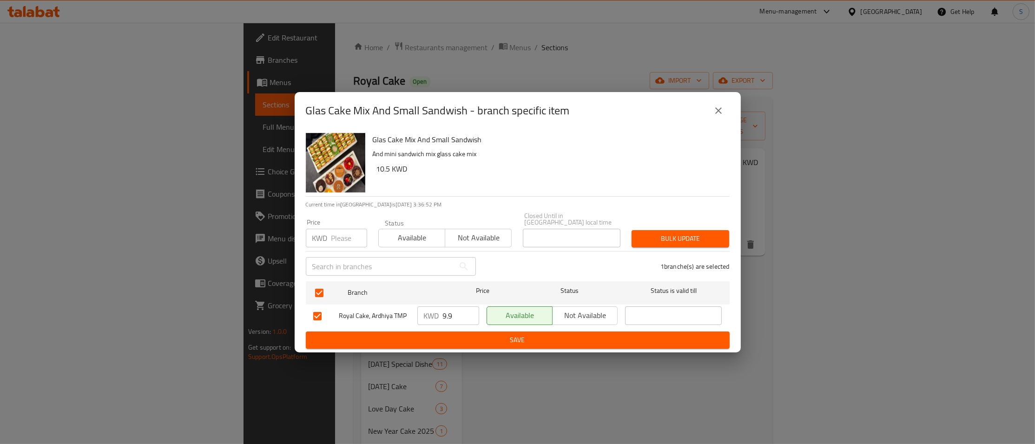
click at [678, 237] on span "Bulk update" at bounding box center [680, 239] width 83 height 12
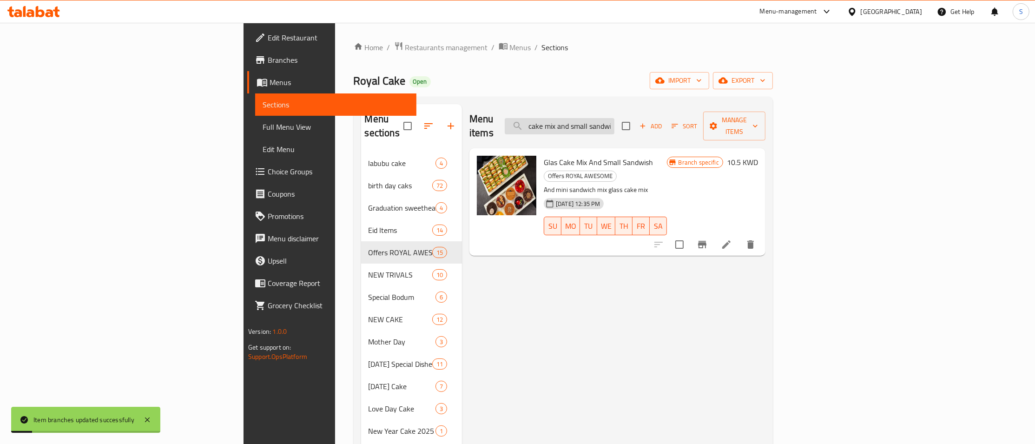
drag, startPoint x: 744, startPoint y: 120, endPoint x: 784, endPoint y: 120, distance: 40.9
click at [614, 120] on input "glas cake mix and small sandwi" at bounding box center [560, 126] width 110 height 16
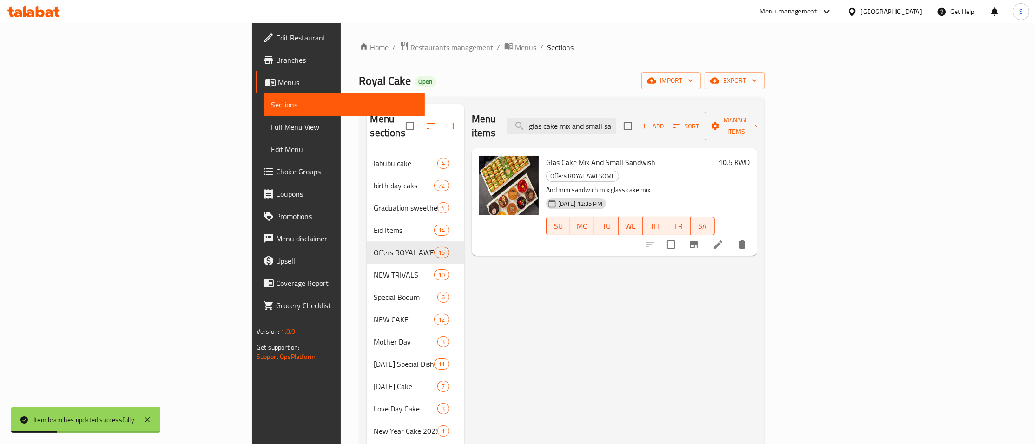
type input "glas cake mix and small sa"
click at [753, 152] on div "Glas Cake Mix And Small Sandwish Offers ROYAL AWESOME And mini sandwich mix gla…" at bounding box center [647, 202] width 211 height 100
click at [750, 156] on h6 "10.5 KWD" at bounding box center [733, 162] width 31 height 13
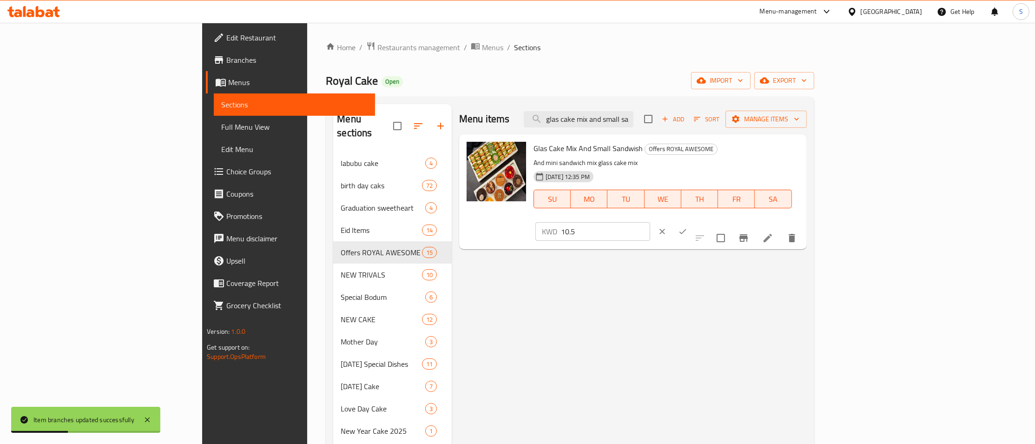
click at [650, 222] on input "10.5" at bounding box center [605, 231] width 89 height 19
paste input "1"
type input "11"
click at [693, 221] on button "ok" at bounding box center [682, 231] width 20 height 20
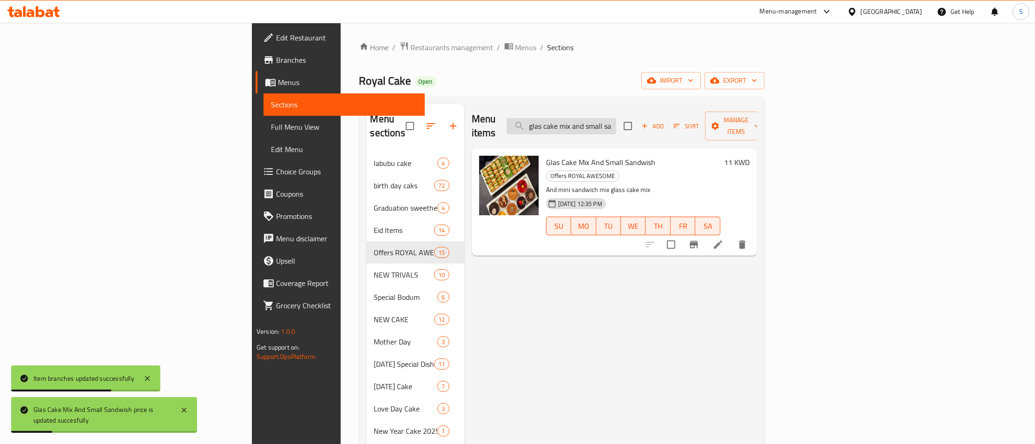
click at [616, 122] on input "glas cake mix and small sa" at bounding box center [562, 126] width 110 height 16
paste input "basbosa with mini sandwich"
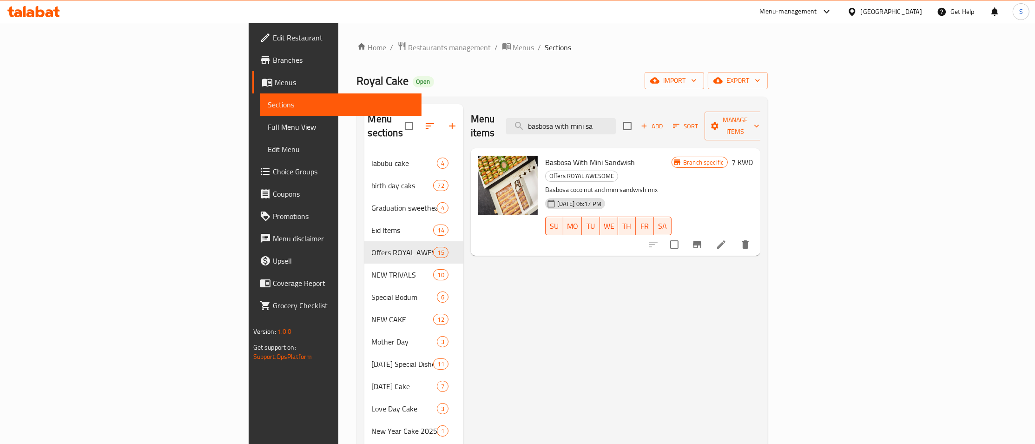
type input "basbosa with mini sa"
click at [701, 241] on icon "Branch-specific-item" at bounding box center [697, 244] width 8 height 7
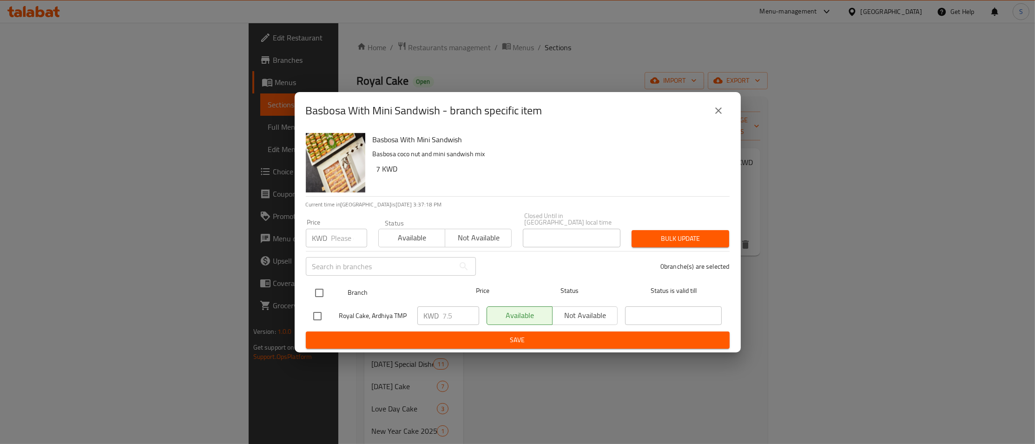
click at [321, 290] on input "checkbox" at bounding box center [320, 293] width 20 height 20
checkbox input "true"
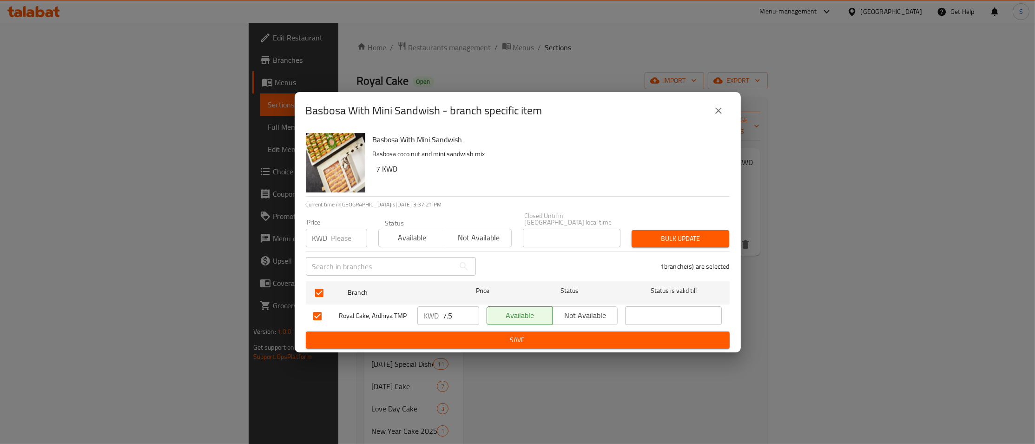
click at [698, 233] on span "Bulk update" at bounding box center [680, 239] width 83 height 12
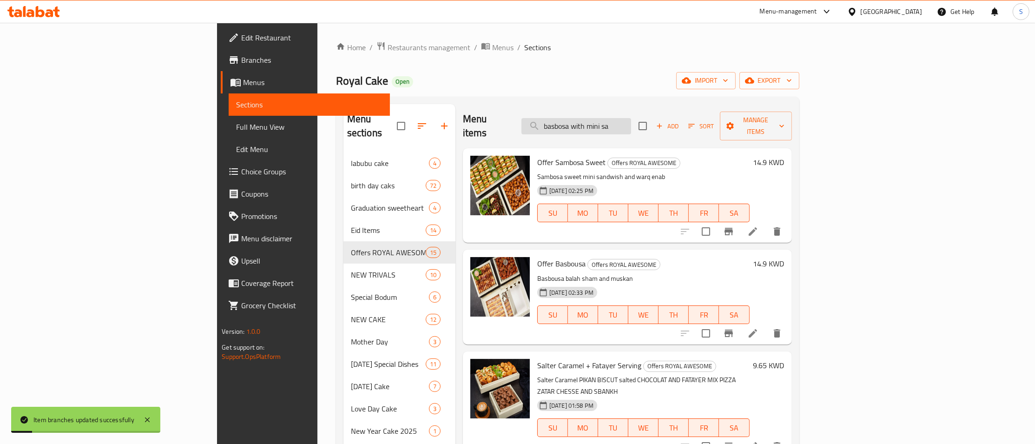
click at [631, 119] on input "basbosa with mini sa" at bounding box center [576, 126] width 110 height 16
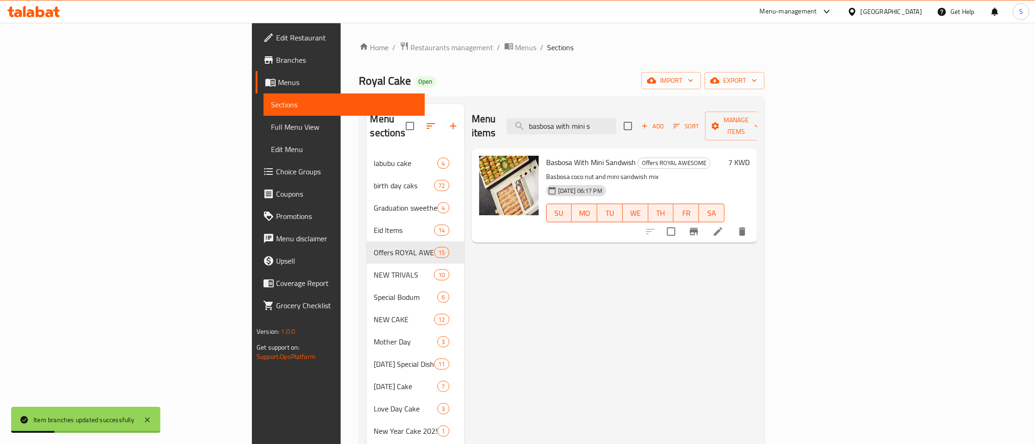
type input "basbosa with mini s"
click at [750, 156] on h6 "7 KWD" at bounding box center [738, 162] width 21 height 13
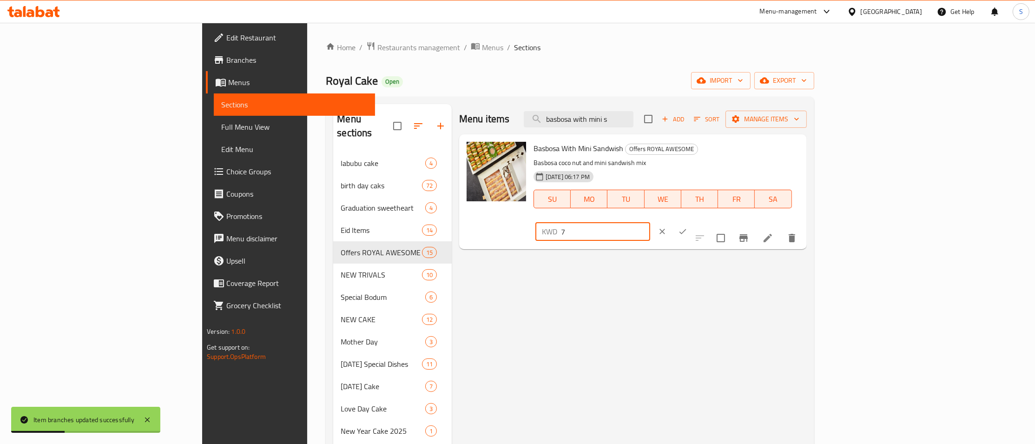
drag, startPoint x: 877, startPoint y: 153, endPoint x: 848, endPoint y: 161, distance: 29.9
click at [650, 222] on input "7" at bounding box center [605, 231] width 89 height 19
paste input "9"
type input "9"
click at [693, 221] on button "ok" at bounding box center [682, 231] width 20 height 20
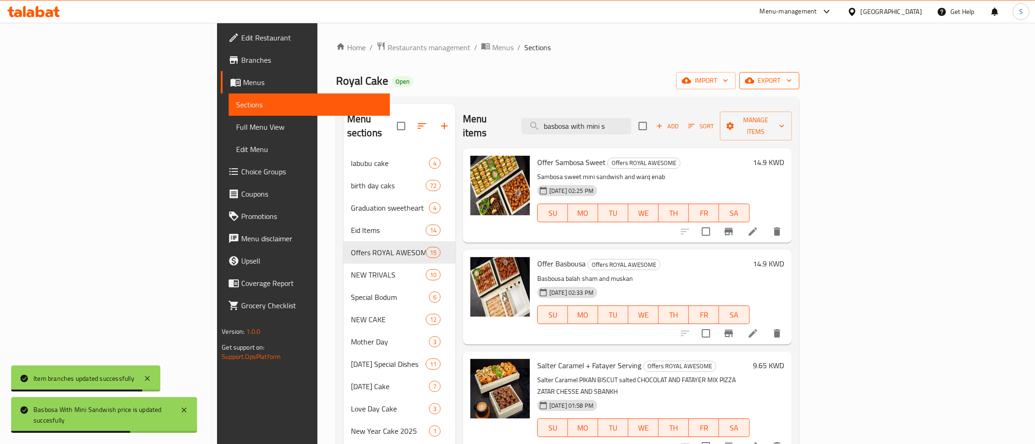
click at [792, 80] on span "export" at bounding box center [769, 81] width 45 height 12
click at [978, 104] on span "Export Menu" at bounding box center [983, 104] width 76 height 11
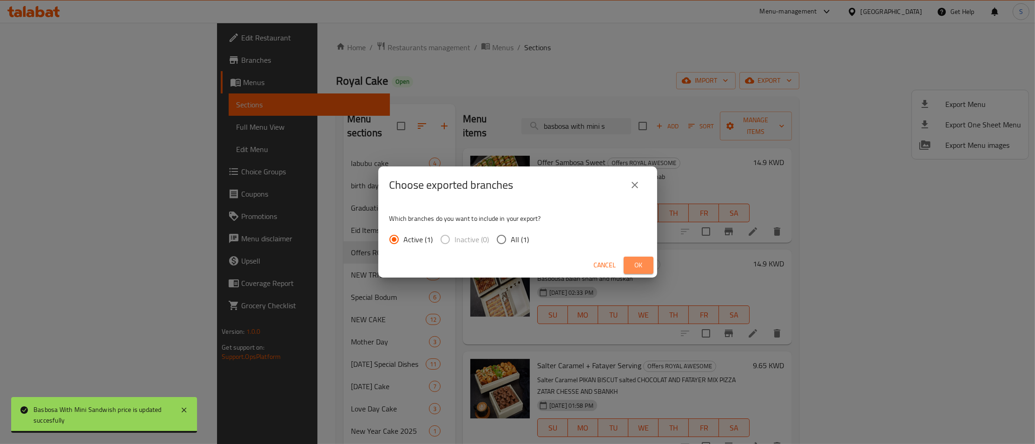
click at [646, 267] on button "Ok" at bounding box center [639, 265] width 30 height 17
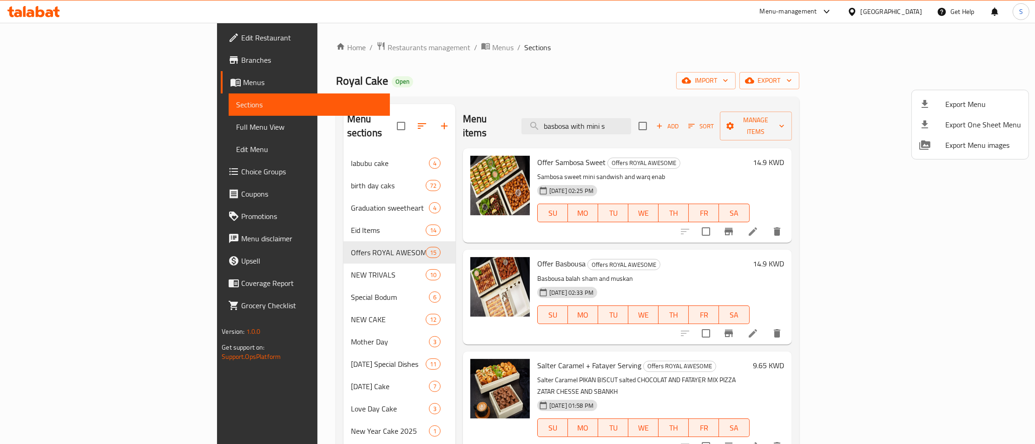
click at [647, 120] on div at bounding box center [517, 222] width 1035 height 444
click at [631, 122] on input "basbosa with mini s" at bounding box center [576, 126] width 110 height 16
paste input "Offer Labubu Cake"
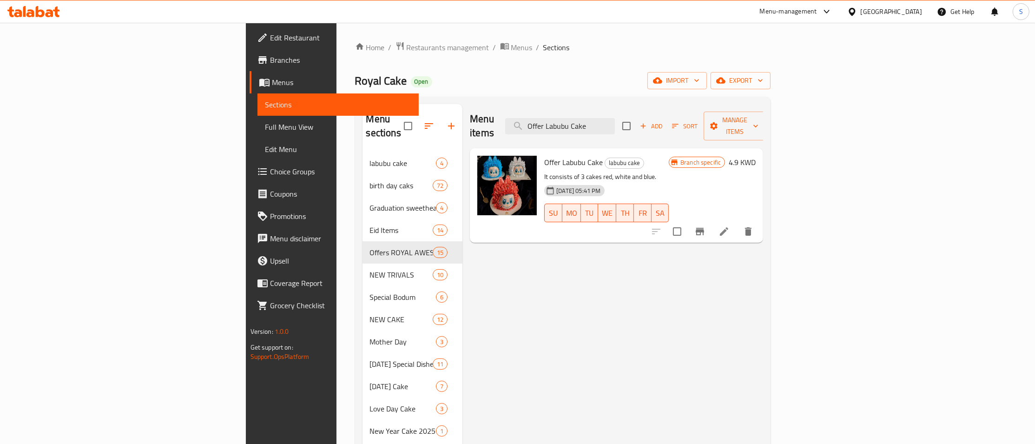
type input "Offer Labubu Cake"
click at [728, 227] on icon at bounding box center [724, 231] width 8 height 8
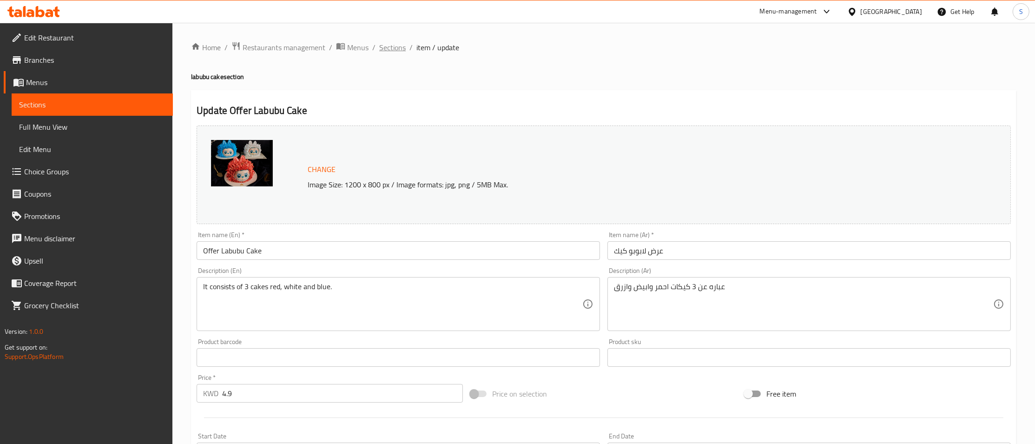
click at [394, 47] on span "Sections" at bounding box center [392, 47] width 26 height 11
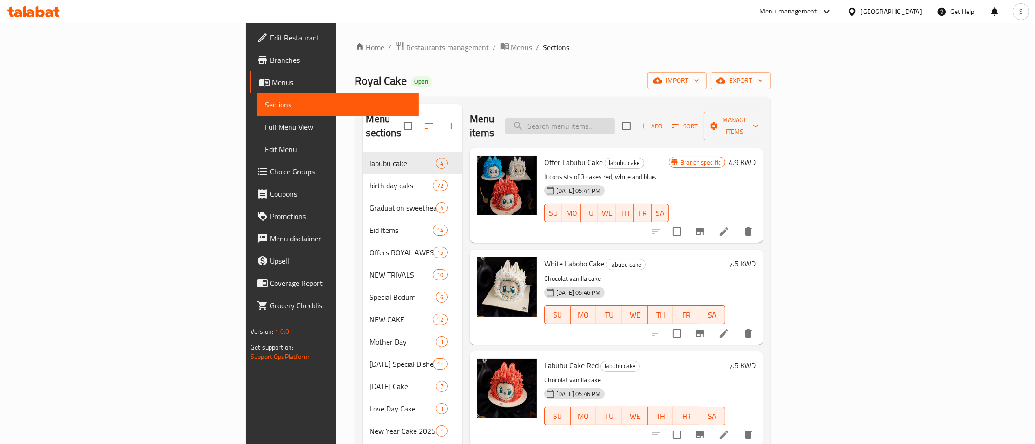
click at [615, 118] on input "search" at bounding box center [560, 126] width 110 height 16
paste input "Offer Sambosa Sweet"
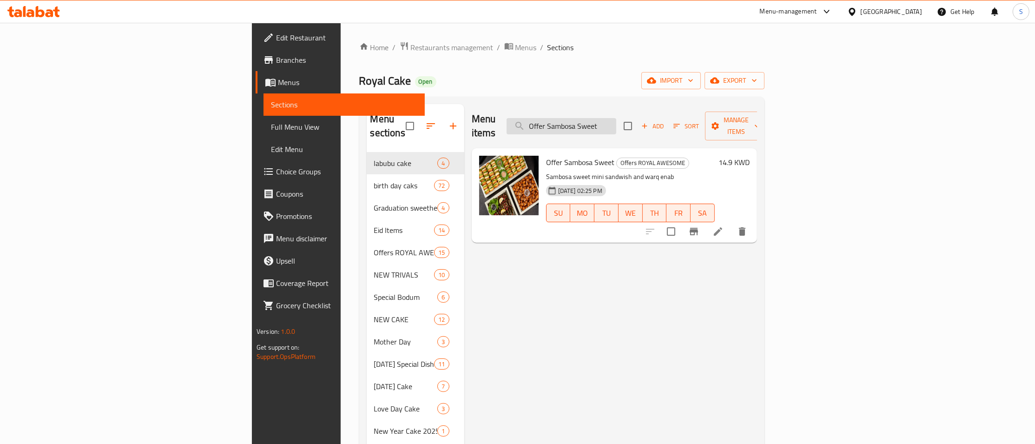
click at [616, 118] on input "Offer Sambosa Sweet" at bounding box center [562, 126] width 110 height 16
paste input "Nutella Balls , Fatayer Serving"
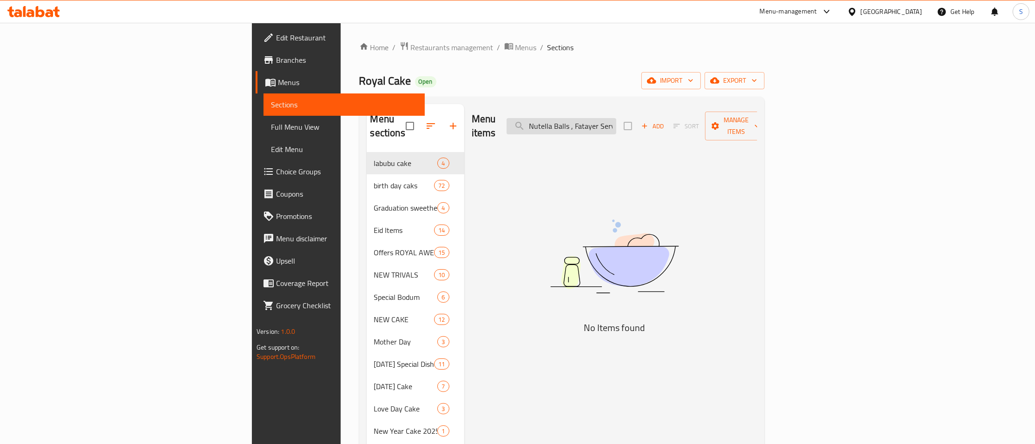
drag, startPoint x: 659, startPoint y: 121, endPoint x: 475, endPoint y: 115, distance: 184.1
click at [507, 118] on input "Nutella Balls , Fatayer Serving" at bounding box center [562, 126] width 110 height 16
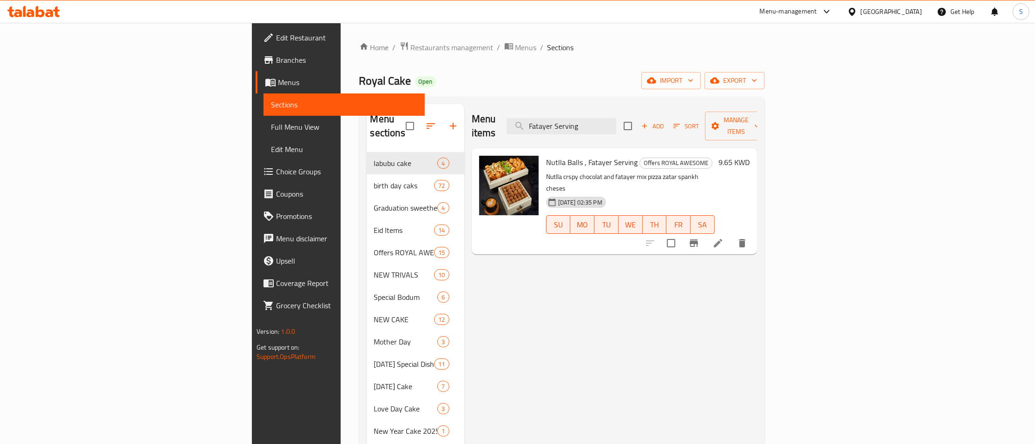
type input "Fatayer Serving"
drag, startPoint x: 483, startPoint y: 145, endPoint x: 572, endPoint y: 148, distance: 88.4
click at [572, 155] on span "Nutlla Balls , Fatayer Serving" at bounding box center [592, 162] width 92 height 14
copy span "Nutlla Balls , Fatayer Serving"
click at [276, 59] on span "Branches" at bounding box center [346, 59] width 141 height 11
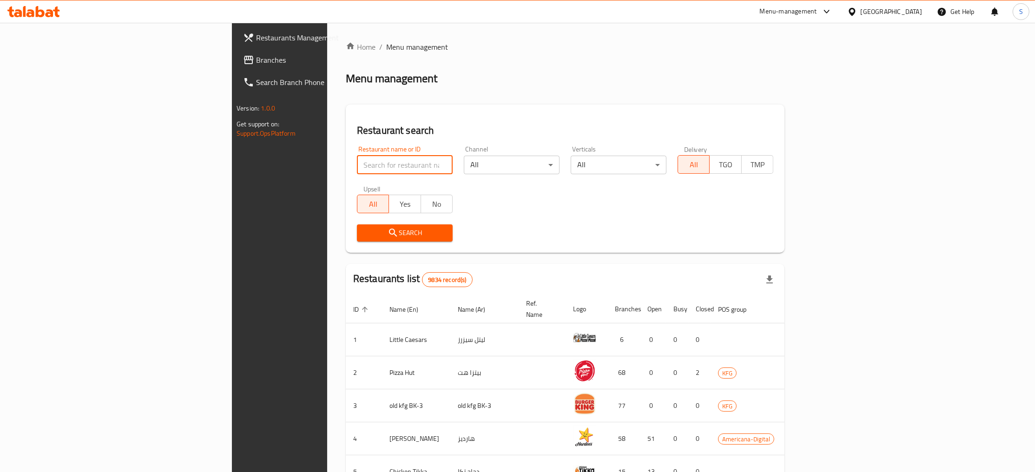
click at [357, 158] on input "search" at bounding box center [405, 165] width 96 height 19
type input "starbucks"
click button "Search" at bounding box center [405, 232] width 96 height 17
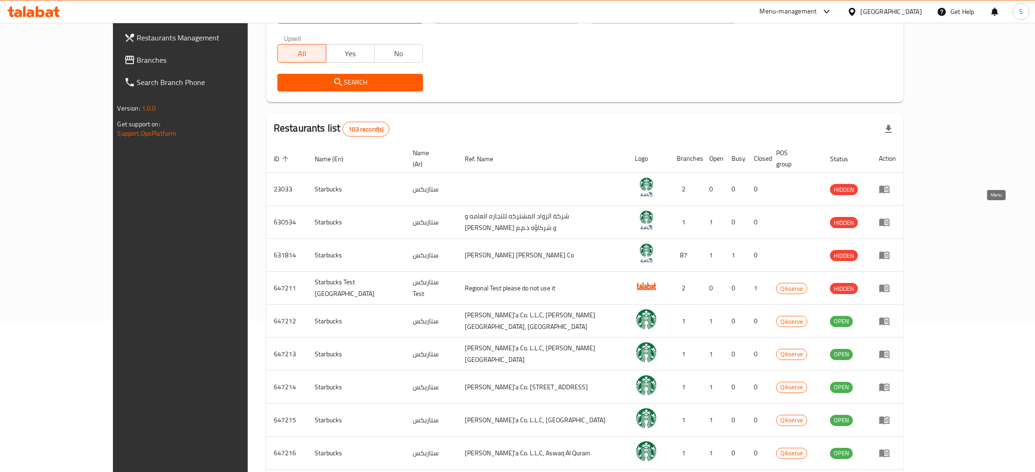
scroll to position [221, 0]
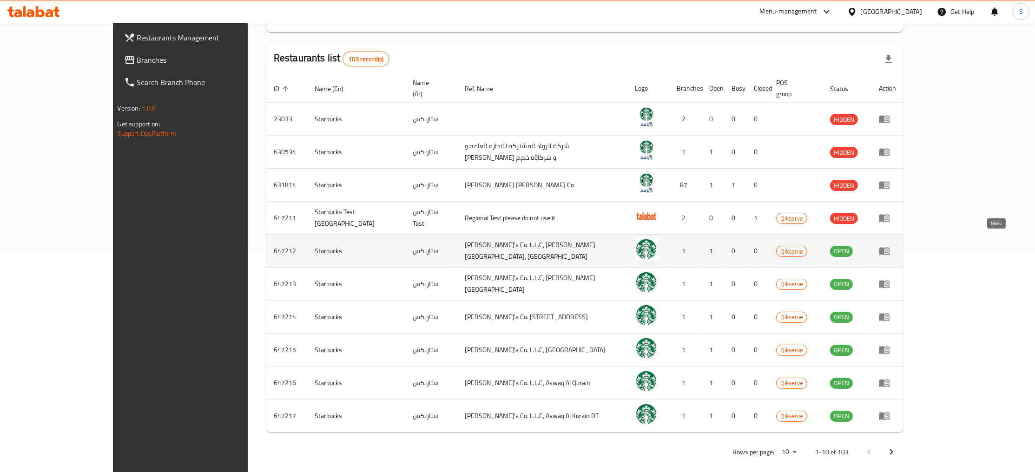
click at [890, 248] on icon "enhanced table" at bounding box center [884, 252] width 10 height 8
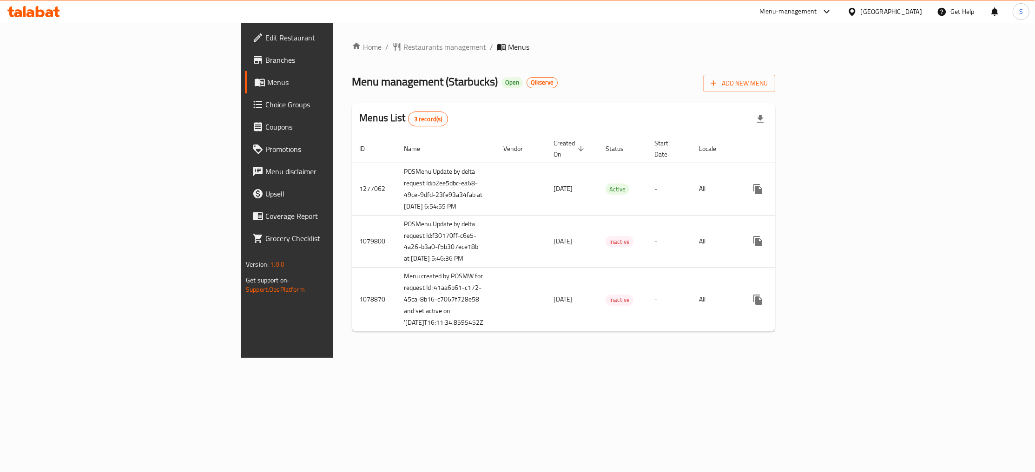
click at [265, 64] on span "Branches" at bounding box center [335, 59] width 141 height 11
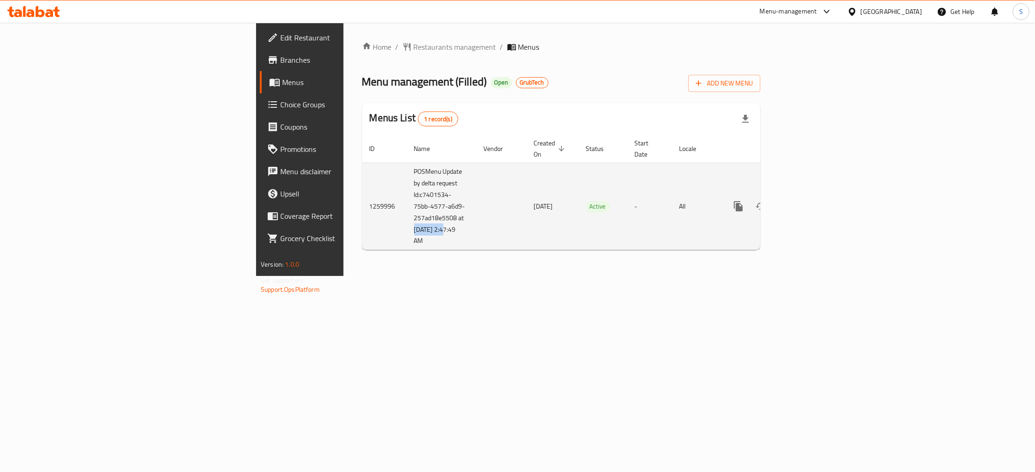
drag, startPoint x: 244, startPoint y: 209, endPoint x: 276, endPoint y: 211, distance: 32.6
click at [407, 211] on td "POSMenu Update by delta request Id:c7401534-75bb-4577-a6d9-257ad18e5508 at [DAT…" at bounding box center [442, 206] width 70 height 87
click at [811, 201] on icon "enhanced table" at bounding box center [805, 206] width 11 height 11
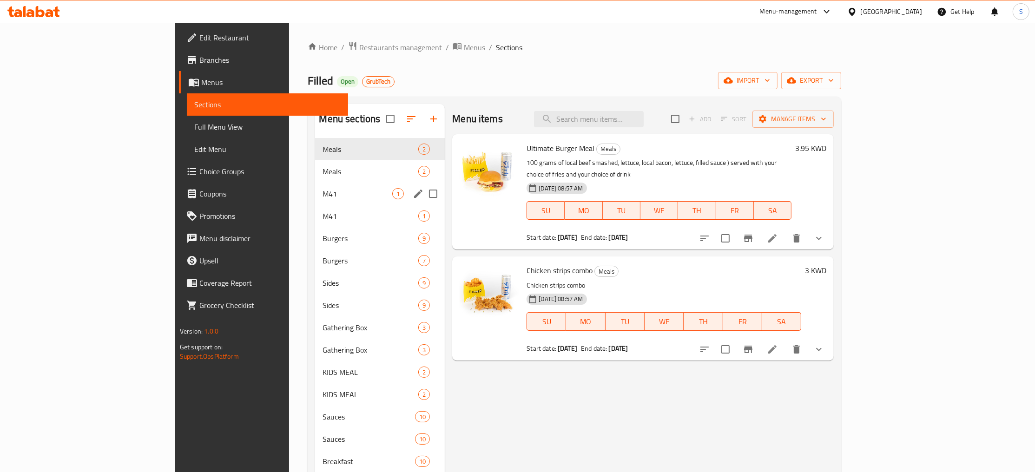
click at [323, 199] on span "M41" at bounding box center [358, 193] width 70 height 11
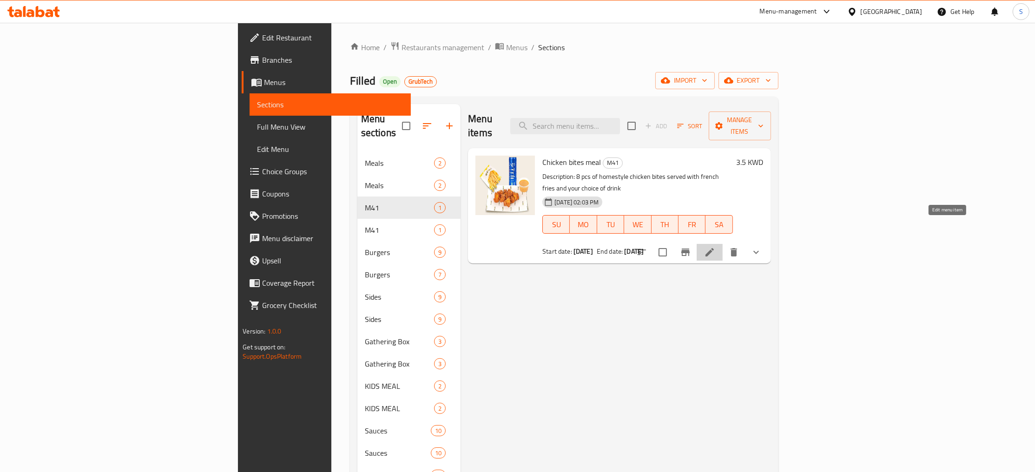
click at [715, 247] on icon at bounding box center [709, 252] width 11 height 11
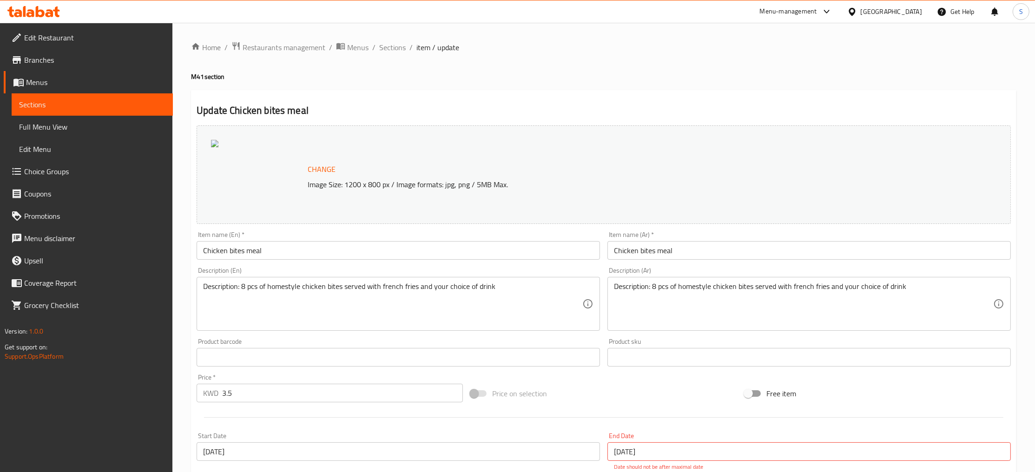
drag, startPoint x: 296, startPoint y: 252, endPoint x: 83, endPoint y: 257, distance: 212.9
click at [197, 257] on input "Chicken bites meal" at bounding box center [398, 250] width 403 height 19
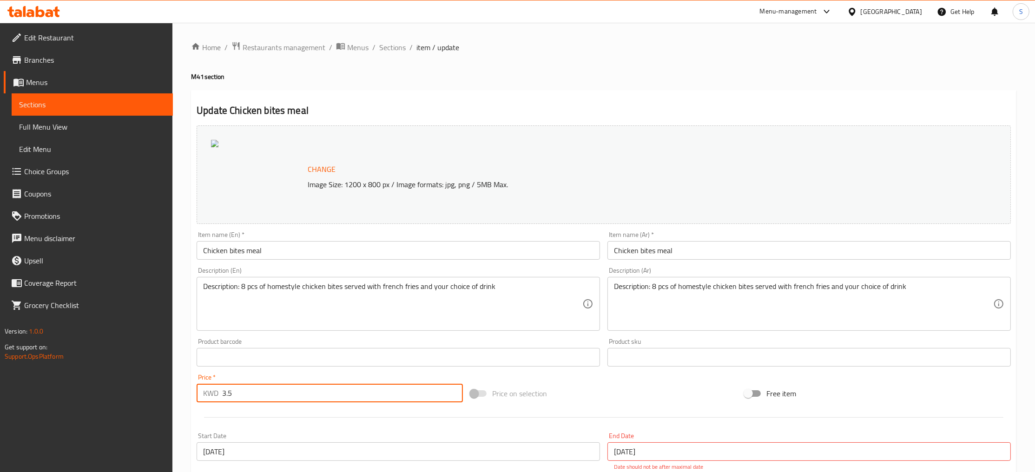
drag, startPoint x: 218, startPoint y: 393, endPoint x: 193, endPoint y: 394, distance: 25.1
click at [222, 394] on input "3.5" at bounding box center [342, 393] width 241 height 19
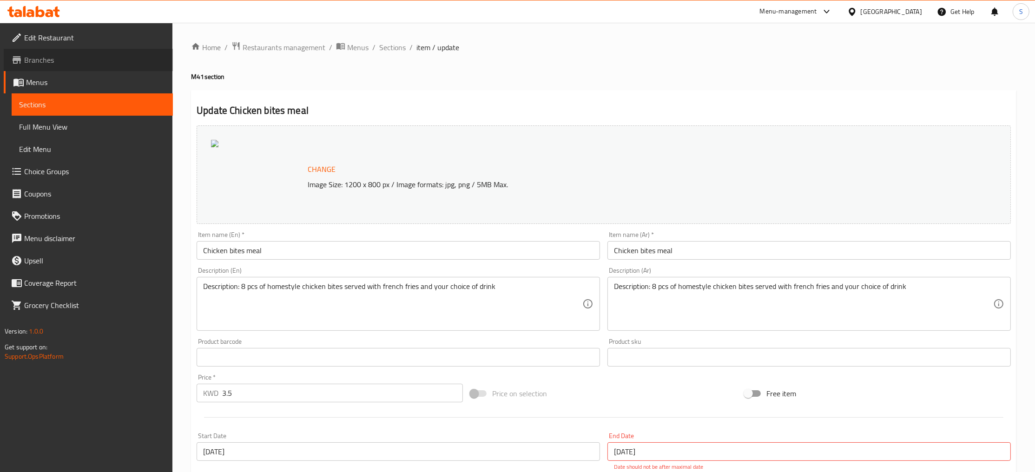
click at [61, 65] on span "Branches" at bounding box center [94, 59] width 141 height 11
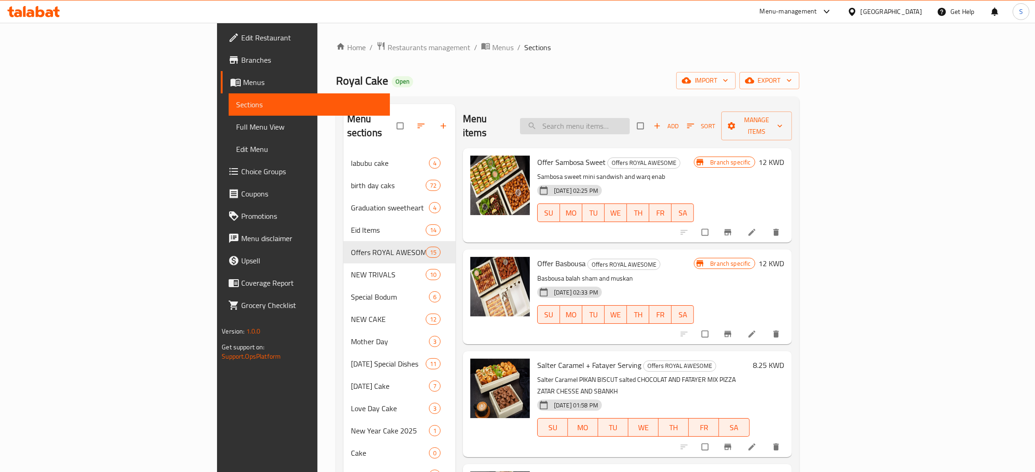
click at [630, 119] on input "search" at bounding box center [575, 126] width 110 height 16
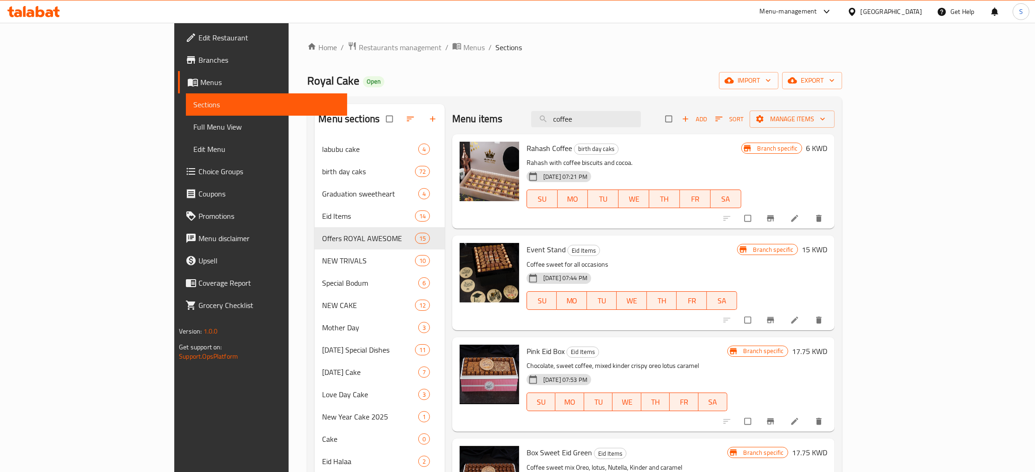
click at [674, 106] on div "Menu items coffee Add Sort Manage items" at bounding box center [643, 119] width 382 height 30
click at [641, 119] on input "coffee" at bounding box center [586, 119] width 110 height 16
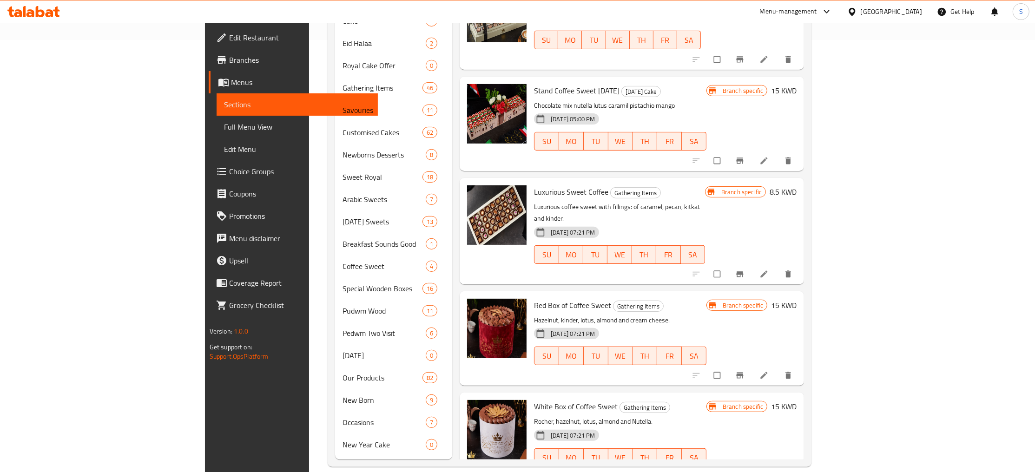
scroll to position [747, 0]
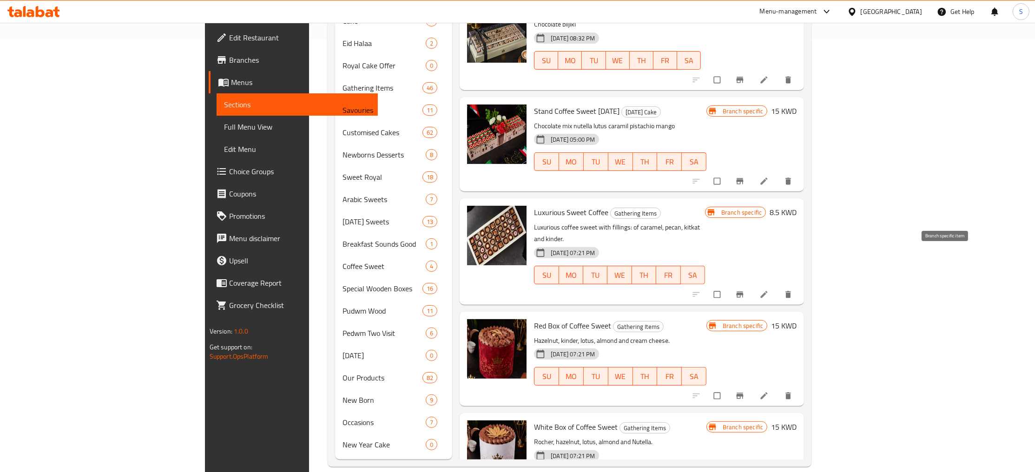
type input "coffee sweet"
click at [745, 290] on icon "Branch-specific-item" at bounding box center [739, 294] width 9 height 9
click at [568, 68] on div "Menu items coffee sweet Add Sort Manage items Event Stand Eid Items Coffee swee…" at bounding box center [628, 66] width 352 height 788
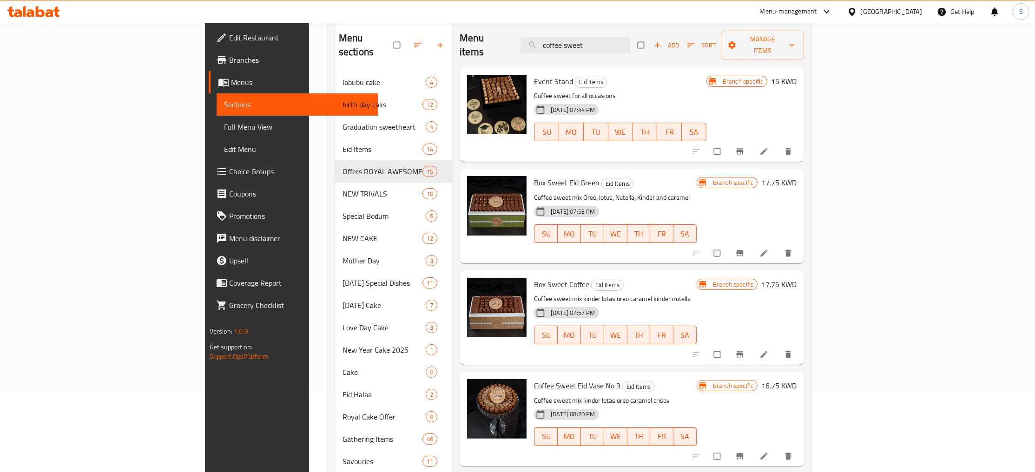
scroll to position [0, 0]
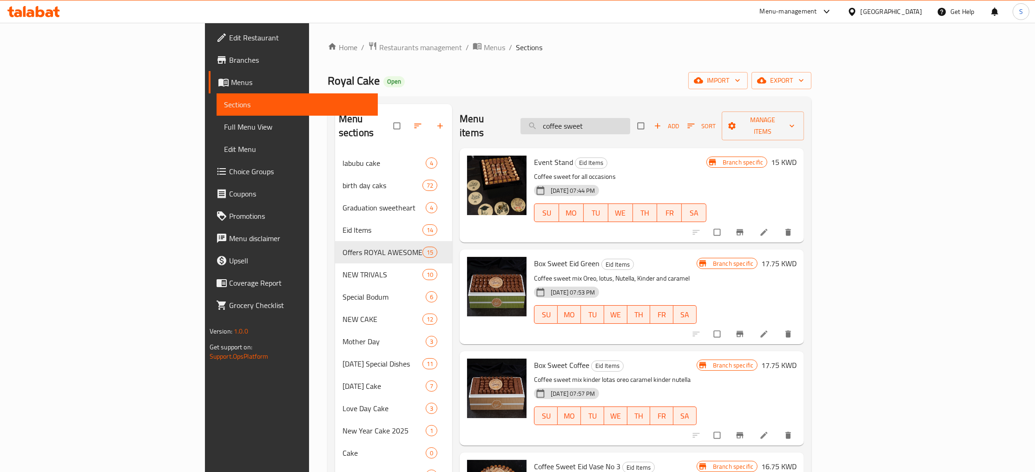
drag, startPoint x: 677, startPoint y: 125, endPoint x: 552, endPoint y: 136, distance: 125.0
click at [552, 134] on input "coffee sweet" at bounding box center [576, 126] width 110 height 16
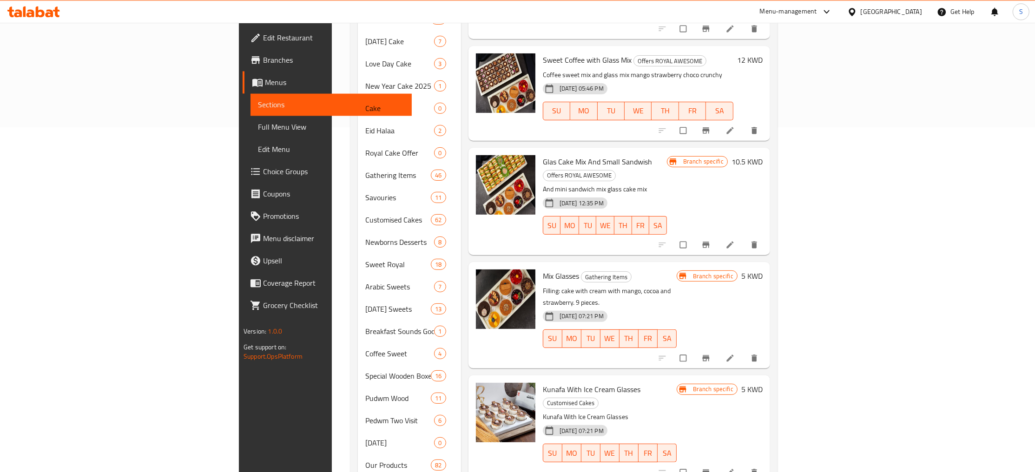
scroll to position [351, 0]
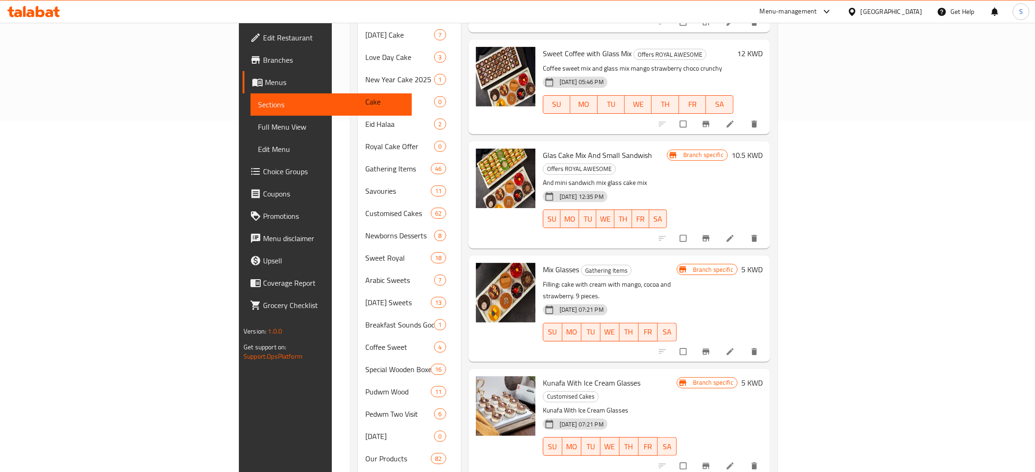
type input "glass"
click at [718, 342] on button "Branch-specific-item" at bounding box center [707, 352] width 22 height 20
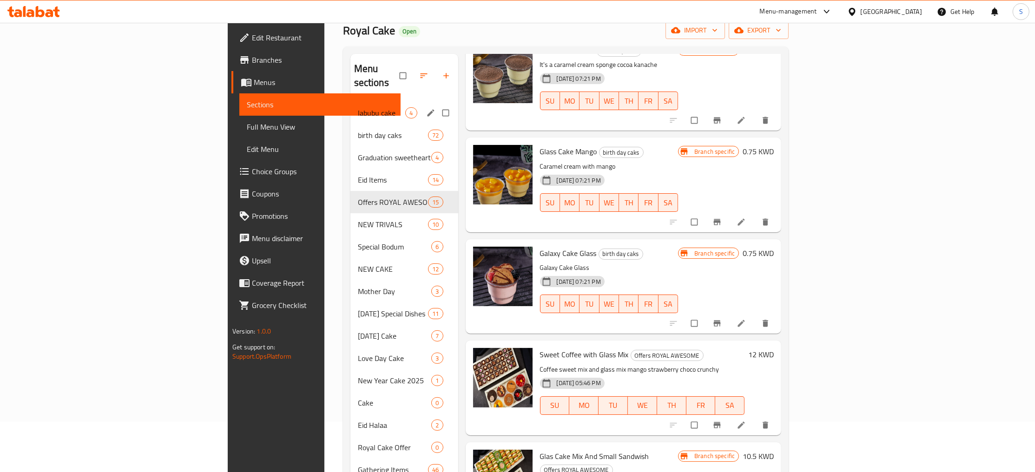
scroll to position [0, 0]
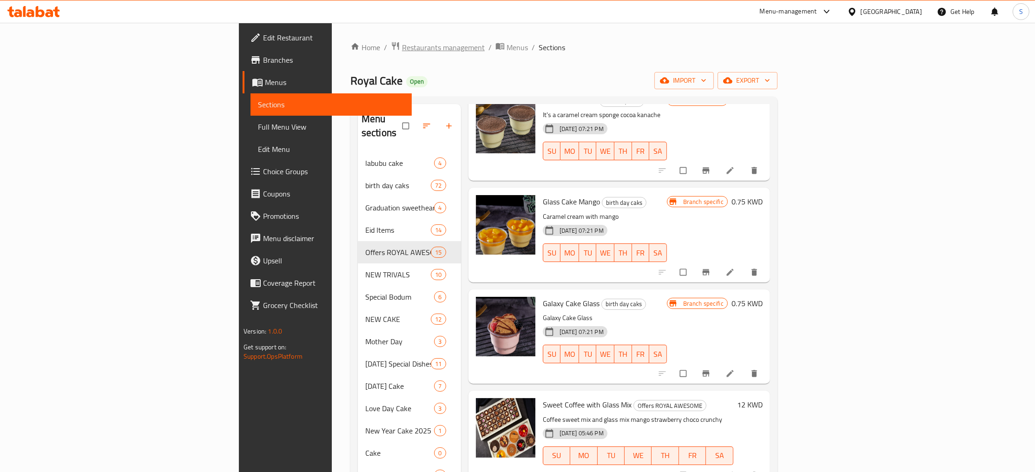
click at [402, 42] on span "Restaurants management" at bounding box center [443, 47] width 83 height 11
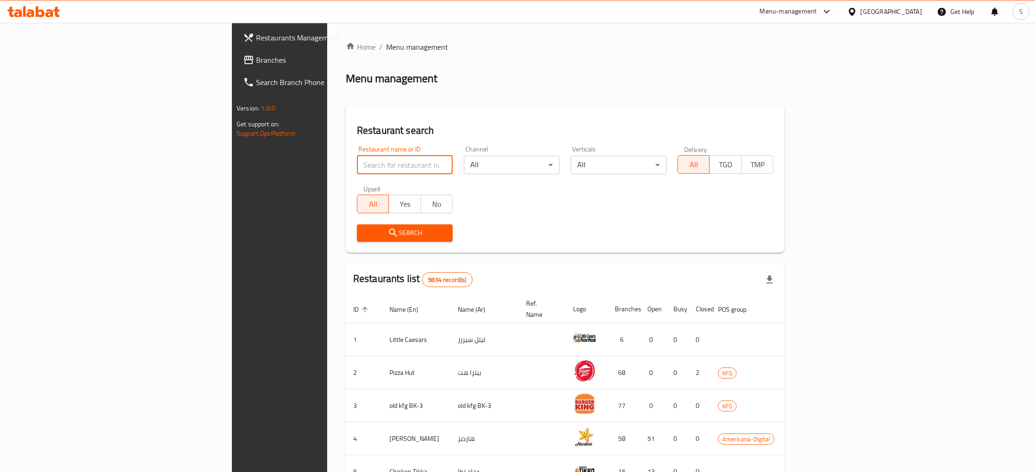
click at [357, 161] on input "search" at bounding box center [405, 165] width 96 height 19
type input "[PERSON_NAME]"
click button "Search" at bounding box center [405, 232] width 96 height 17
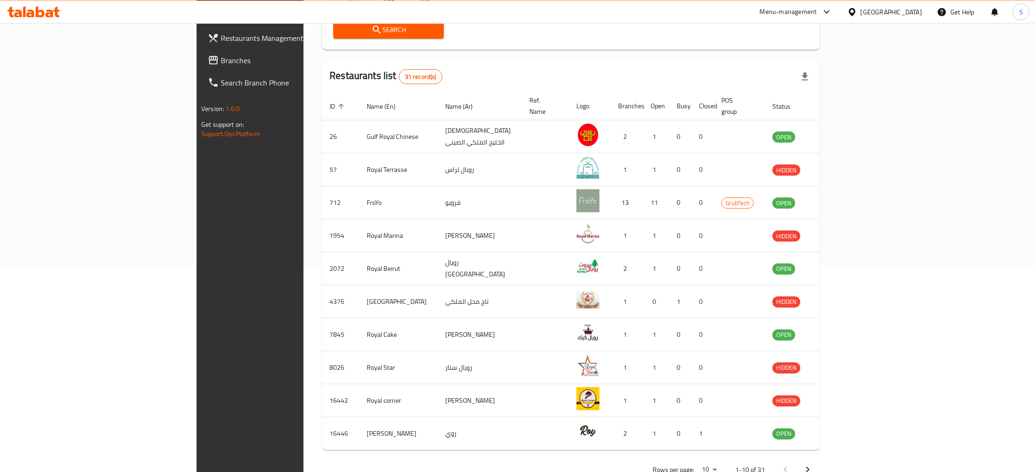
scroll to position [221, 0]
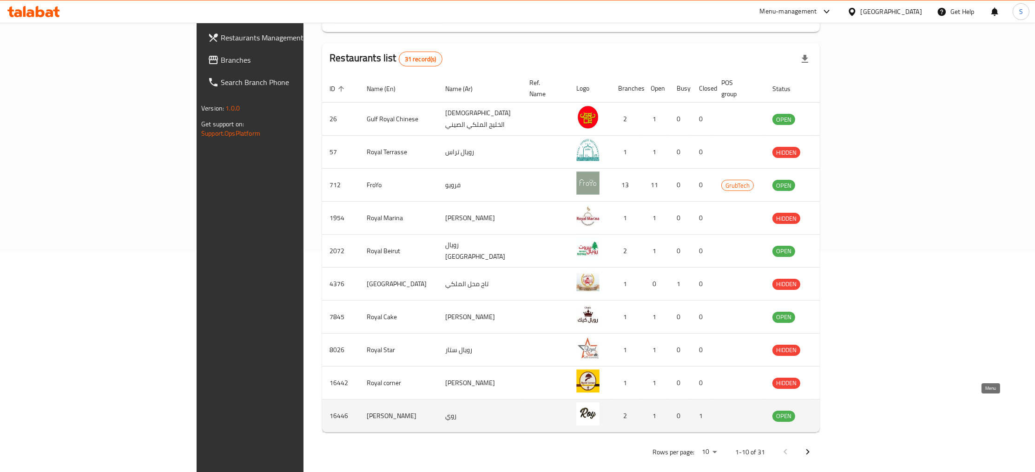
click at [832, 410] on icon "enhanced table" at bounding box center [826, 415] width 11 height 11
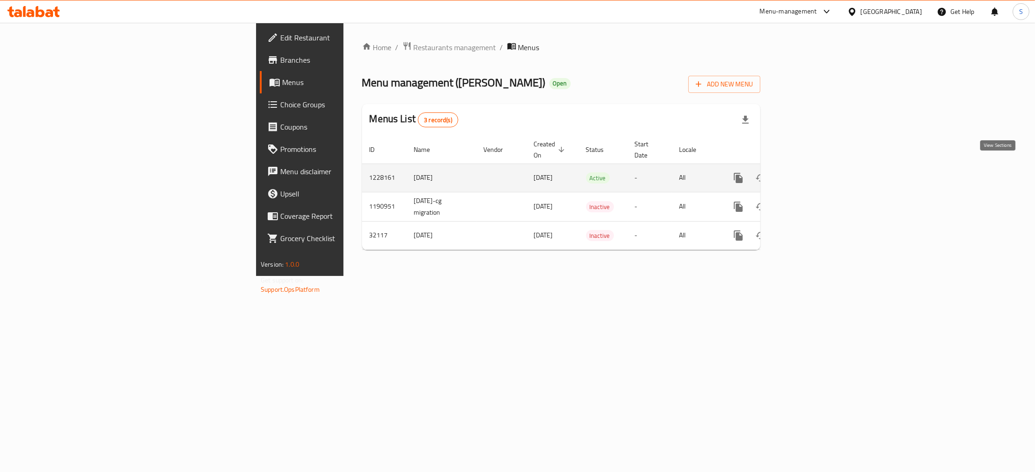
click at [810, 174] on icon "enhanced table" at bounding box center [805, 178] width 8 height 8
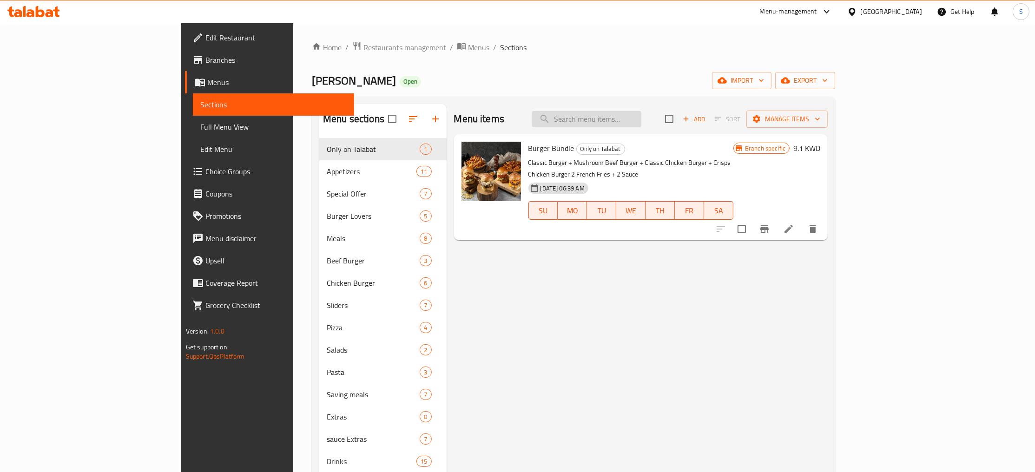
click at [641, 119] on input "search" at bounding box center [587, 119] width 110 height 16
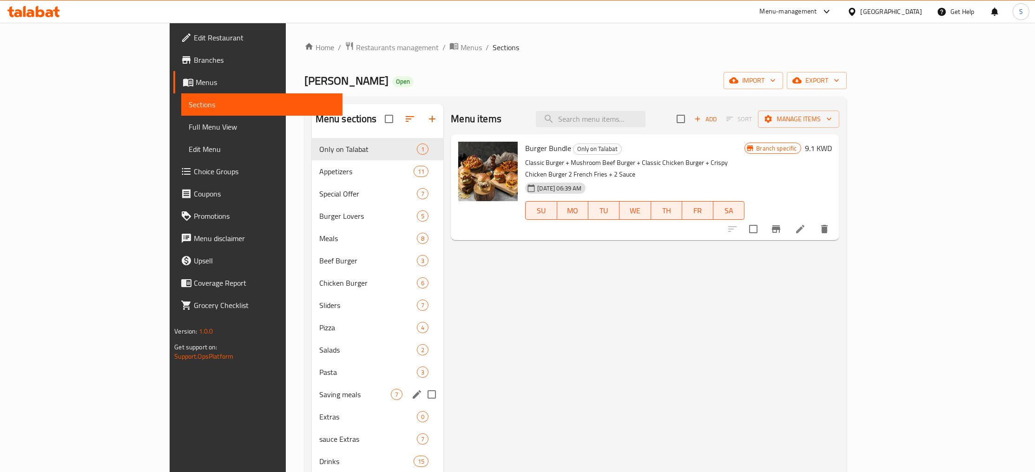
click at [312, 402] on div "Saving meals 7" at bounding box center [378, 394] width 132 height 22
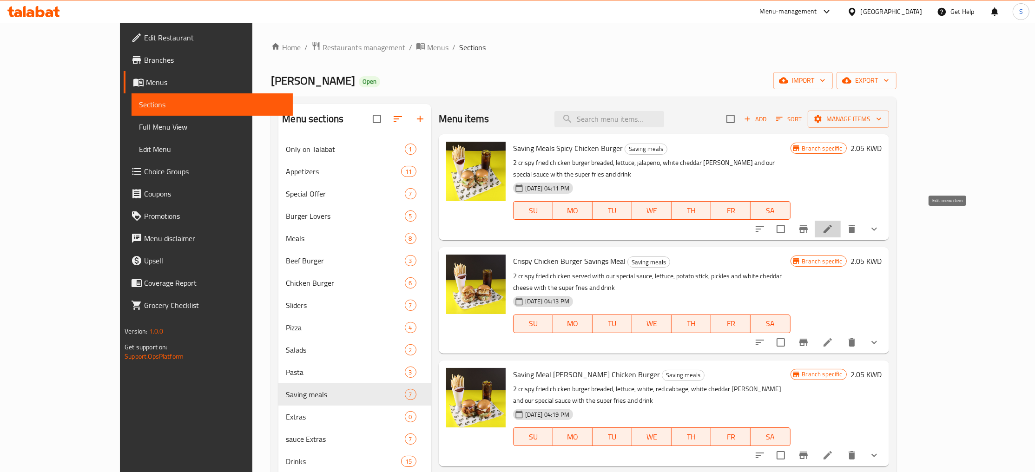
click at [832, 225] on icon at bounding box center [828, 229] width 8 height 8
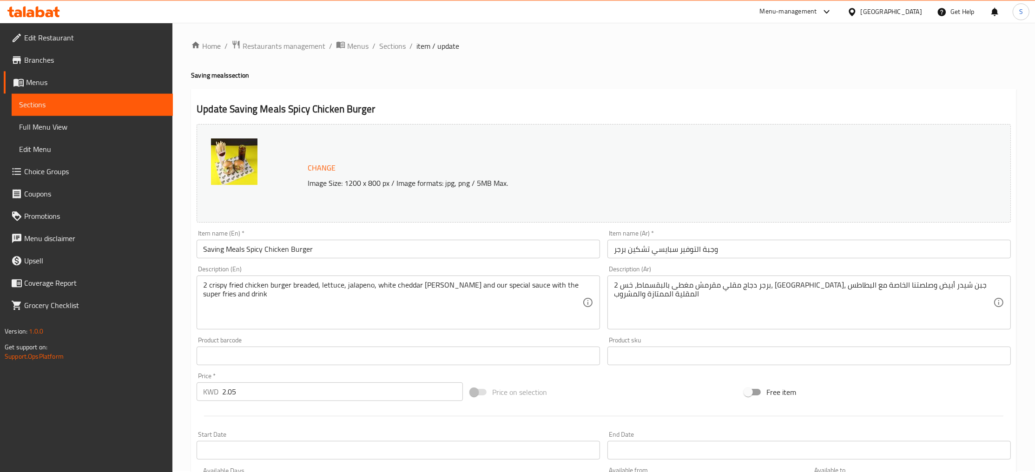
scroll to position [283, 0]
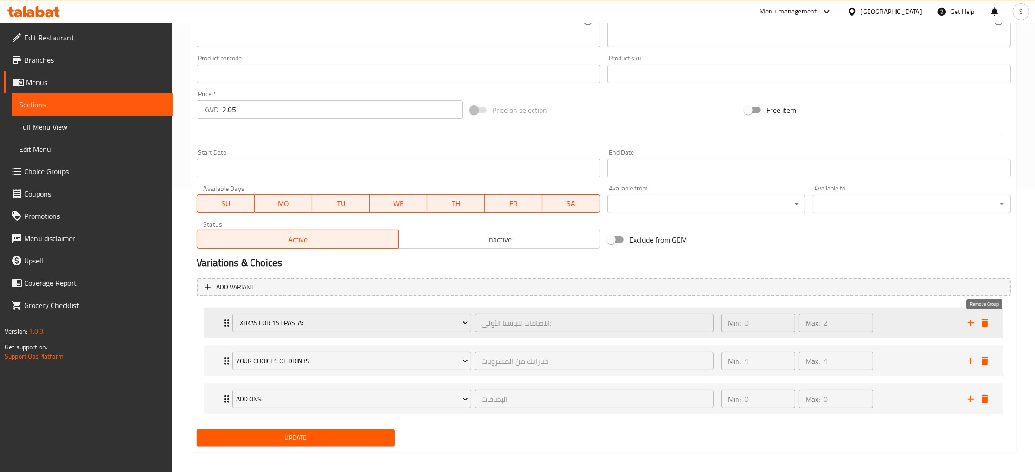
click at [987, 323] on icon "delete" at bounding box center [985, 323] width 7 height 8
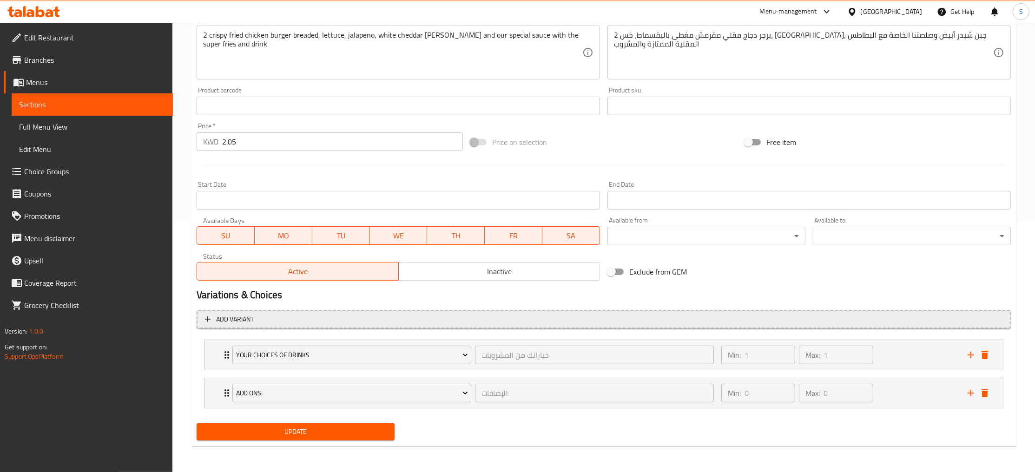
scroll to position [251, 0]
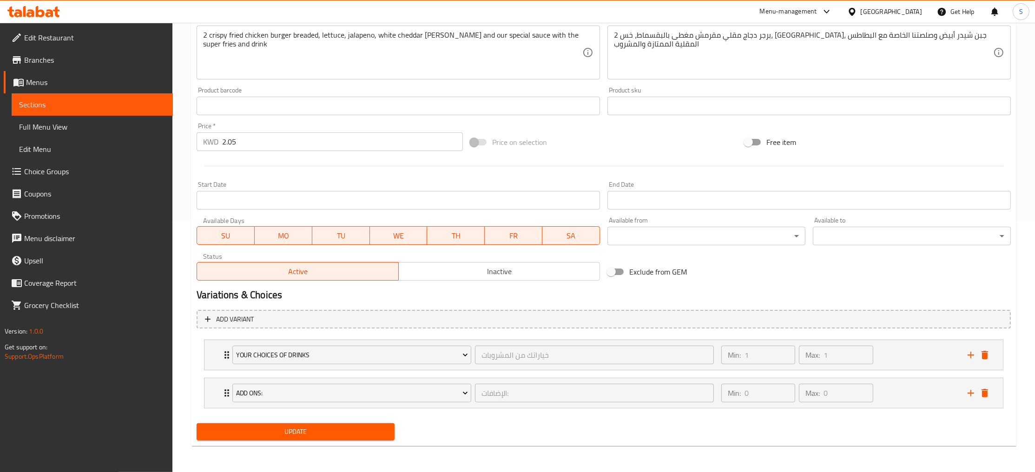
drag, startPoint x: 315, startPoint y: 437, endPoint x: 355, endPoint y: 390, distance: 61.6
click at [315, 437] on span "Update" at bounding box center [295, 432] width 183 height 12
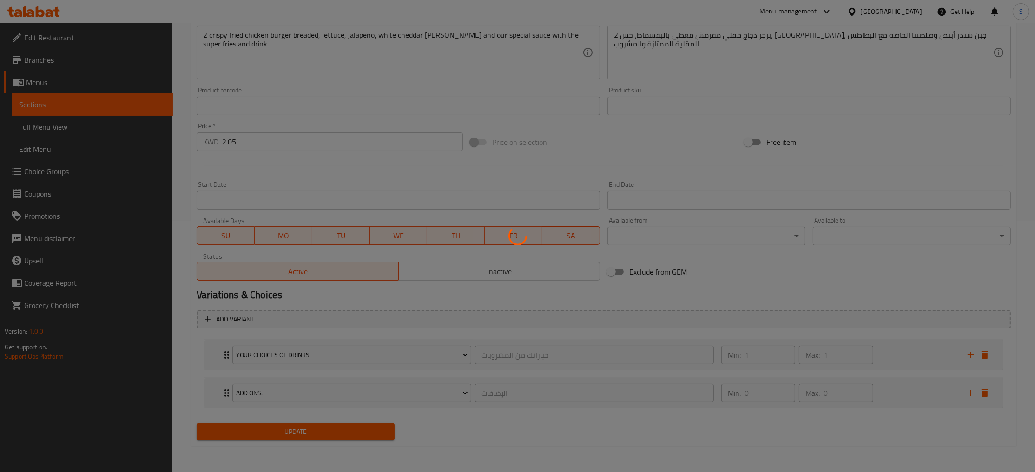
scroll to position [0, 0]
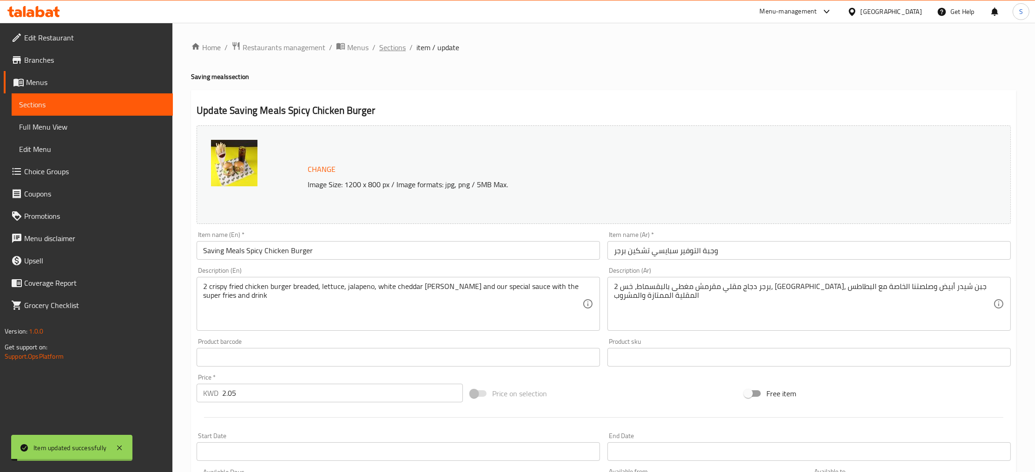
click at [387, 48] on span "Sections" at bounding box center [392, 47] width 26 height 11
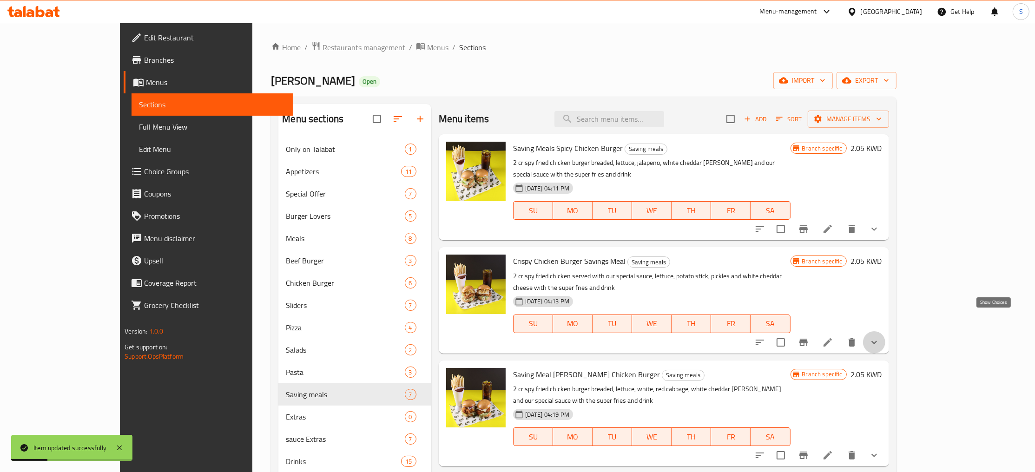
click at [880, 337] on icon "show more" at bounding box center [874, 342] width 11 height 11
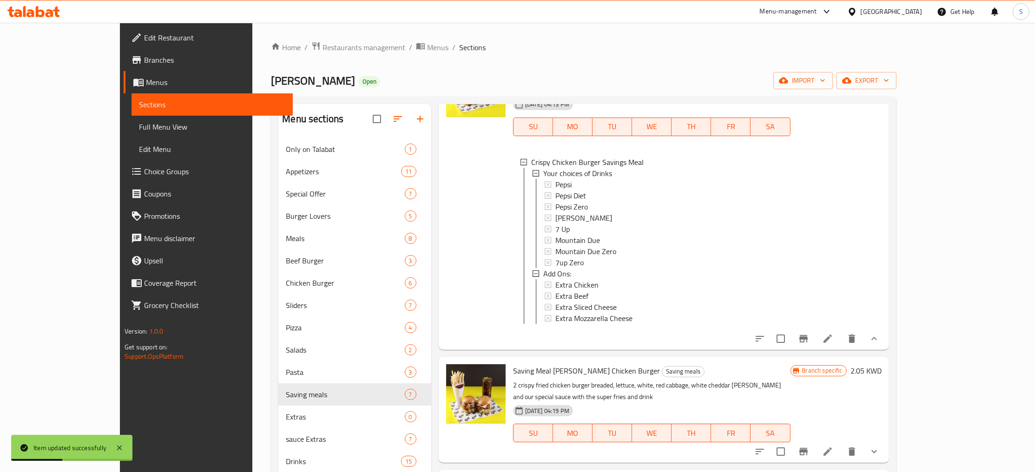
scroll to position [221, 0]
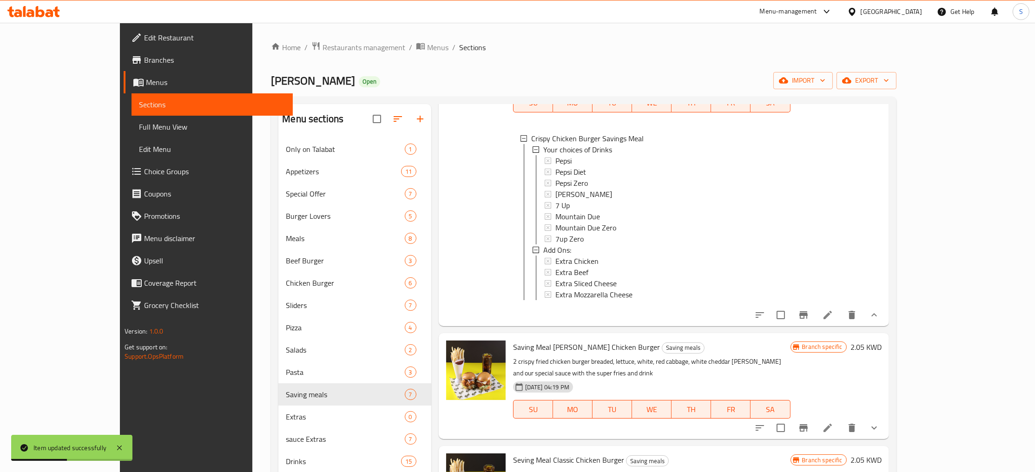
click at [877, 427] on icon "show more" at bounding box center [874, 428] width 6 height 3
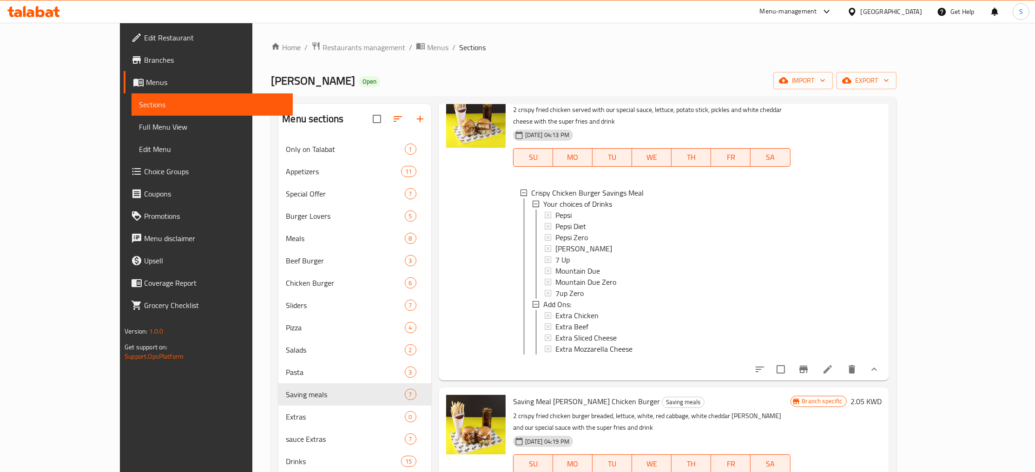
scroll to position [145, 0]
